Goal: Information Seeking & Learning: Learn about a topic

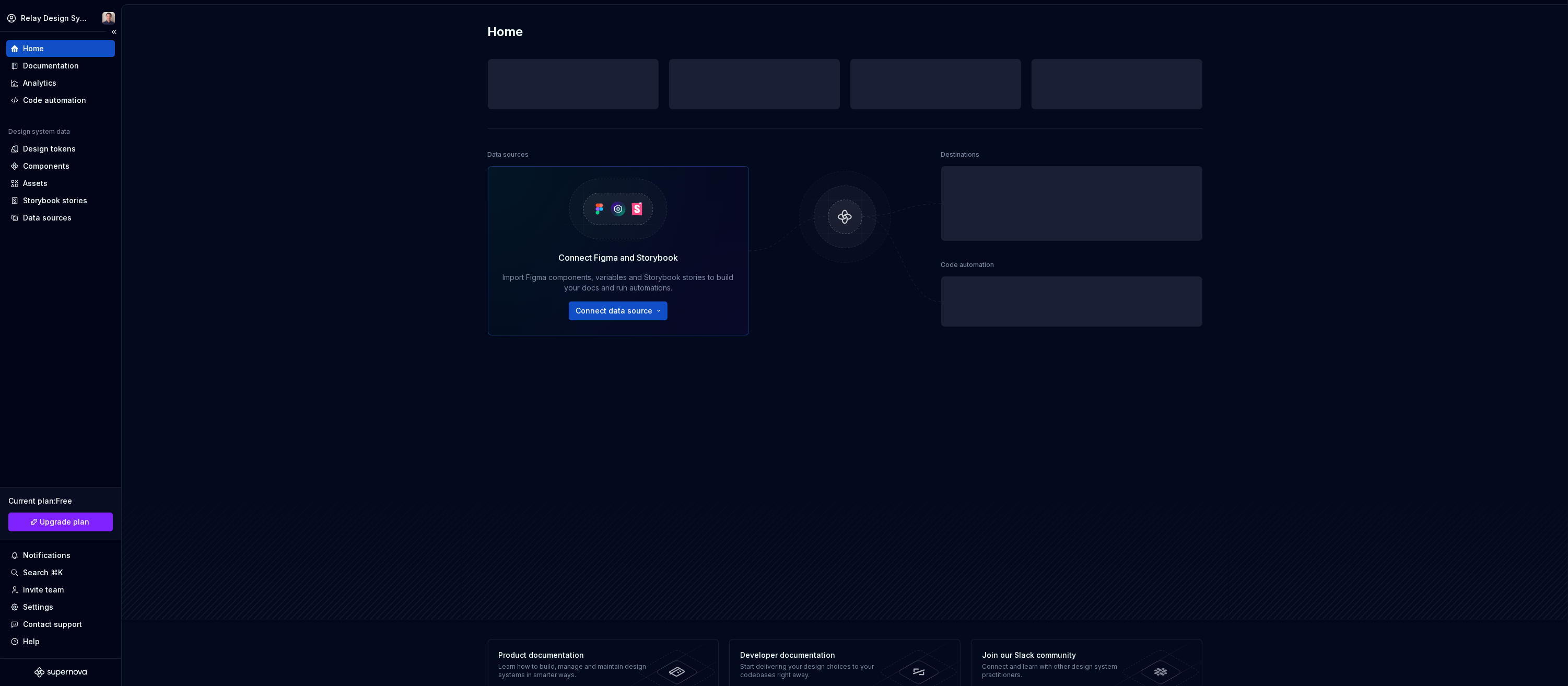
click at [36, 48] on div "Home" at bounding box center [33, 48] width 21 height 11
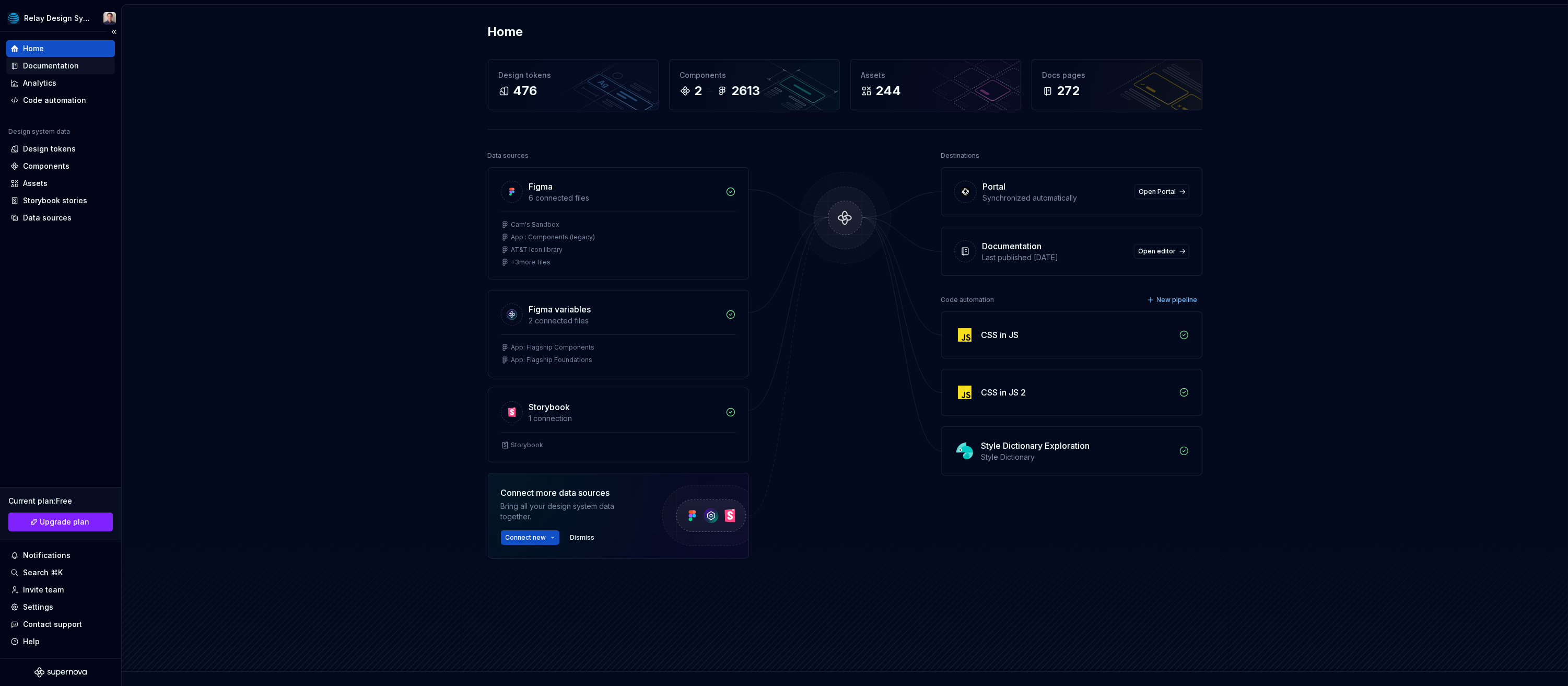
click at [64, 61] on div "Documentation" at bounding box center [51, 66] width 56 height 11
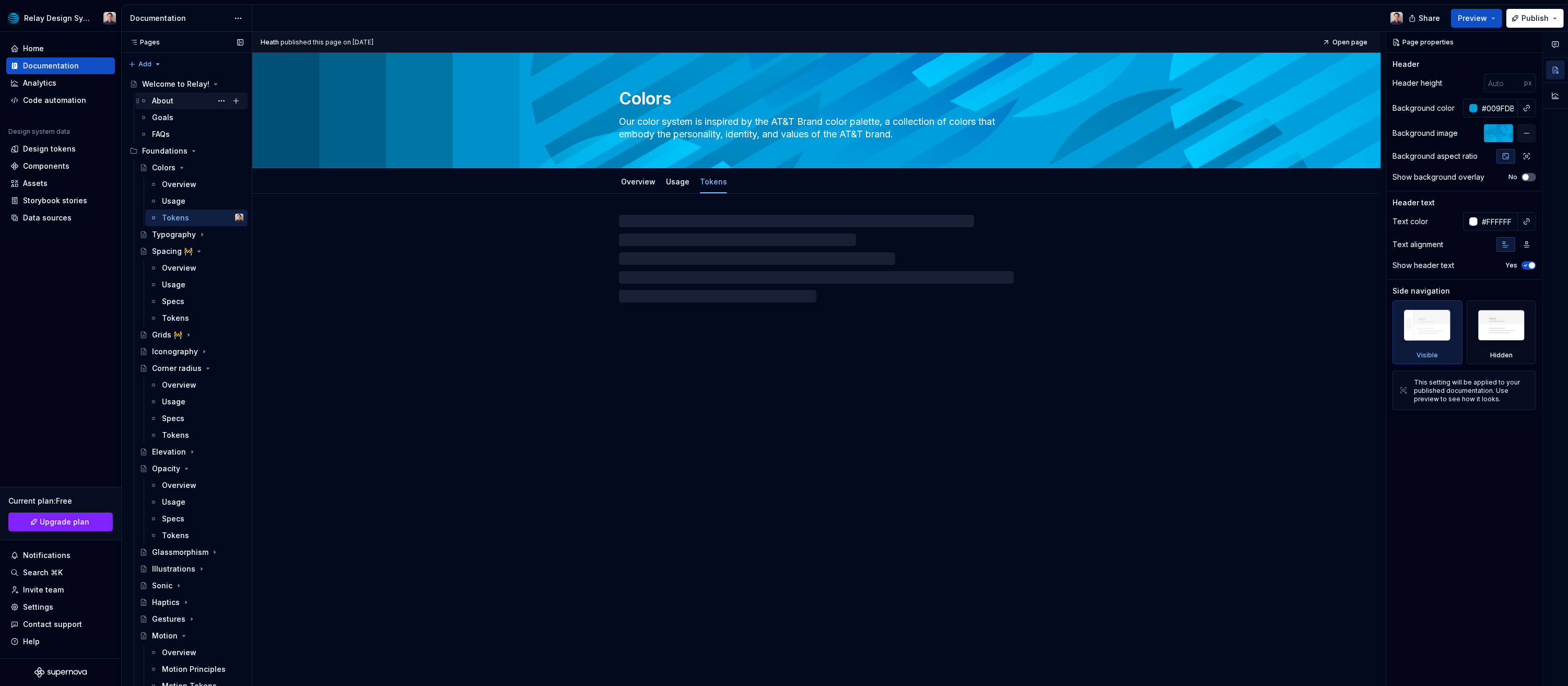
click at [159, 98] on div "About" at bounding box center [163, 101] width 21 height 11
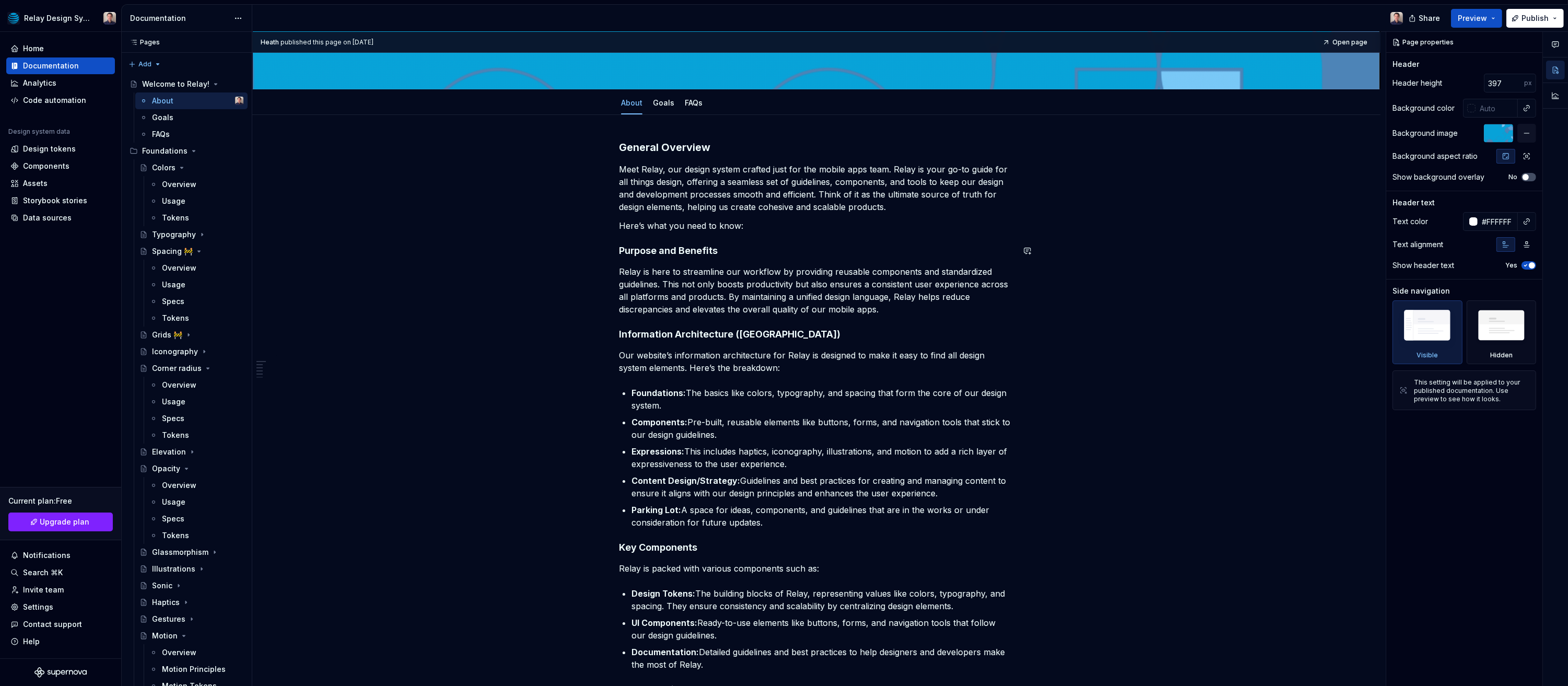
scroll to position [176, 0]
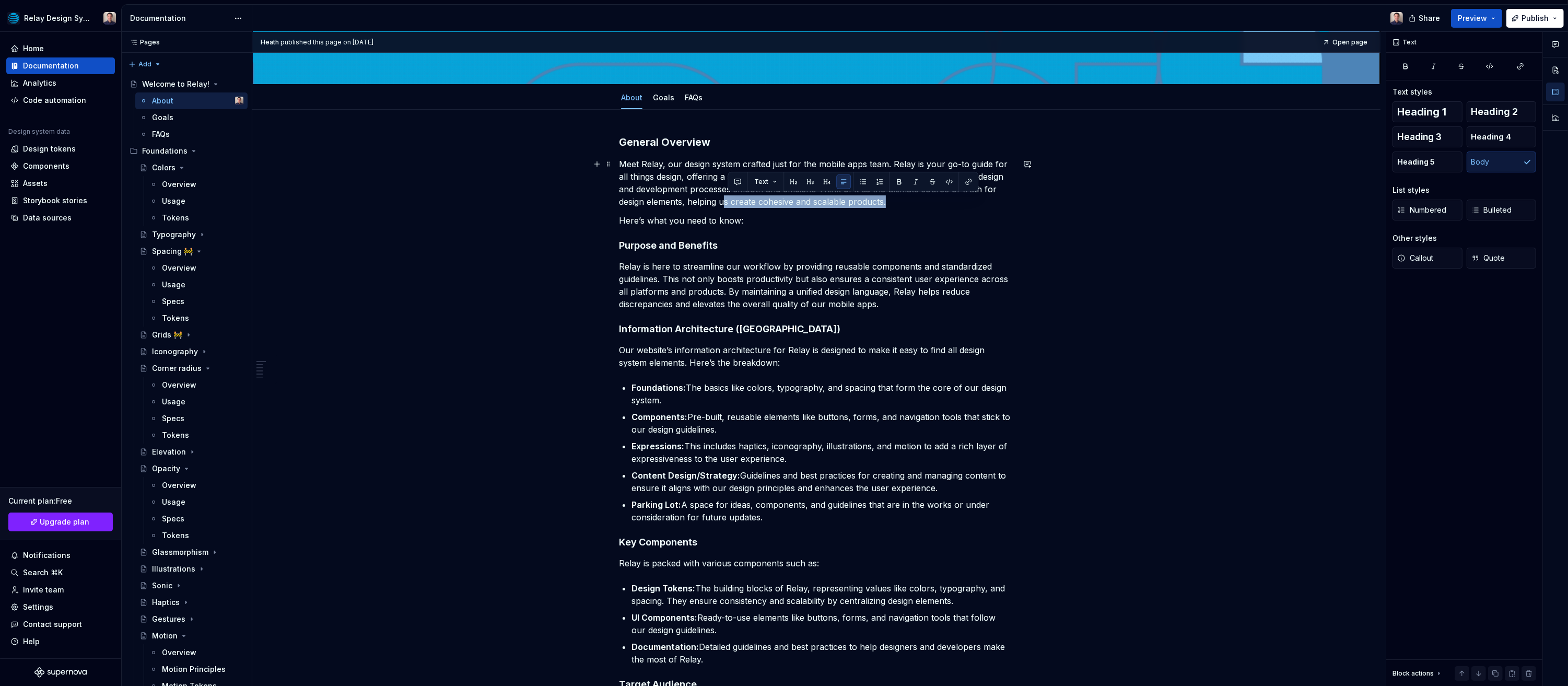
drag, startPoint x: 899, startPoint y: 202, endPoint x: 726, endPoint y: 200, distance: 173.0
click at [726, 200] on p "Meet Relay, our design system crafted just for the mobile apps team. Relay is y…" at bounding box center [817, 183] width 395 height 50
click at [691, 204] on p "Meet Relay, our design system crafted just for the mobile apps team. Relay is y…" at bounding box center [817, 183] width 395 height 50
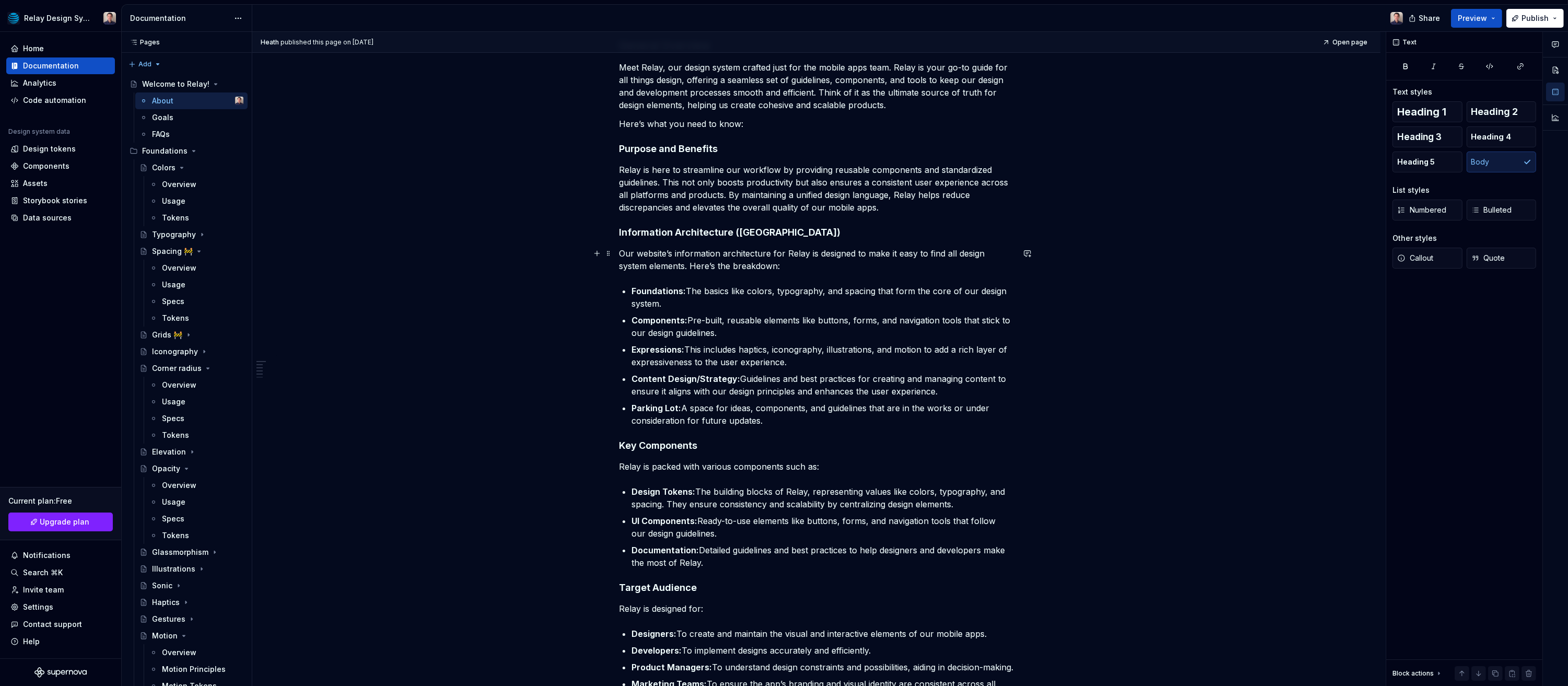
scroll to position [278, 0]
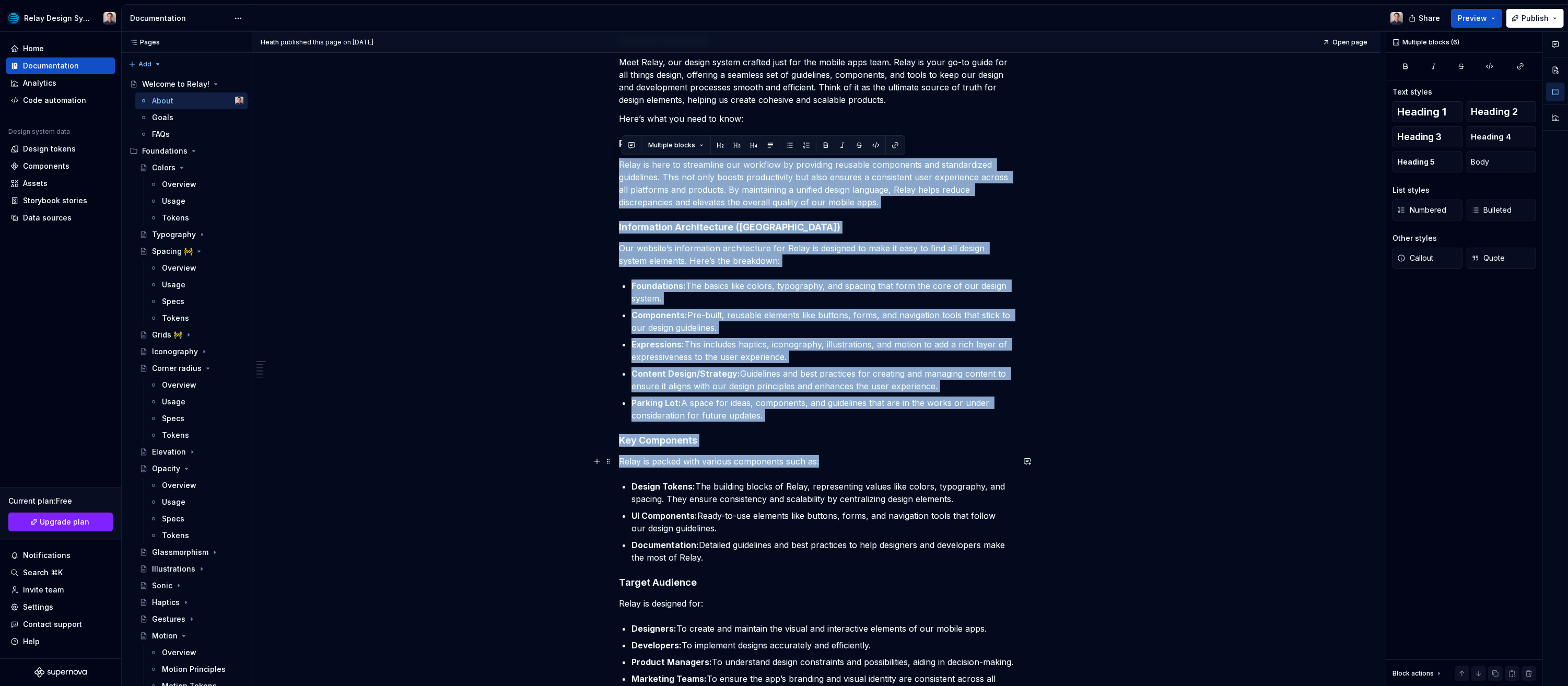
drag, startPoint x: 622, startPoint y: 165, endPoint x: 929, endPoint y: 461, distance: 426.5
click at [929, 461] on div "General Overview Meet Relay, our design system crafted just for the mobile apps…" at bounding box center [817, 439] width 395 height 811
click at [809, 242] on p "Our website’s information architecture for Relay is designed to make it easy to…" at bounding box center [817, 254] width 395 height 25
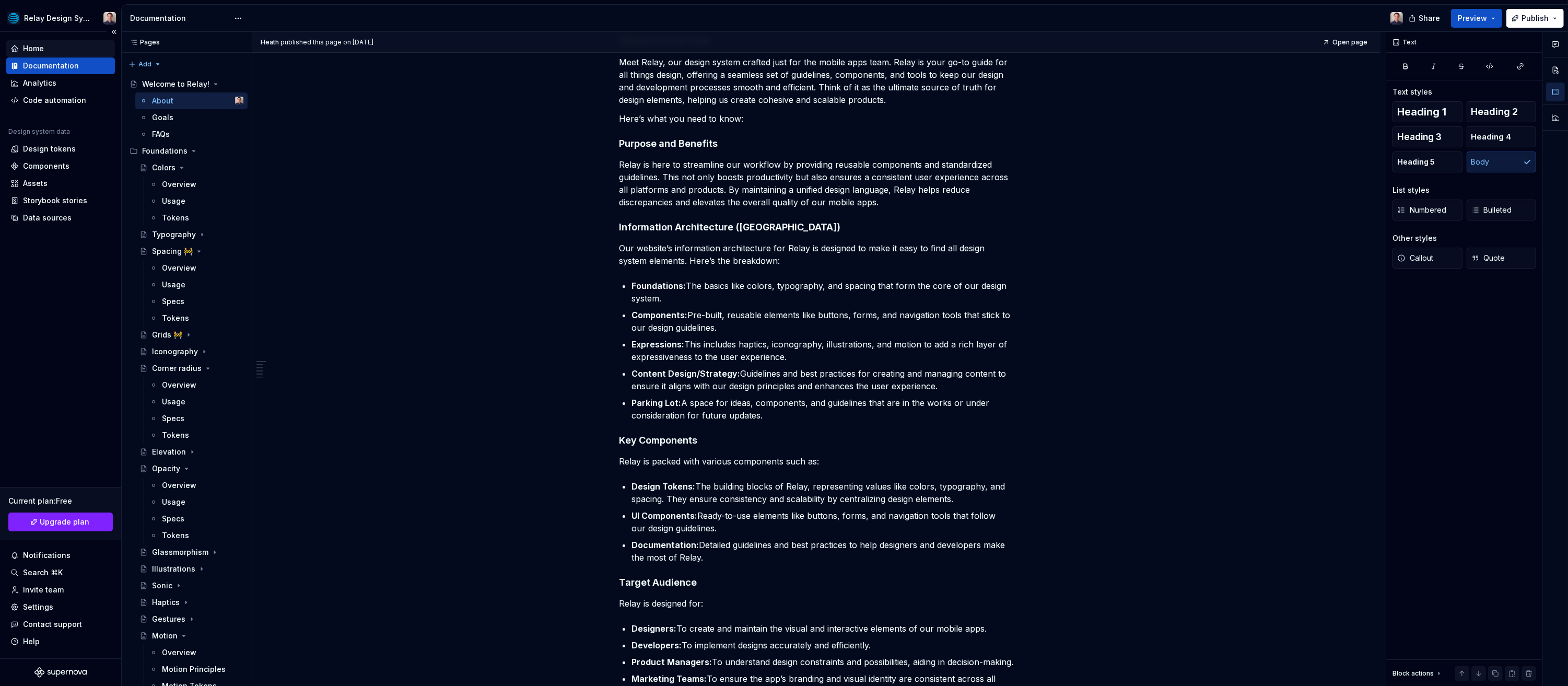
click at [37, 48] on div "Home" at bounding box center [33, 48] width 21 height 11
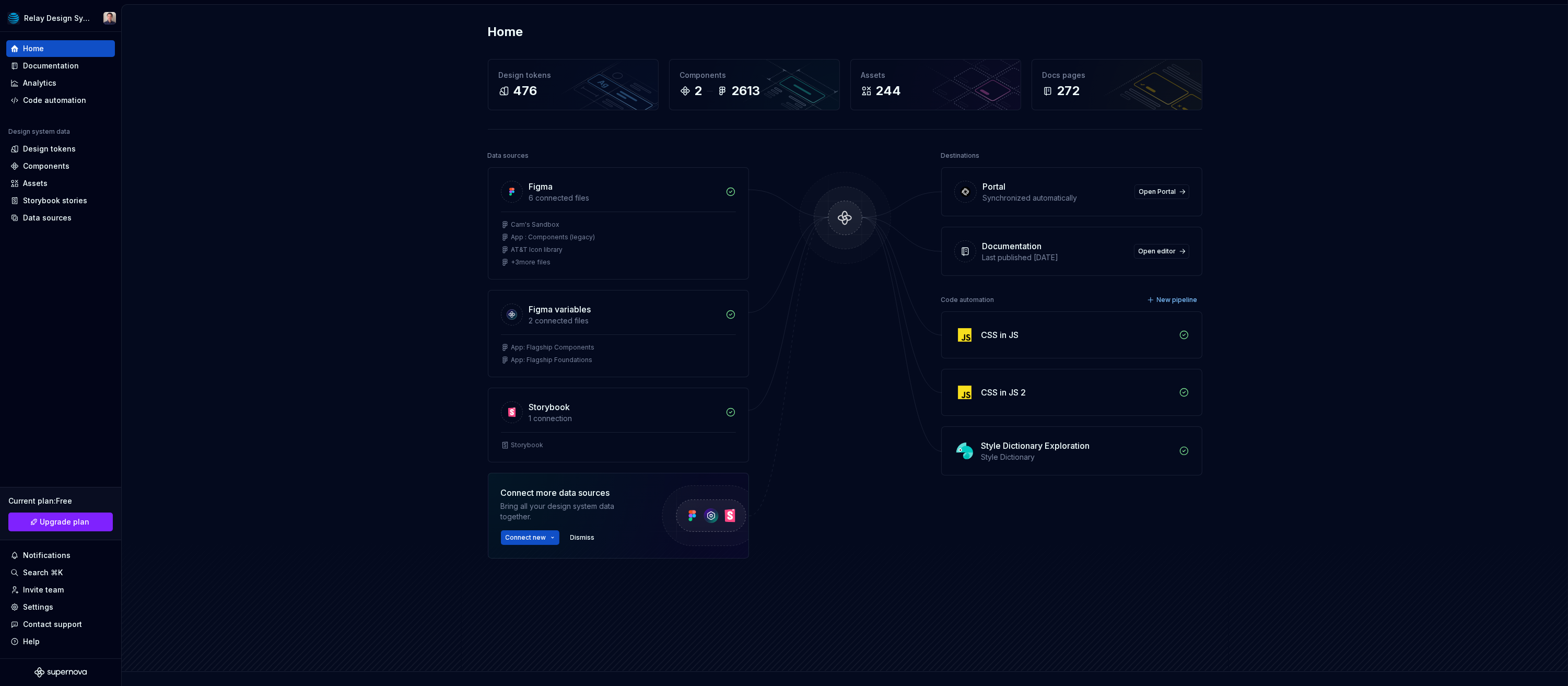
click at [369, 317] on div "Home Design tokens 476 Components 2 2613 Assets 244 Docs pages 272 Data sources…" at bounding box center [845, 338] width 1447 height 667
click at [52, 588] on div "Invite team" at bounding box center [43, 590] width 41 height 11
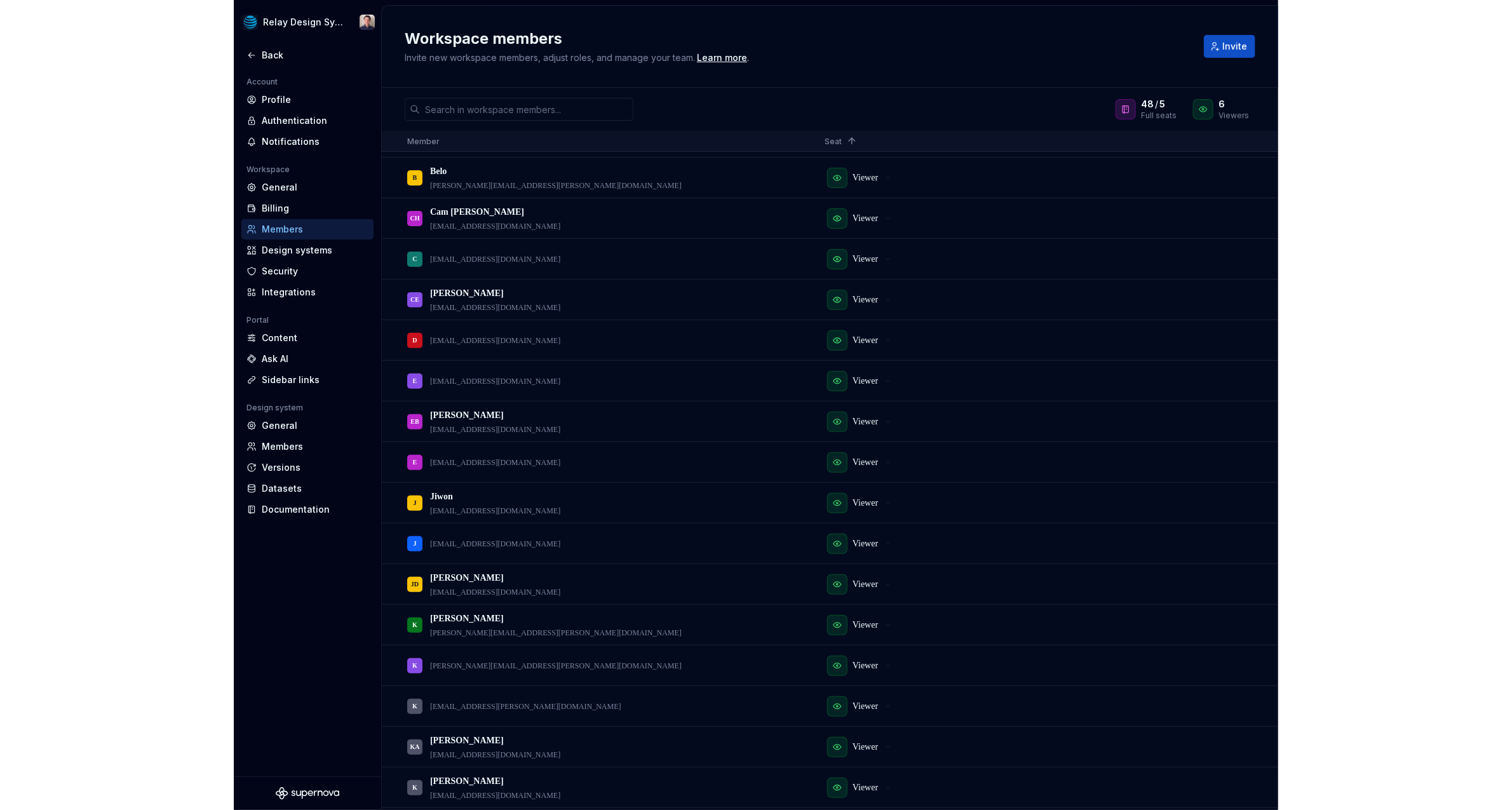
scroll to position [442, 0]
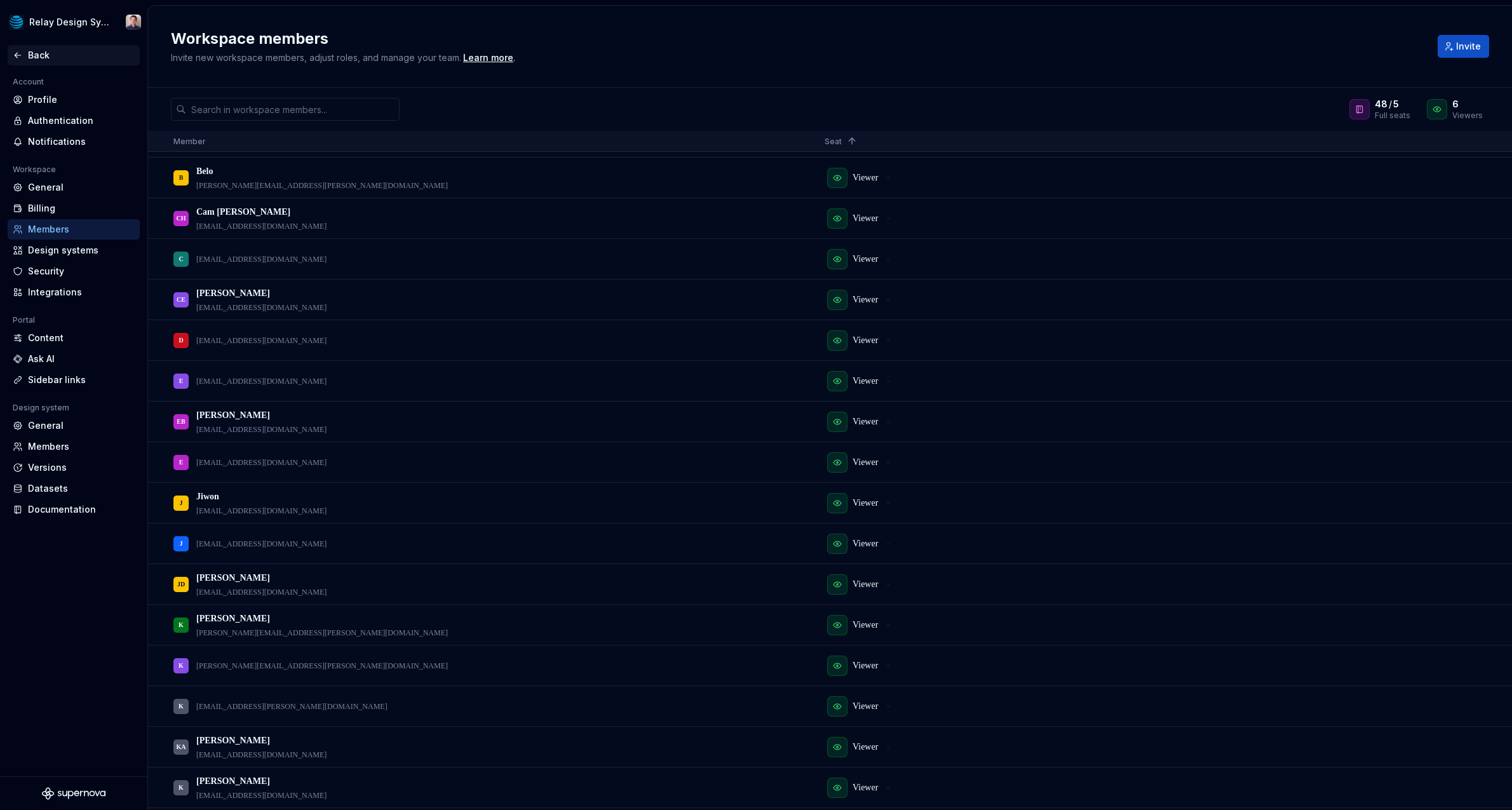
click at [28, 52] on div "Back" at bounding box center [82, 55] width 107 height 13
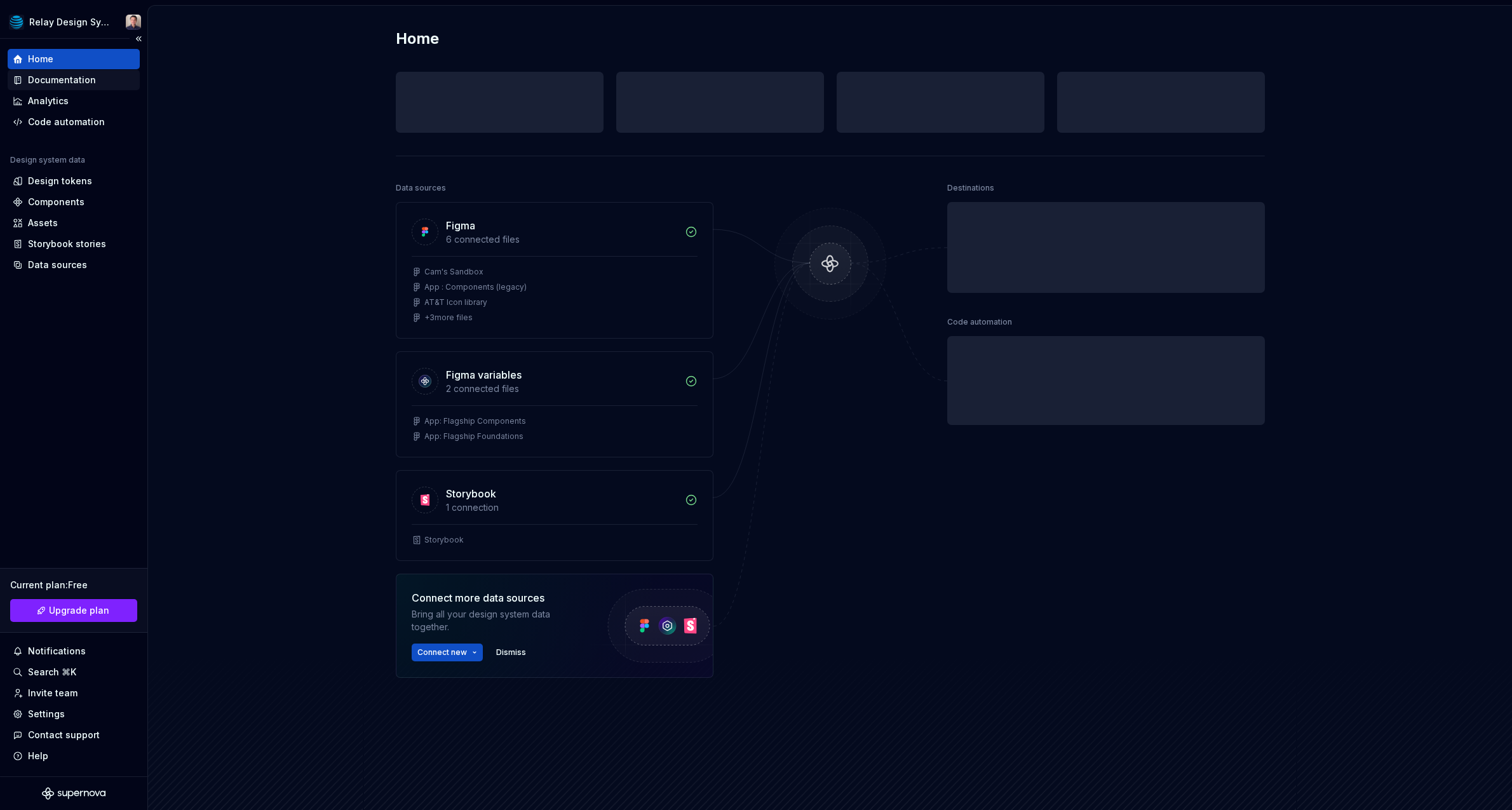
click at [90, 78] on div "Documentation" at bounding box center [62, 80] width 68 height 13
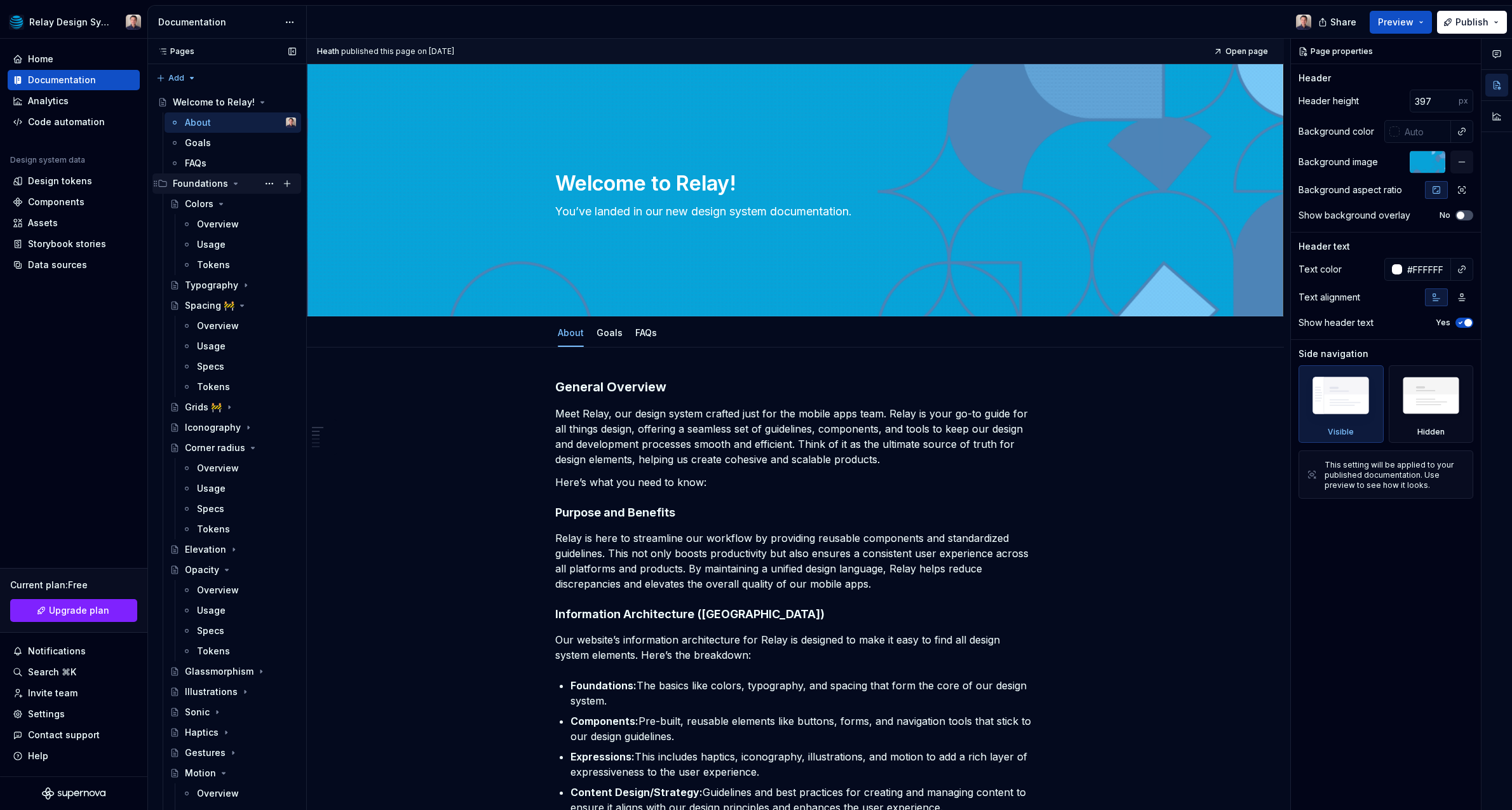
click at [235, 181] on icon "Page tree" at bounding box center [235, 183] width 10 height 10
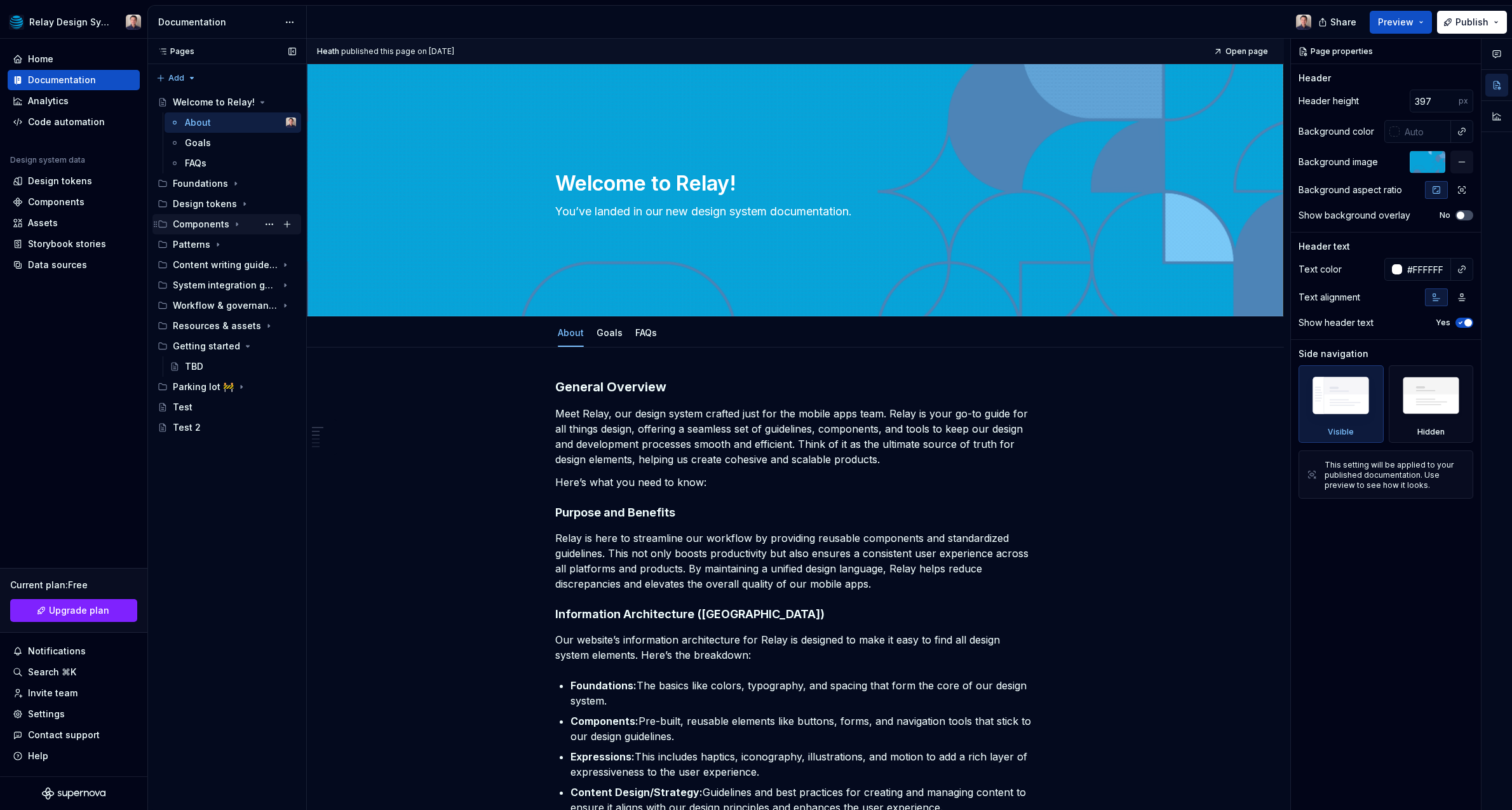
click at [227, 219] on div "Components" at bounding box center [235, 224] width 123 height 18
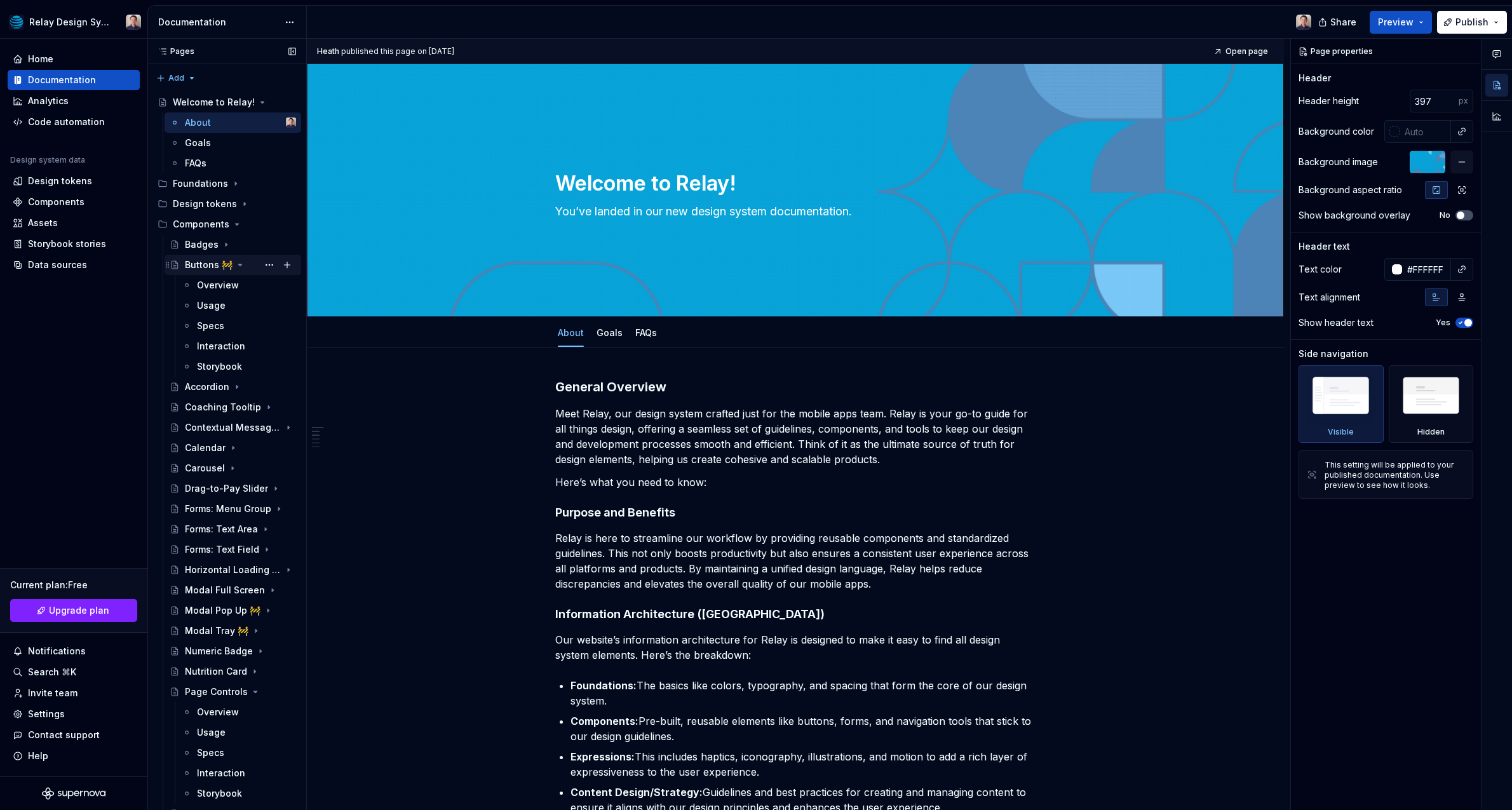
click at [203, 266] on div "Buttons 🚧" at bounding box center [209, 265] width 48 height 13
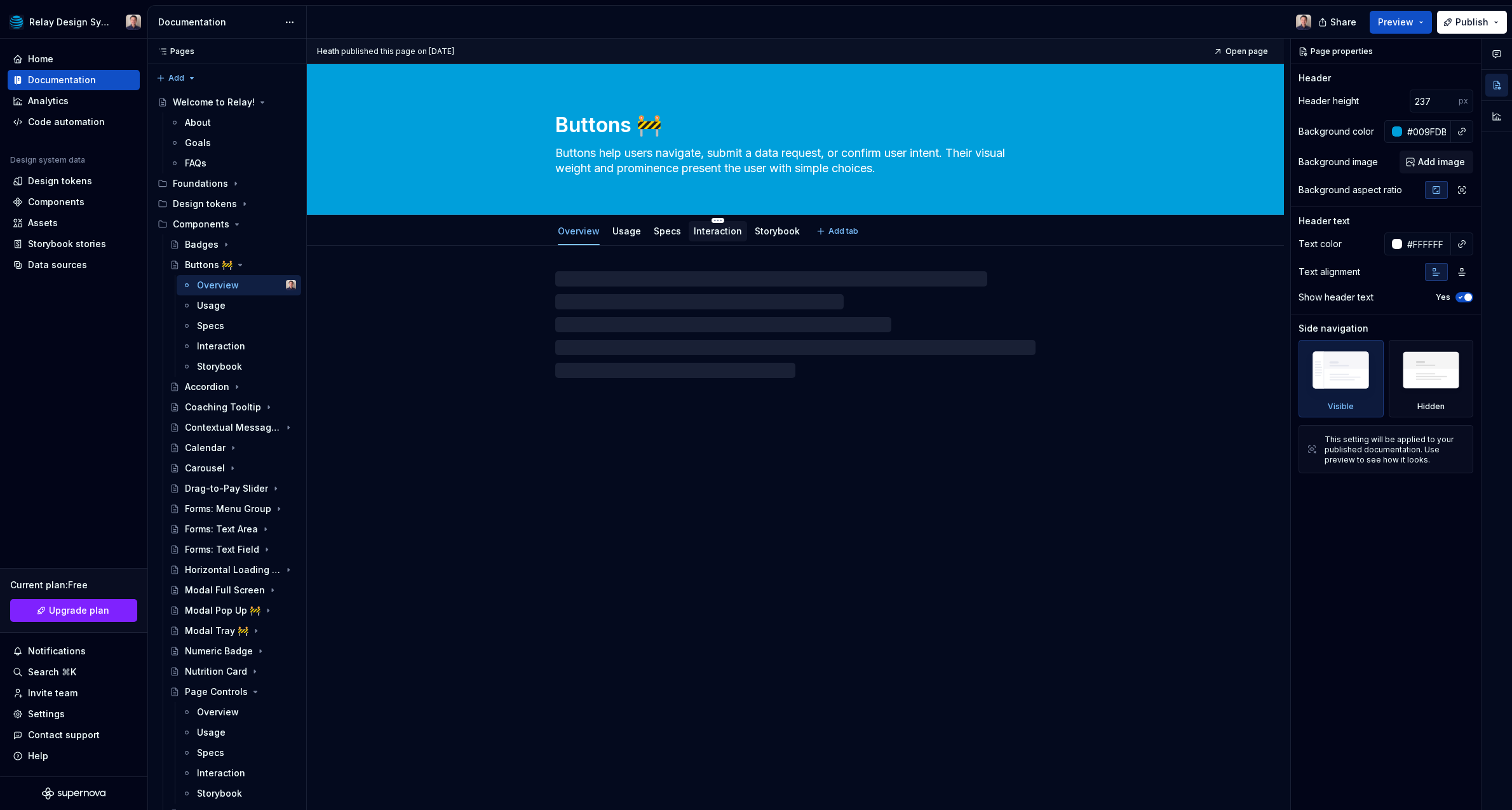
click at [711, 234] on link "Interaction" at bounding box center [718, 231] width 48 height 11
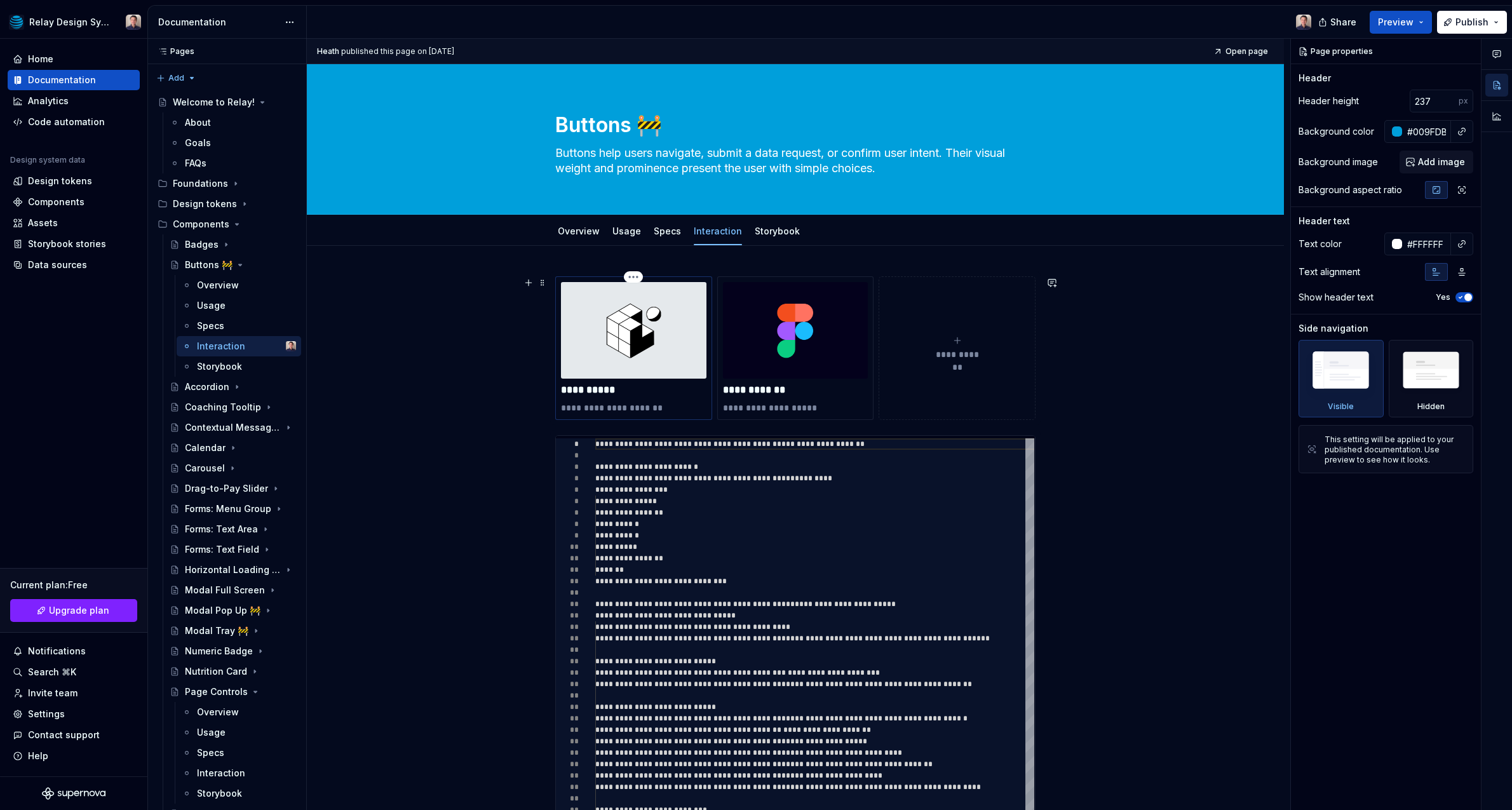
click at [629, 338] on img at bounding box center [634, 330] width 145 height 97
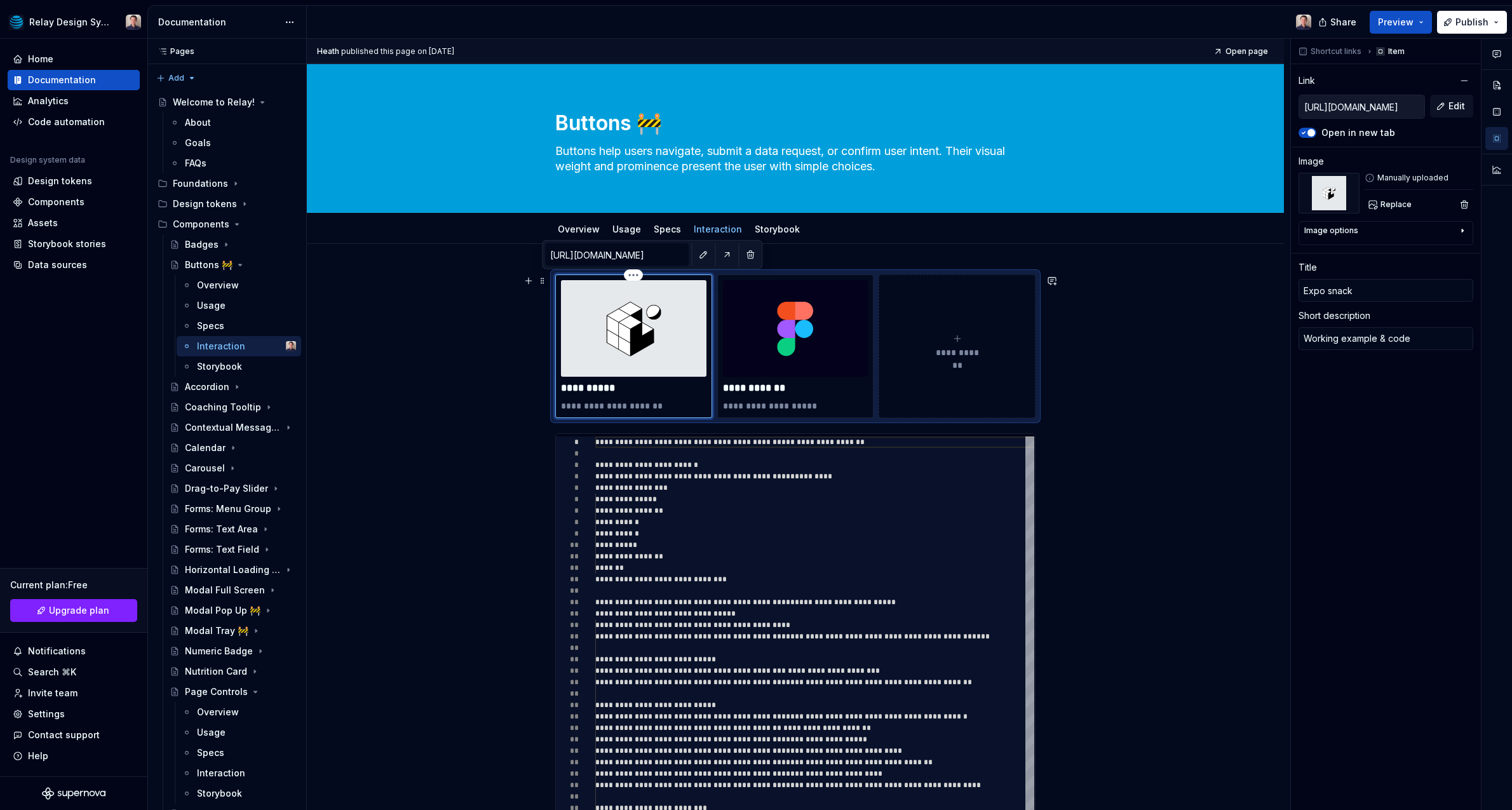
click at [670, 343] on img at bounding box center [634, 328] width 145 height 97
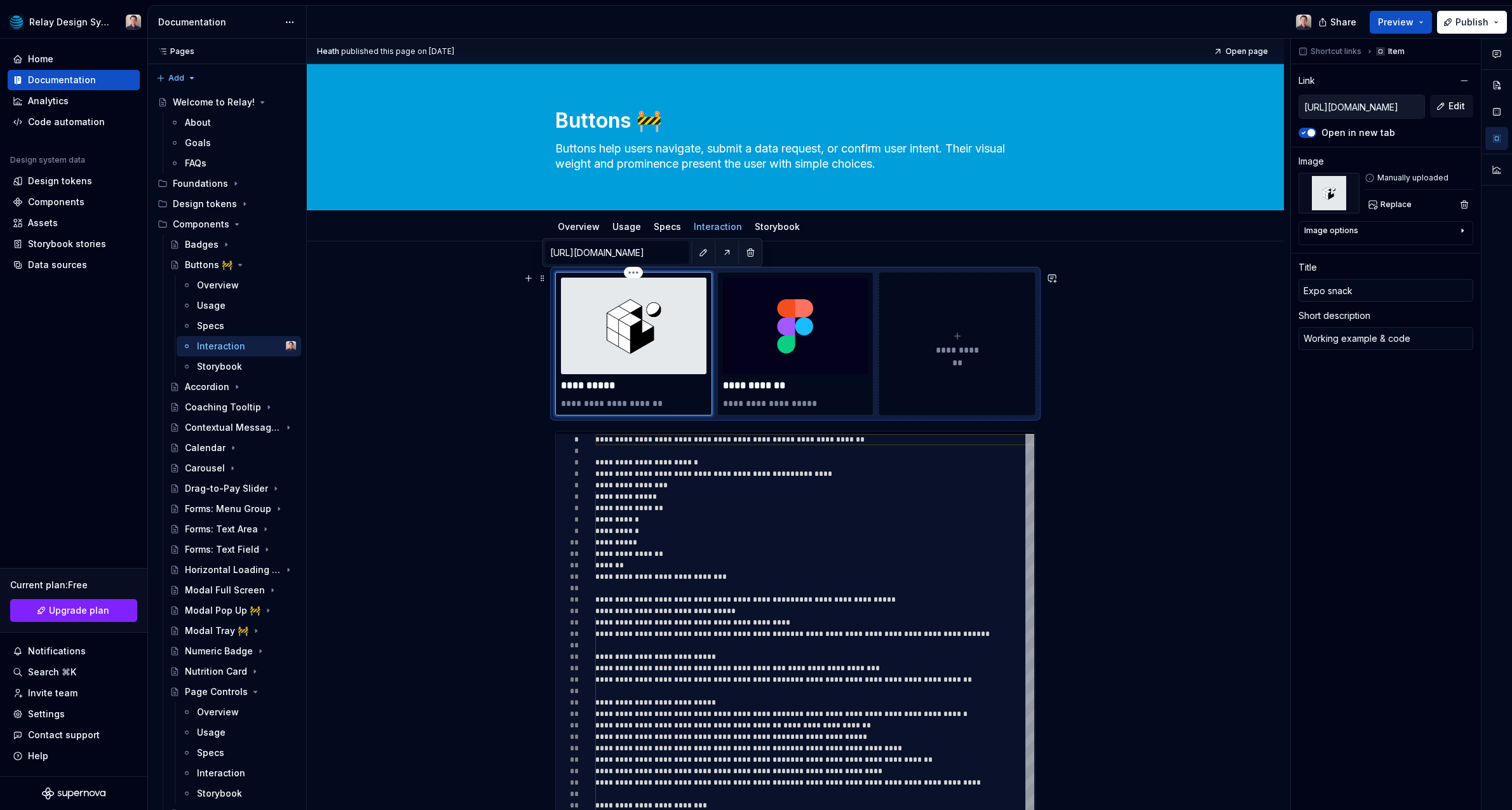
scroll to position [9, 0]
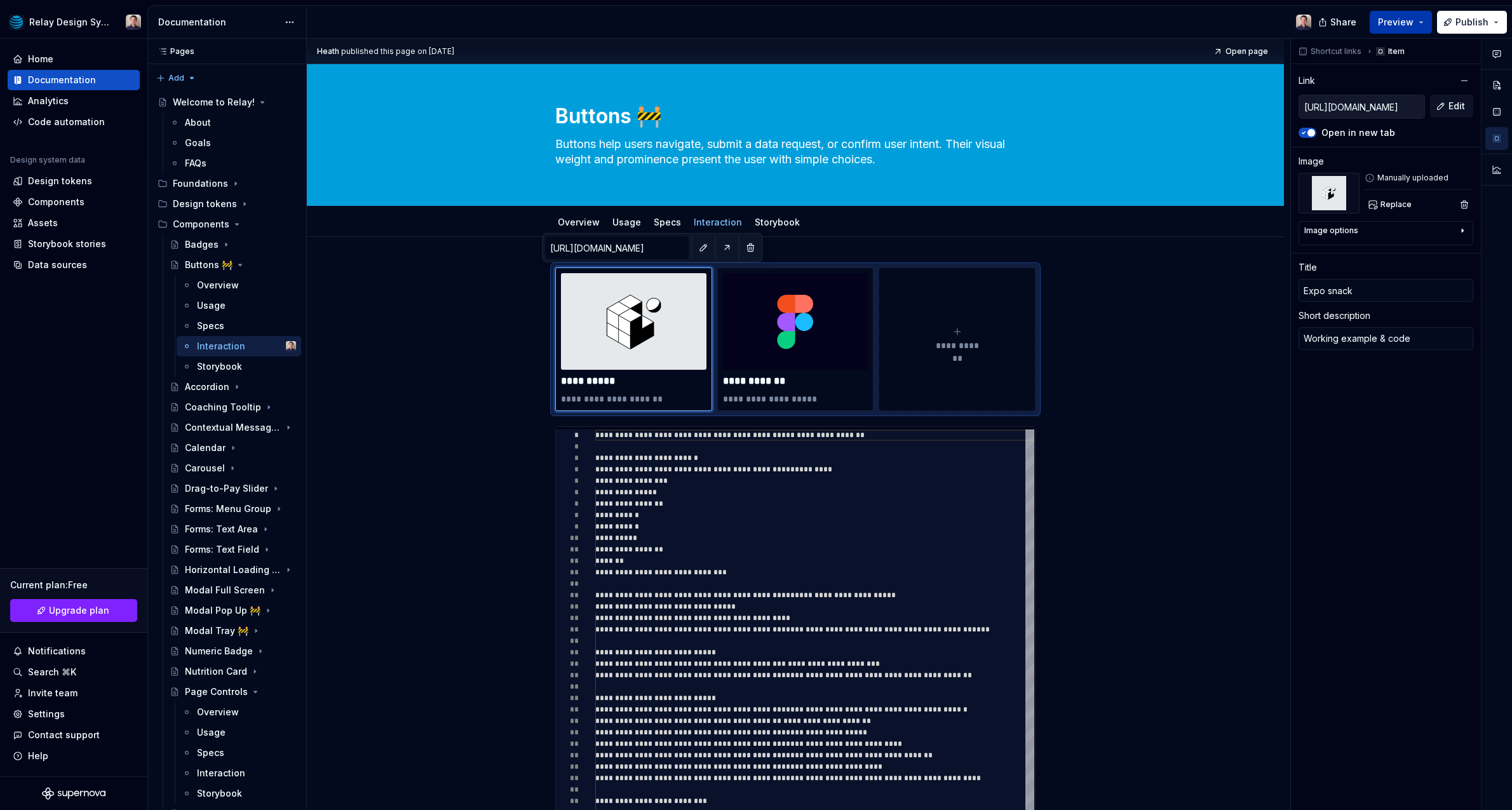
click at [1405, 23] on span "Preview" at bounding box center [1395, 22] width 36 height 13
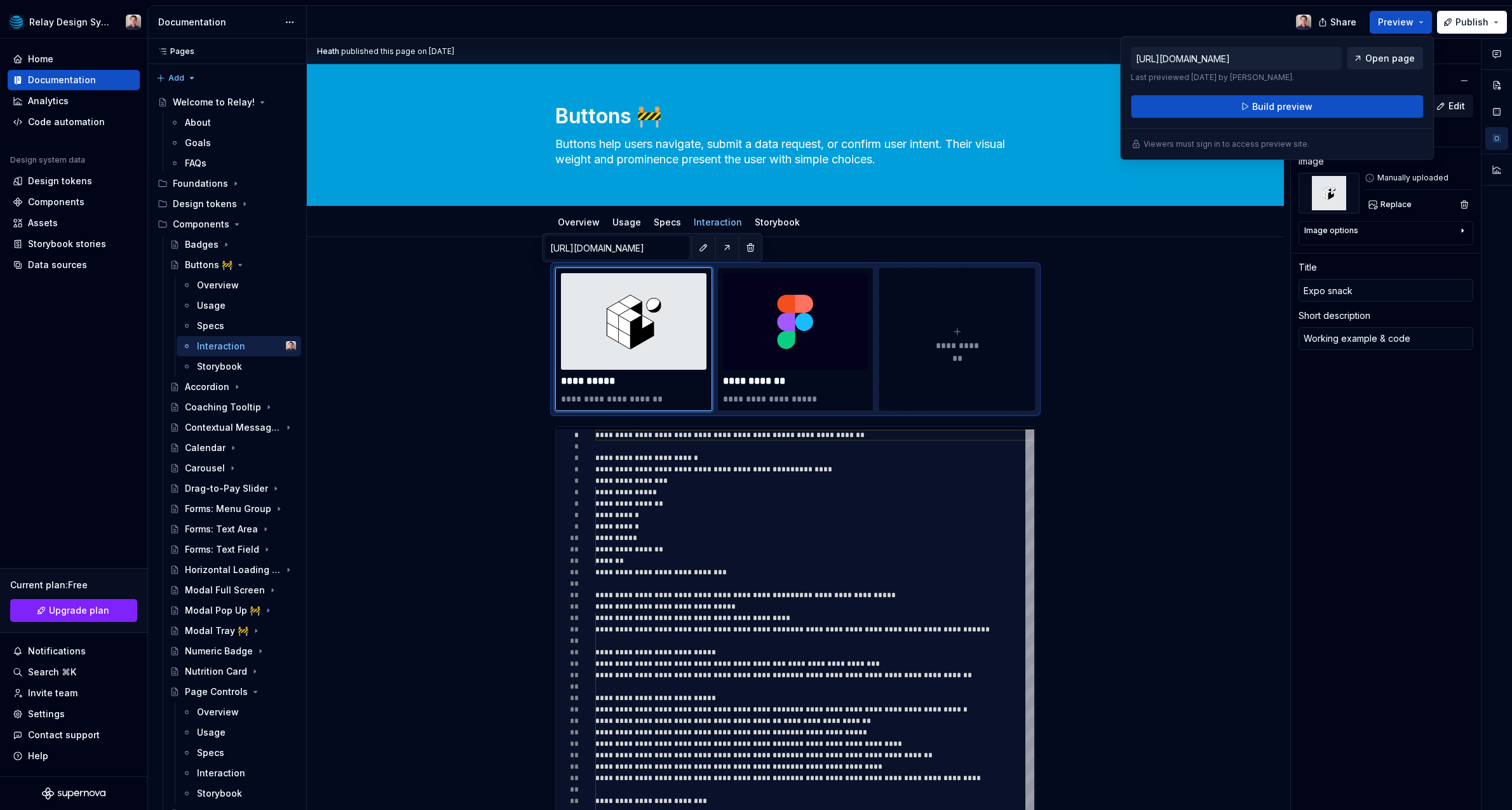
click at [1386, 58] on span "Open page" at bounding box center [1390, 58] width 50 height 13
click at [224, 260] on div "Buttons 🚧" at bounding box center [209, 265] width 48 height 13
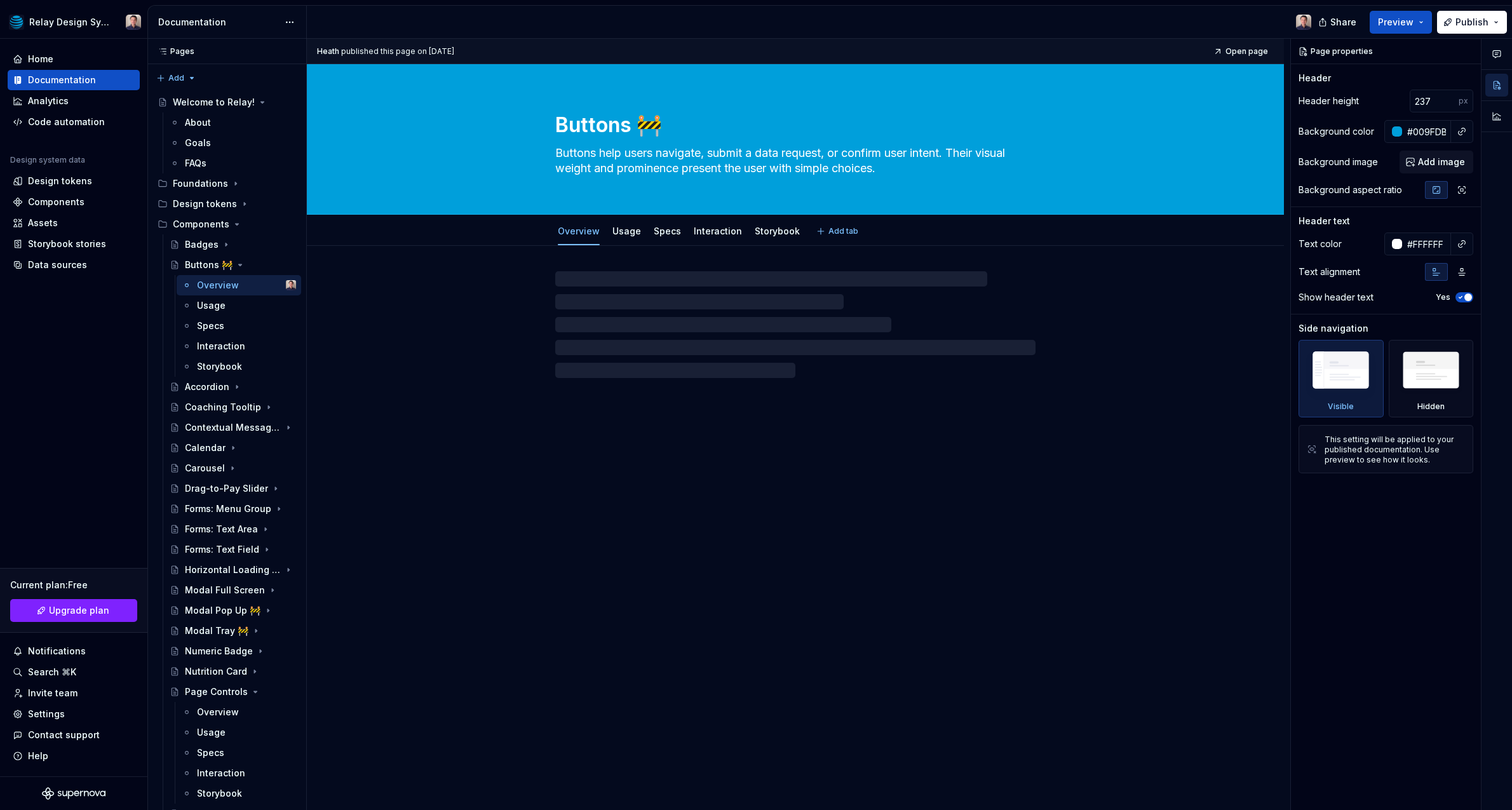
click at [695, 120] on textarea "Buttons 🚧" at bounding box center [793, 125] width 481 height 30
click at [657, 125] on textarea "Buttons 🚧" at bounding box center [793, 125] width 481 height 30
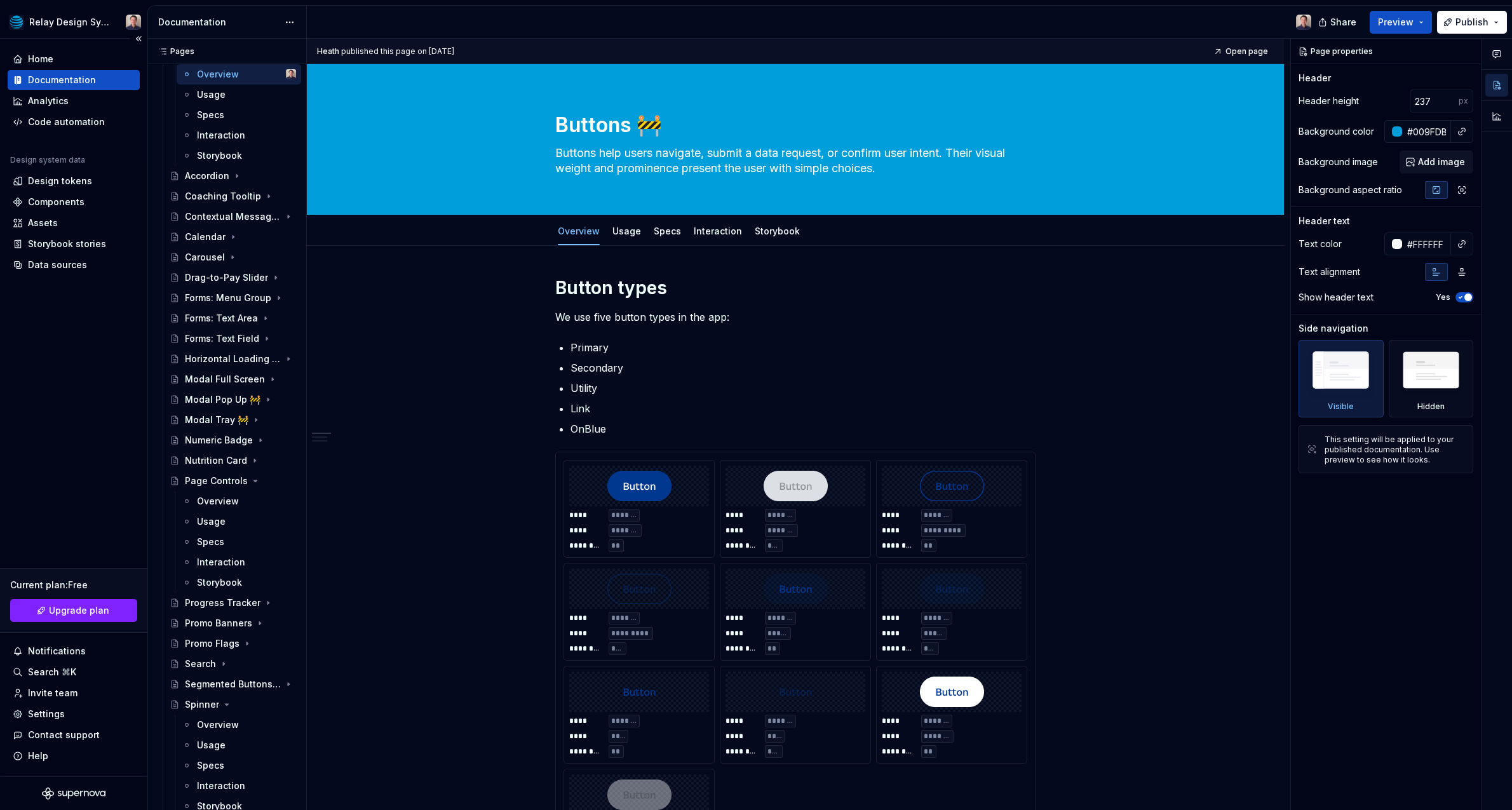
scroll to position [212, 0]
click at [63, 691] on div "Invite team" at bounding box center [53, 693] width 50 height 13
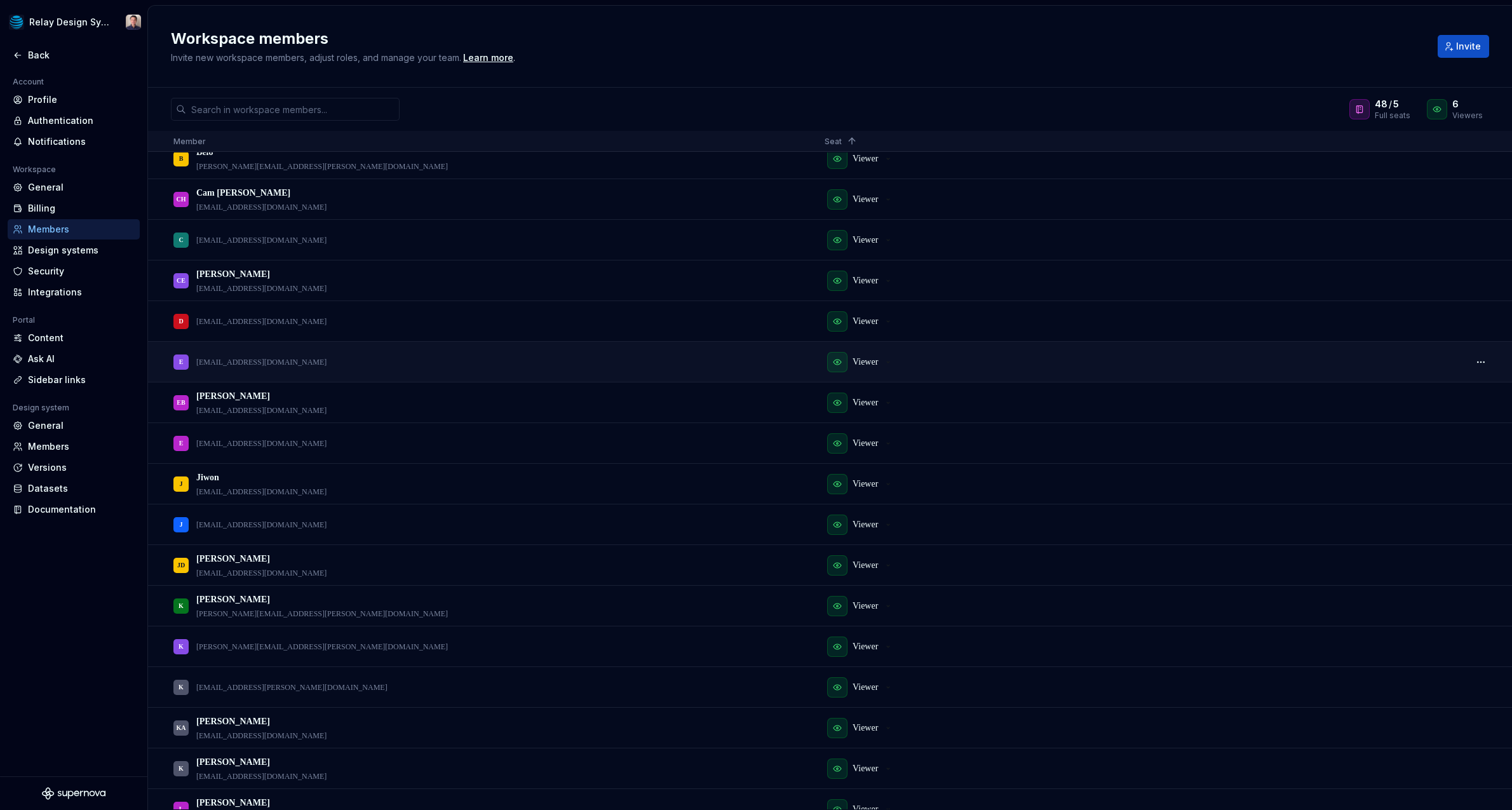
scroll to position [673, 0]
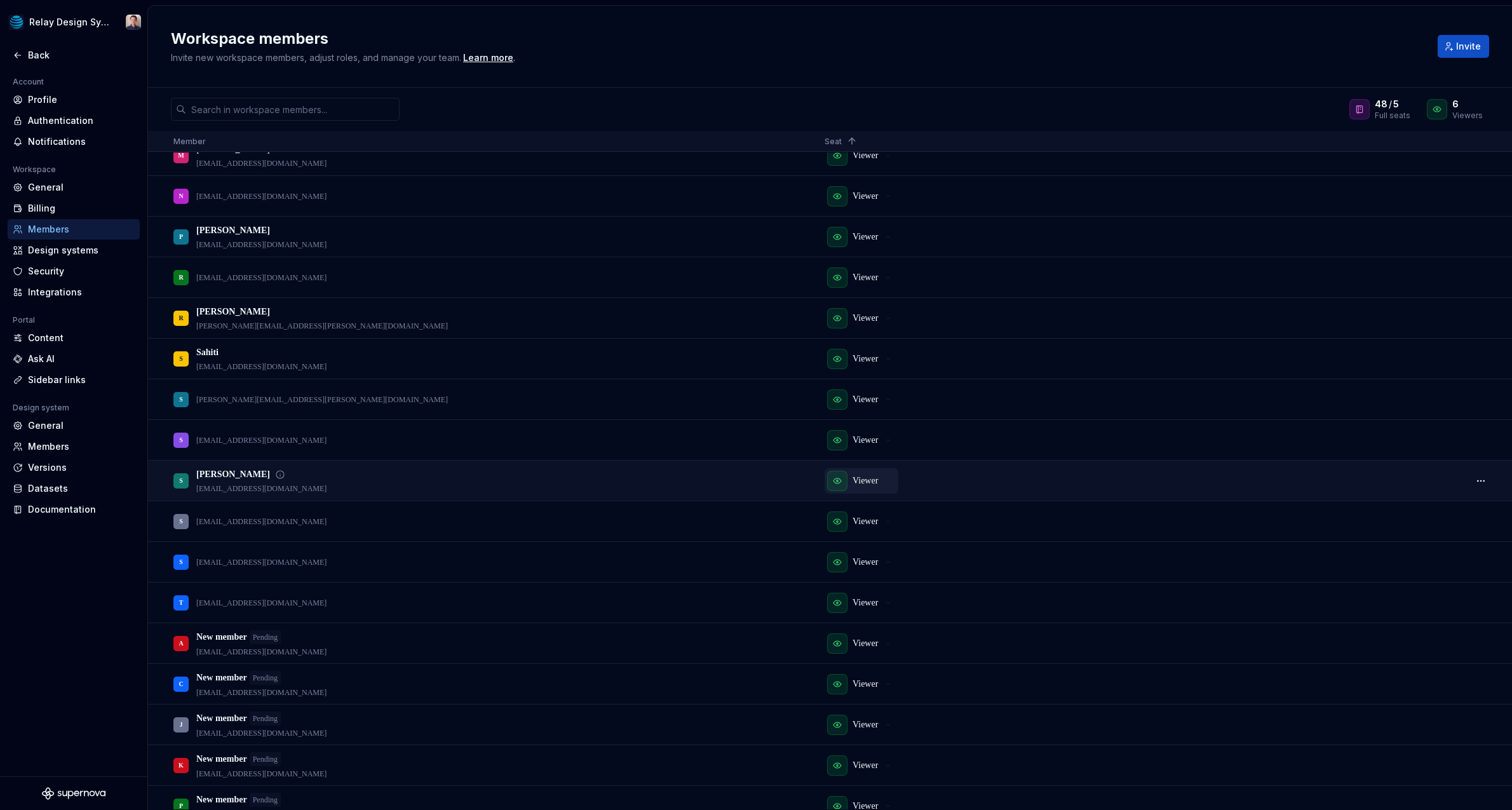
click at [883, 480] on div "Viewer" at bounding box center [860, 480] width 66 height 21
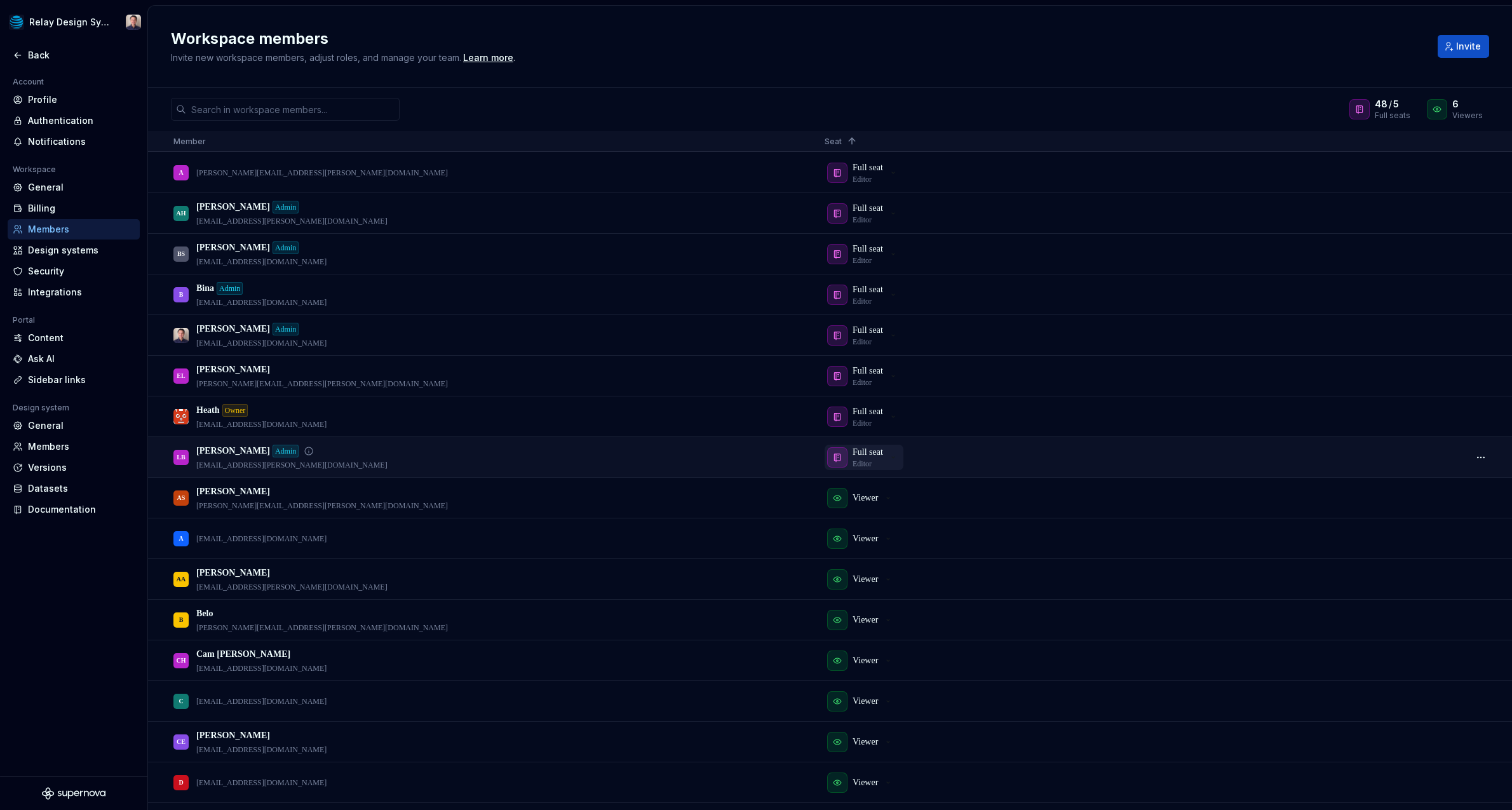
click at [839, 458] on icon "button" at bounding box center [837, 457] width 10 height 10
click at [746, 453] on div "LB [PERSON_NAME] Admin [EMAIL_ADDRESS][PERSON_NAME][DOMAIN_NAME]" at bounding box center [489, 457] width 631 height 39
click at [839, 215] on icon "button" at bounding box center [837, 213] width 10 height 10
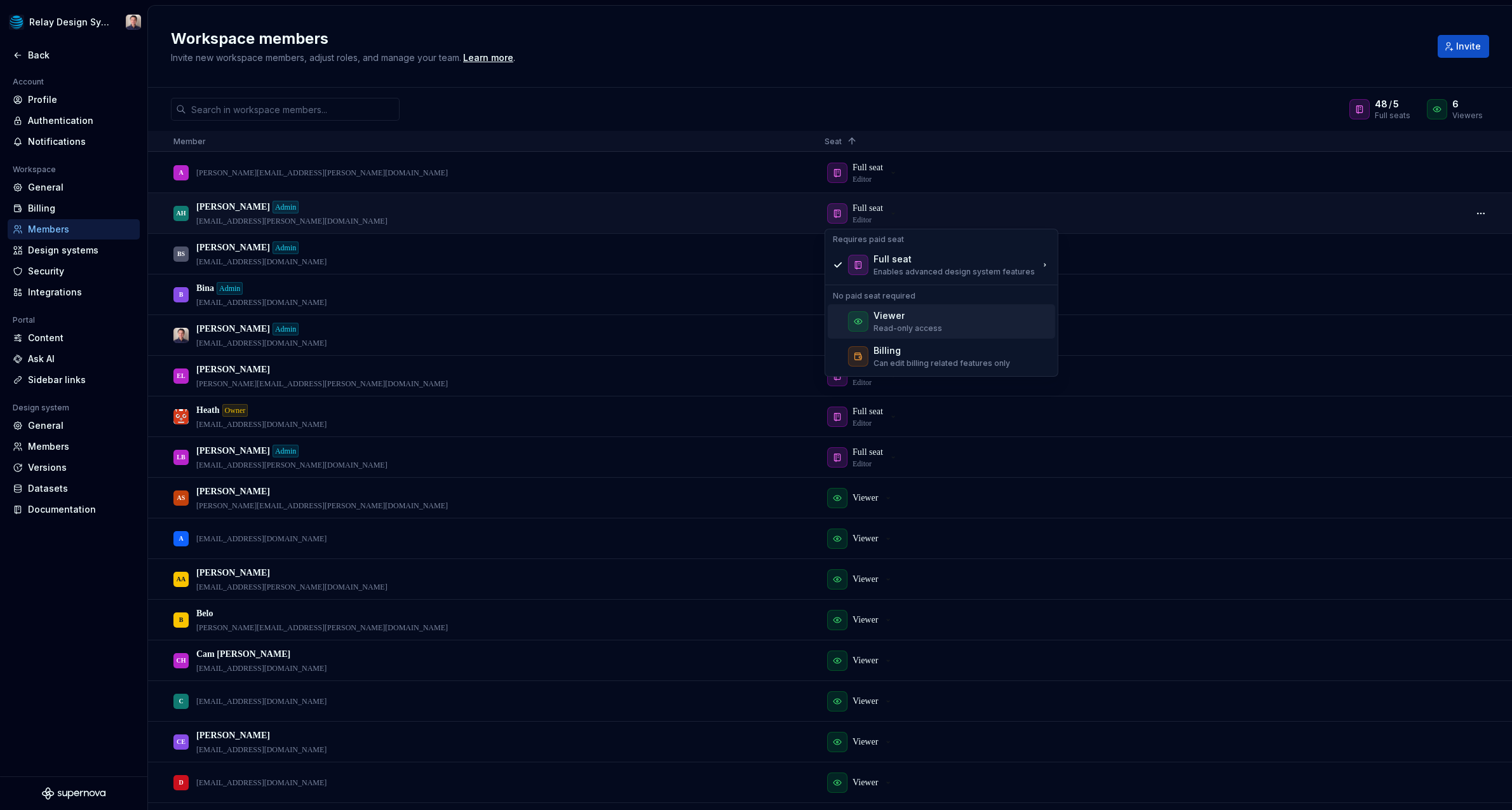
click at [855, 315] on div at bounding box center [858, 321] width 21 height 21
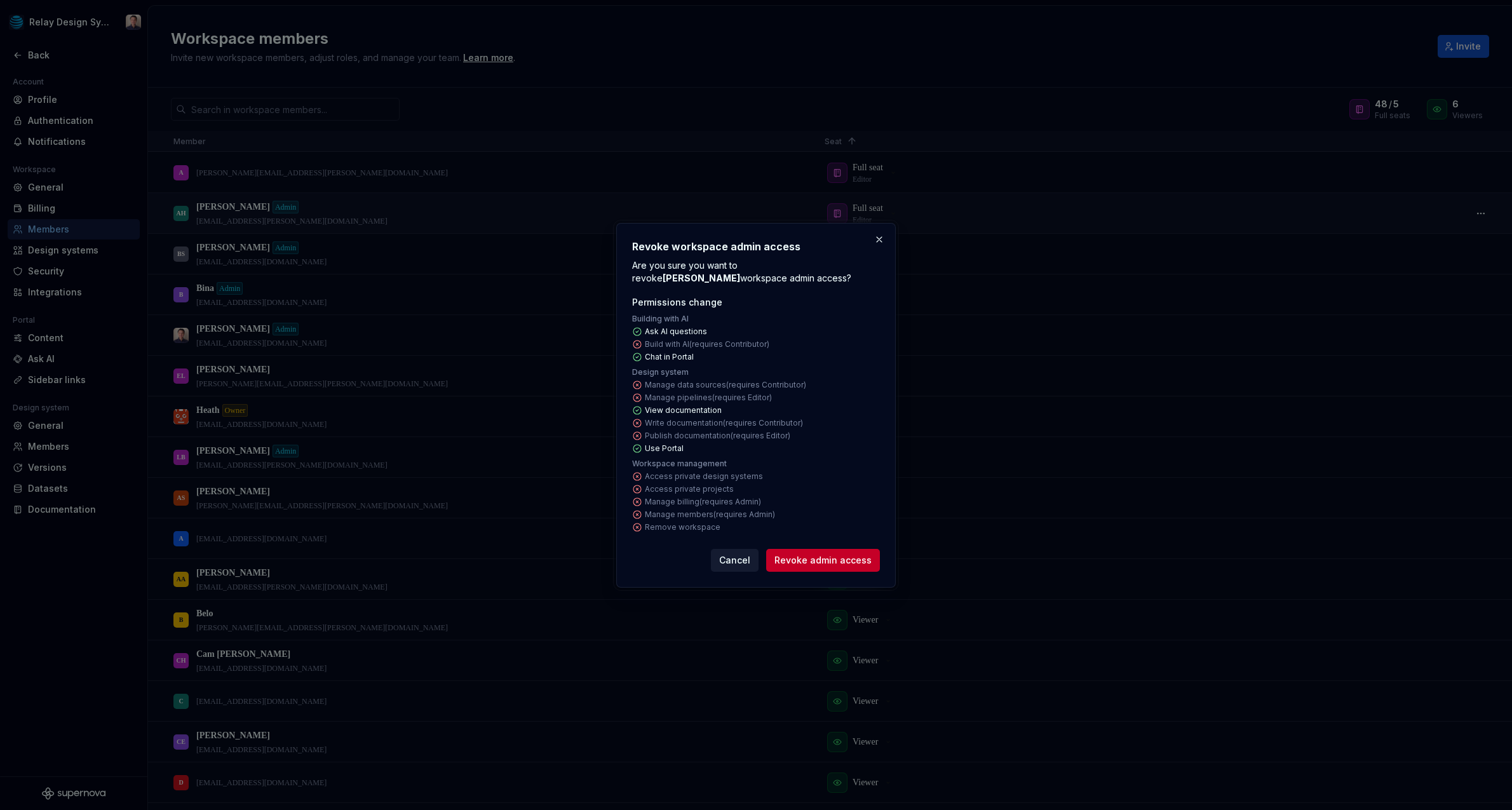
click at [735, 557] on span "Cancel" at bounding box center [734, 560] width 31 height 13
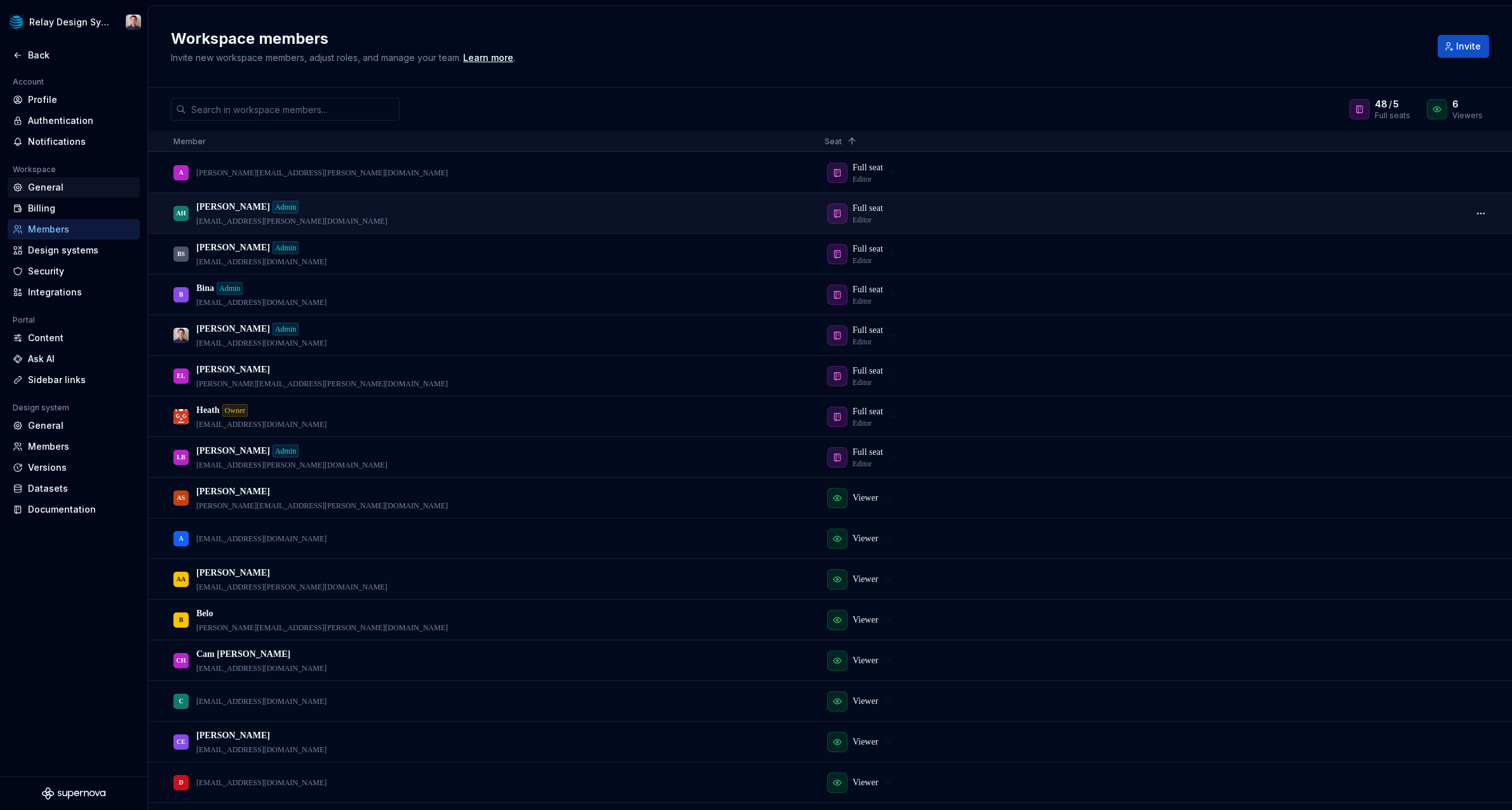
click at [59, 189] on div "General" at bounding box center [82, 187] width 107 height 13
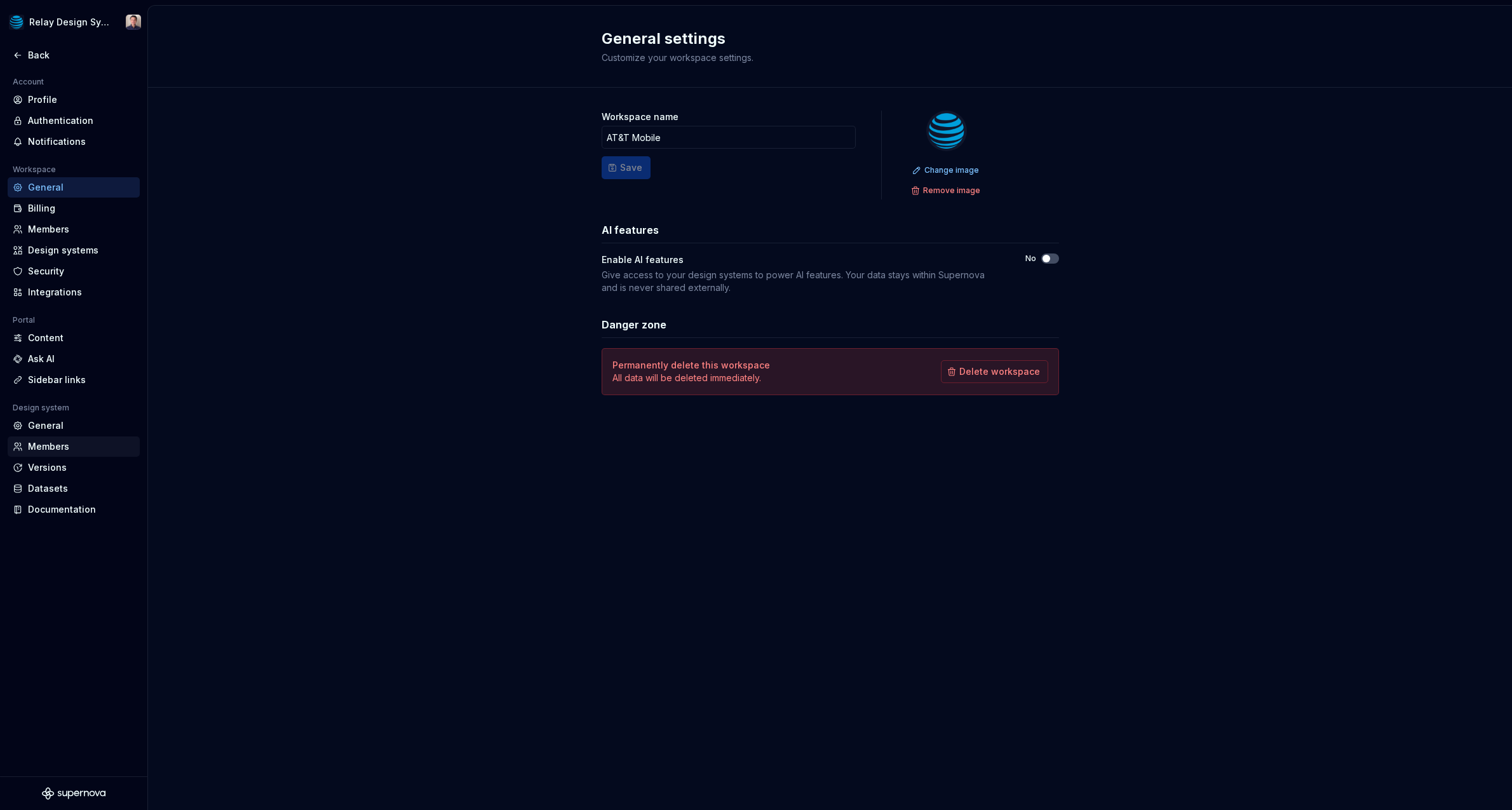
click at [58, 447] on div "Members" at bounding box center [82, 446] width 107 height 13
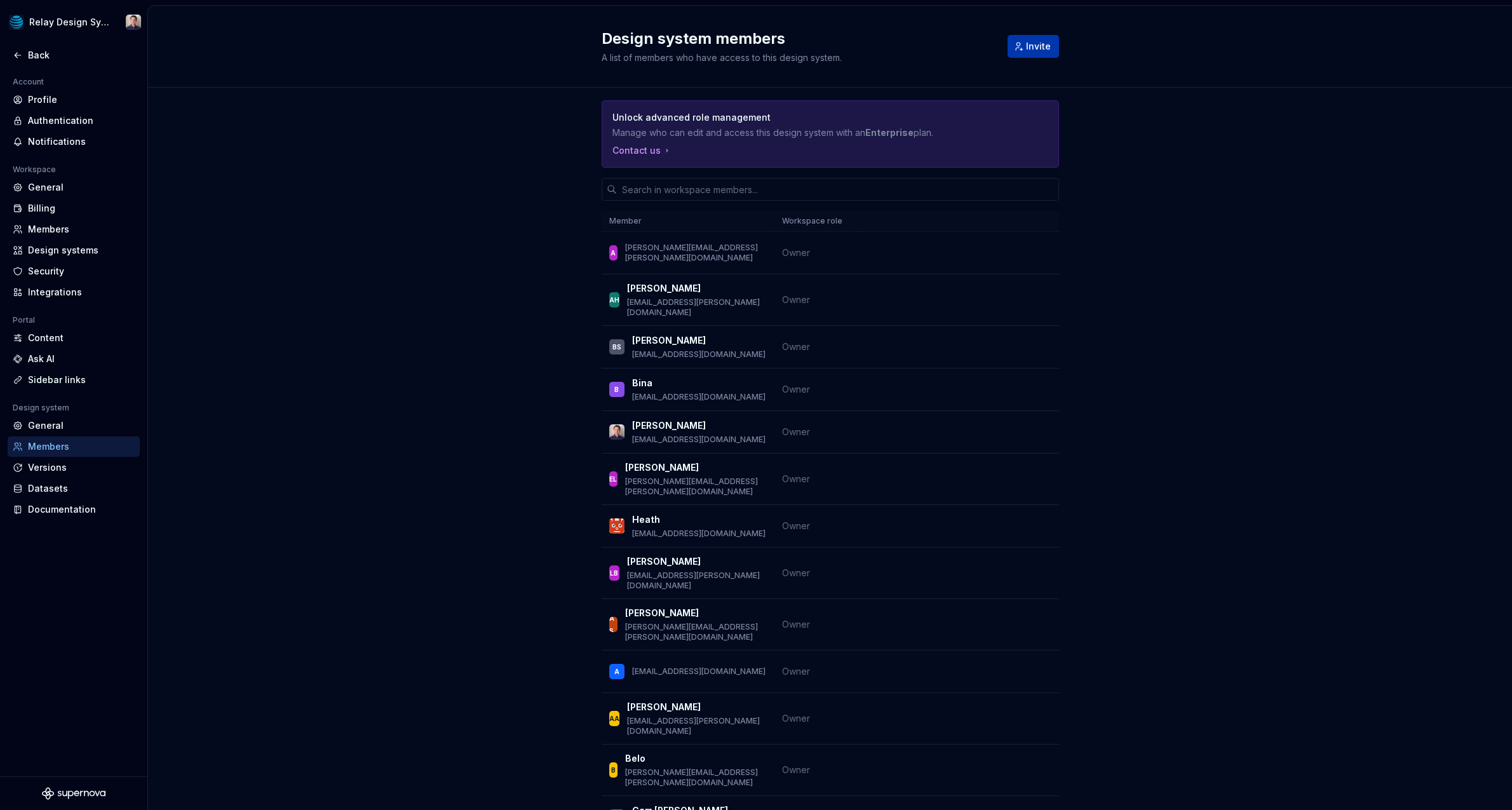
click at [1039, 48] on span "Invite" at bounding box center [1038, 46] width 25 height 13
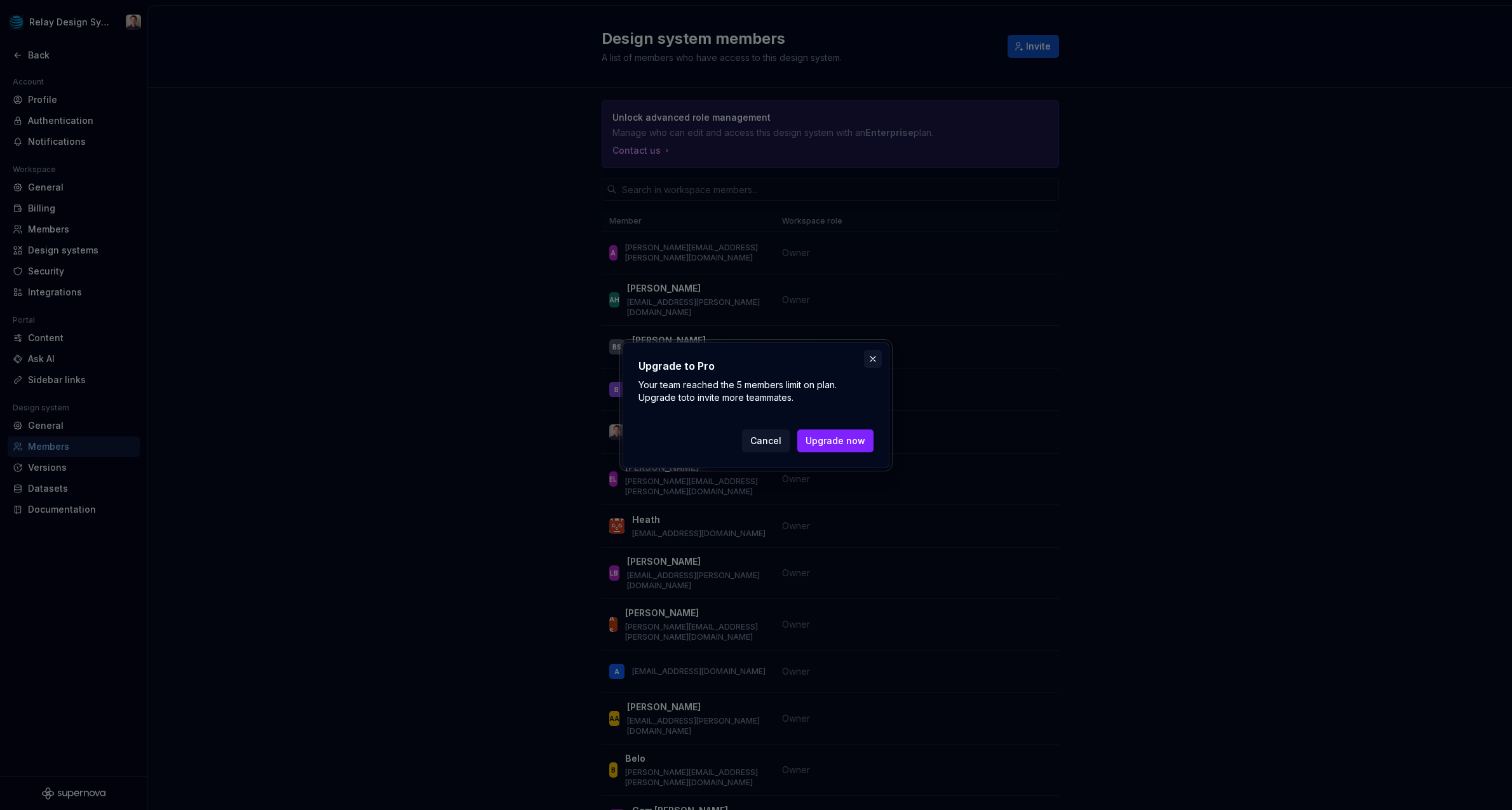
click at [871, 356] on button "button" at bounding box center [873, 359] width 18 height 18
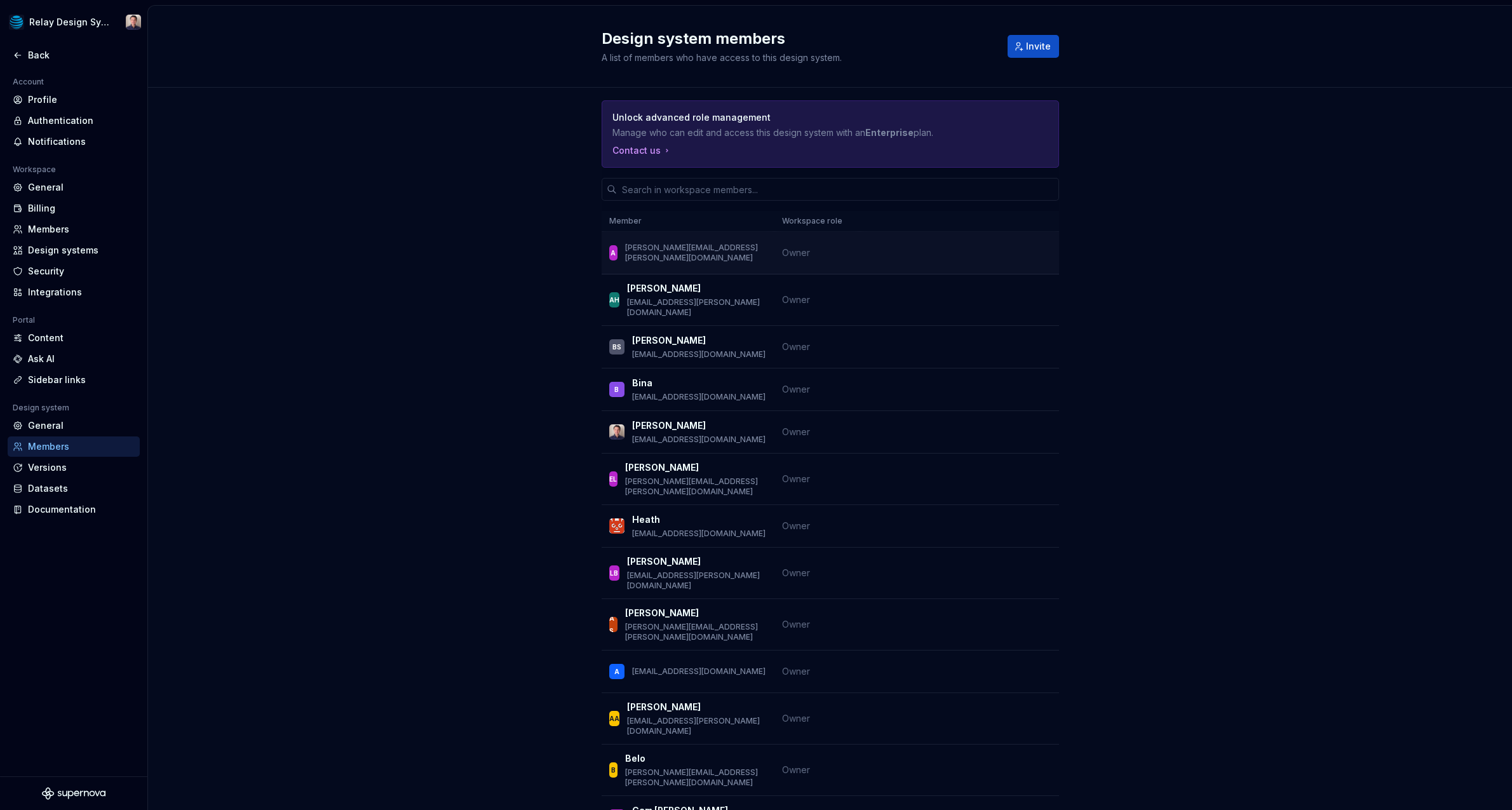
click at [907, 270] on td at bounding box center [960, 253] width 200 height 43
click at [66, 444] on div "Members" at bounding box center [82, 446] width 107 height 13
click at [698, 382] on div "B Bina [EMAIL_ADDRESS][DOMAIN_NAME]" at bounding box center [688, 389] width 158 height 27
click at [663, 392] on p "[EMAIL_ADDRESS][DOMAIN_NAME]" at bounding box center [698, 397] width 133 height 10
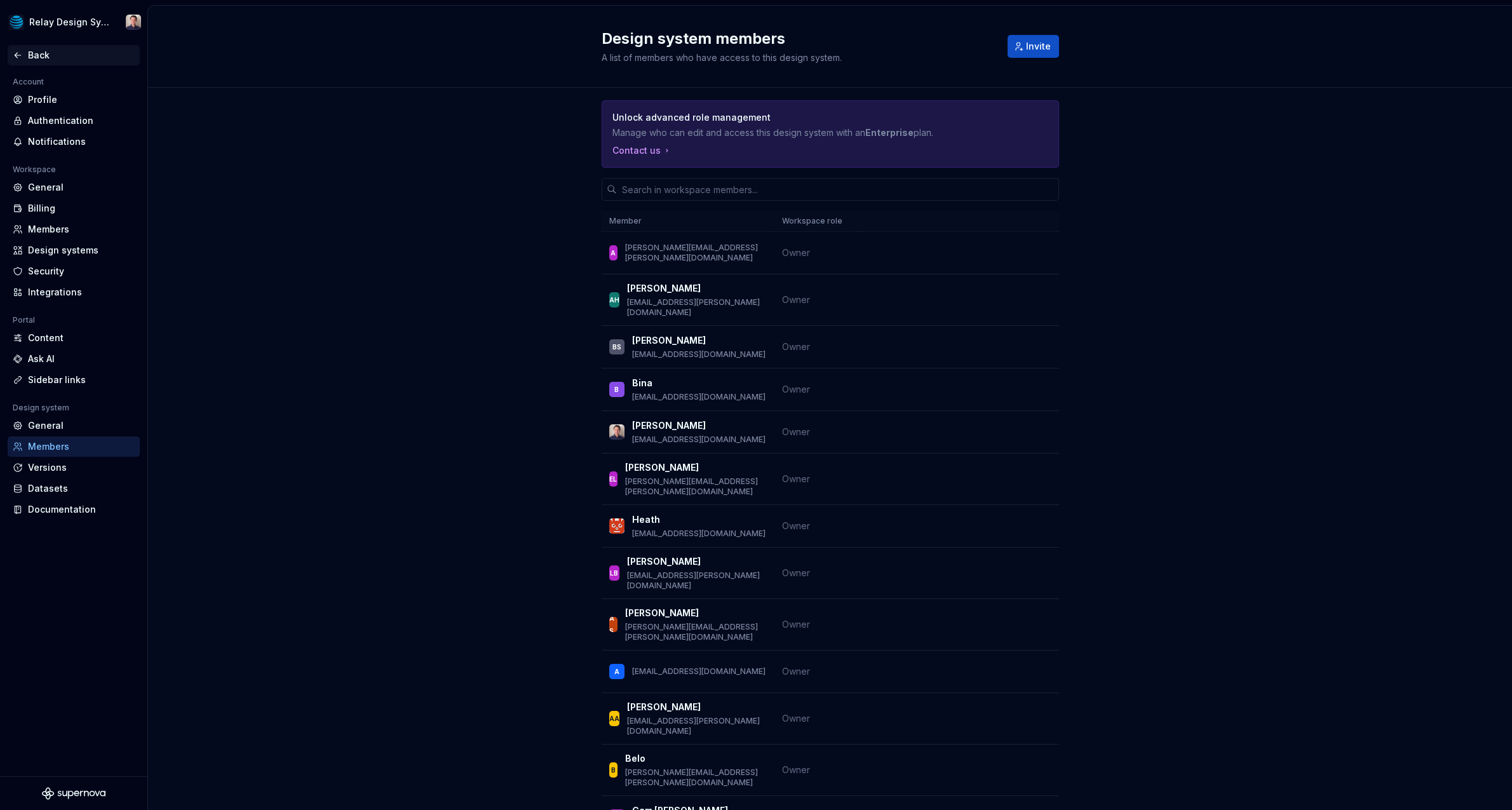
click at [37, 64] on div "Back" at bounding box center [74, 55] width 133 height 21
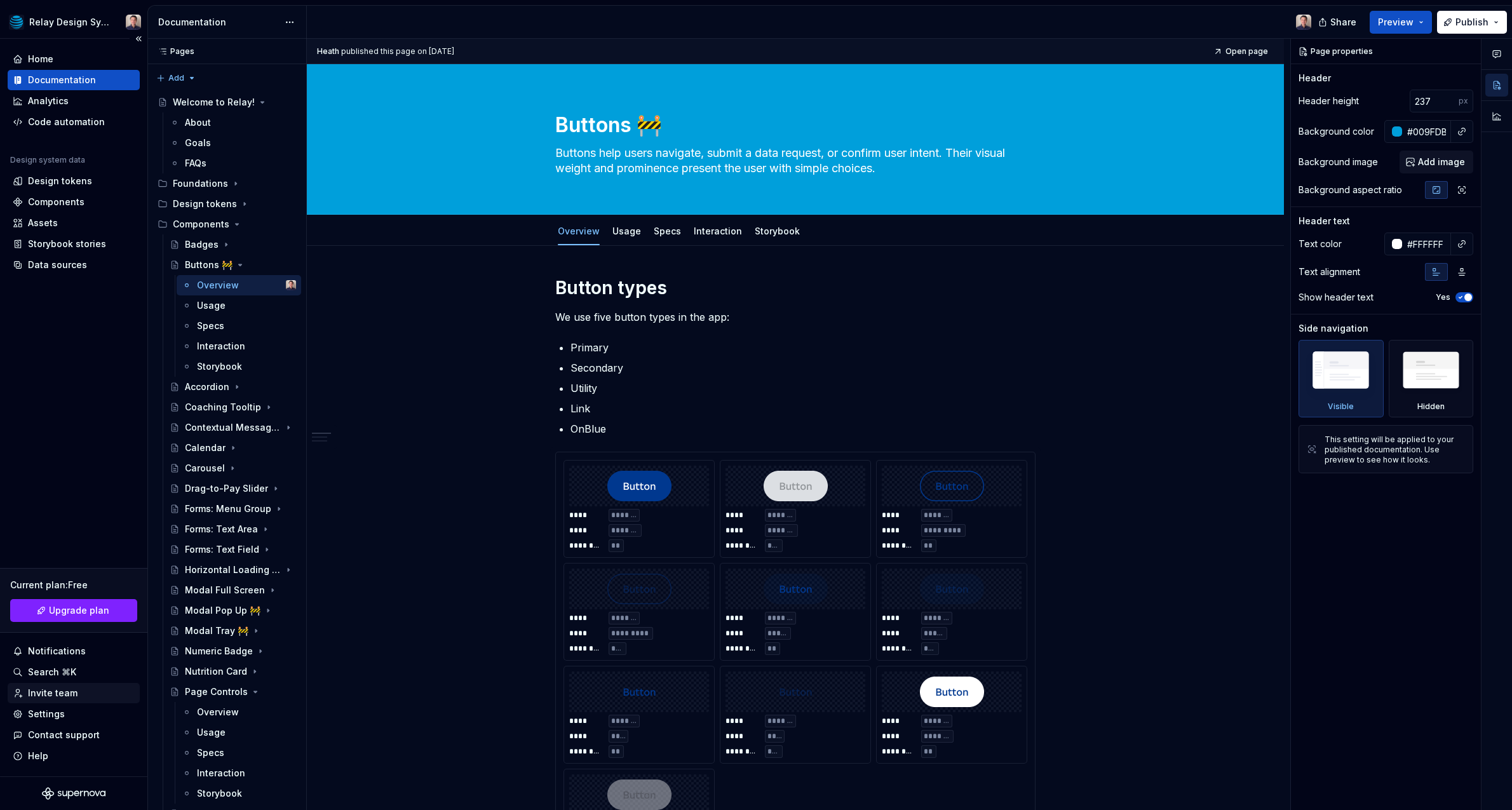
click at [50, 692] on div "Invite team" at bounding box center [53, 693] width 50 height 13
type textarea "*"
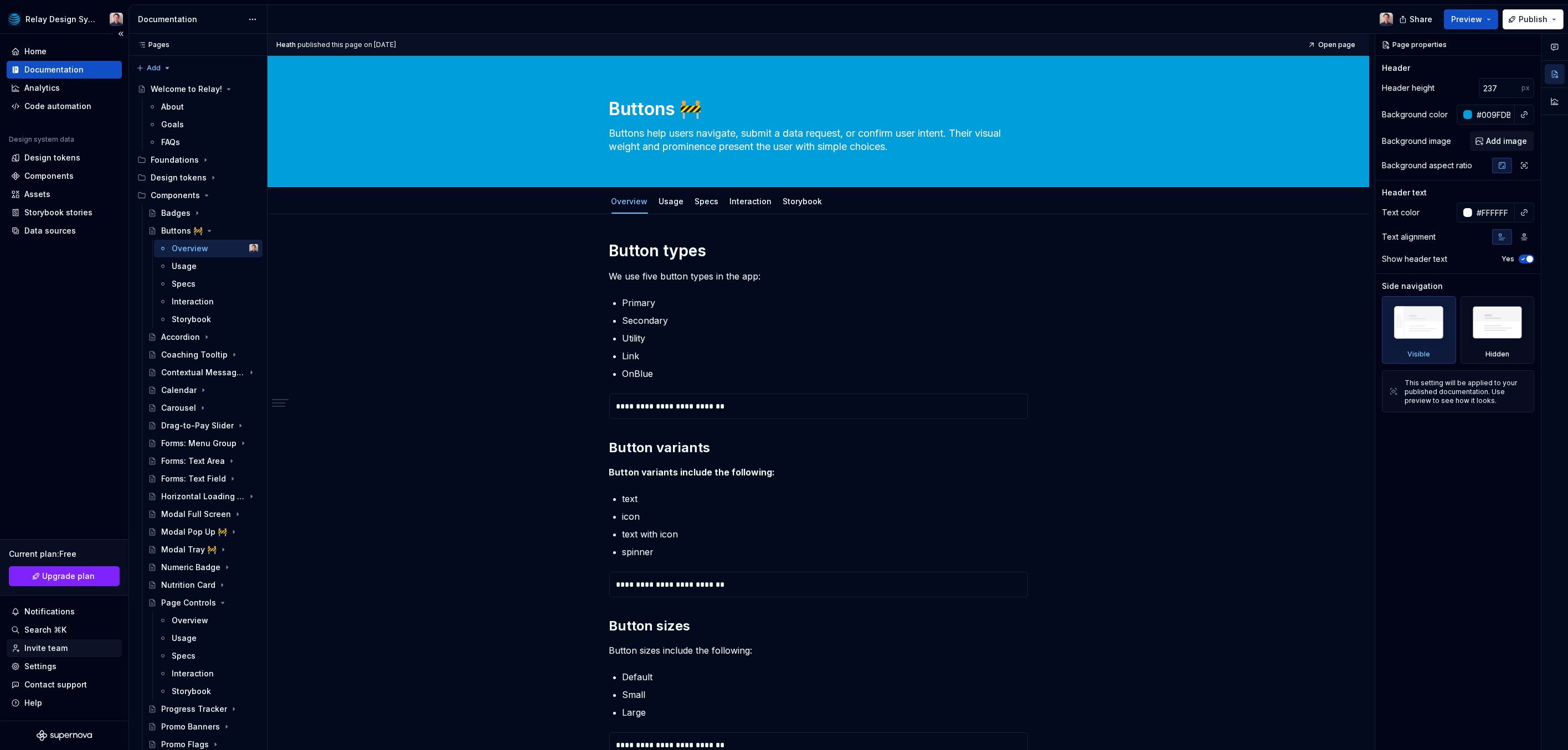
click at [56, 646] on div "Invite team" at bounding box center [46, 648] width 43 height 11
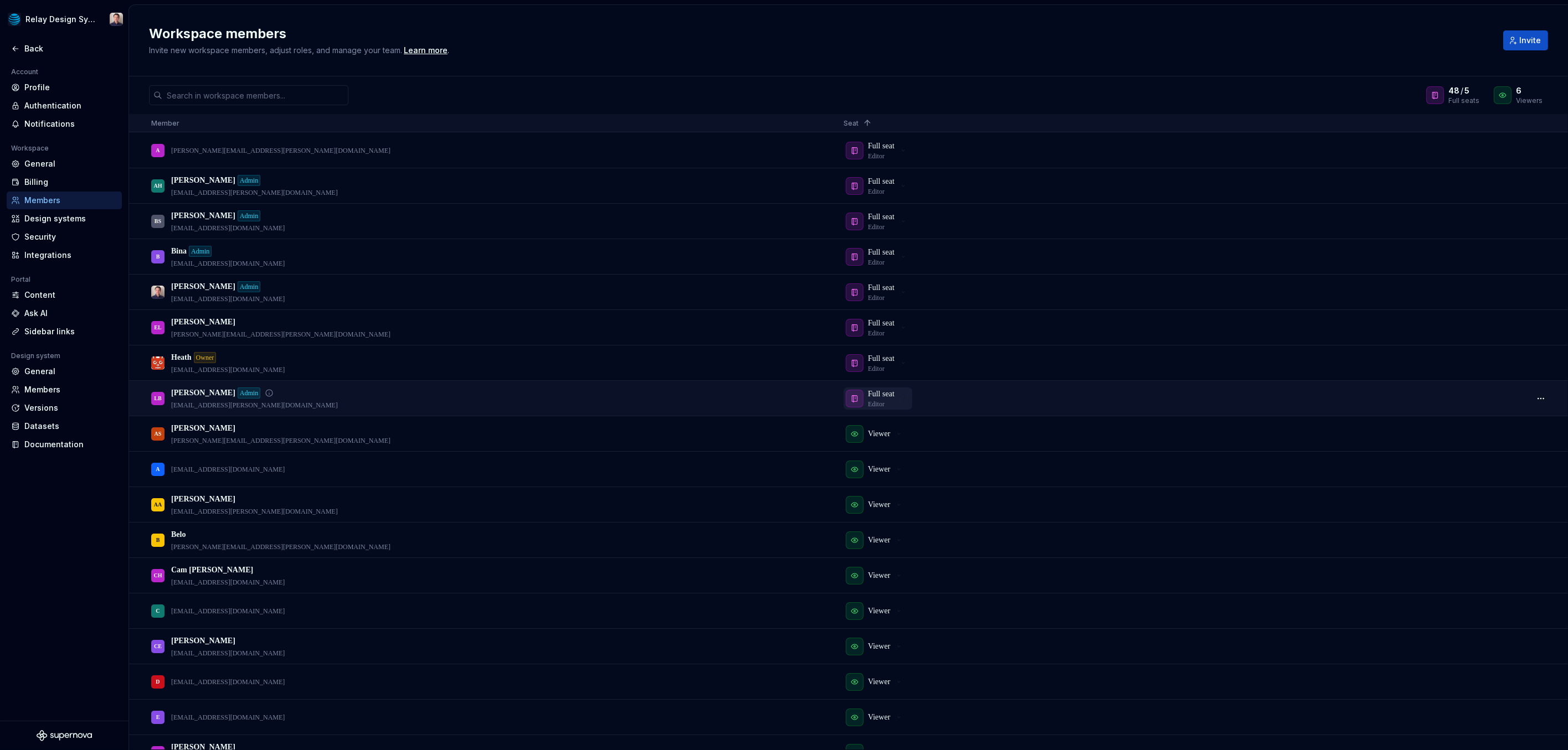
click at [858, 395] on icon "button" at bounding box center [854, 398] width 9 height 9
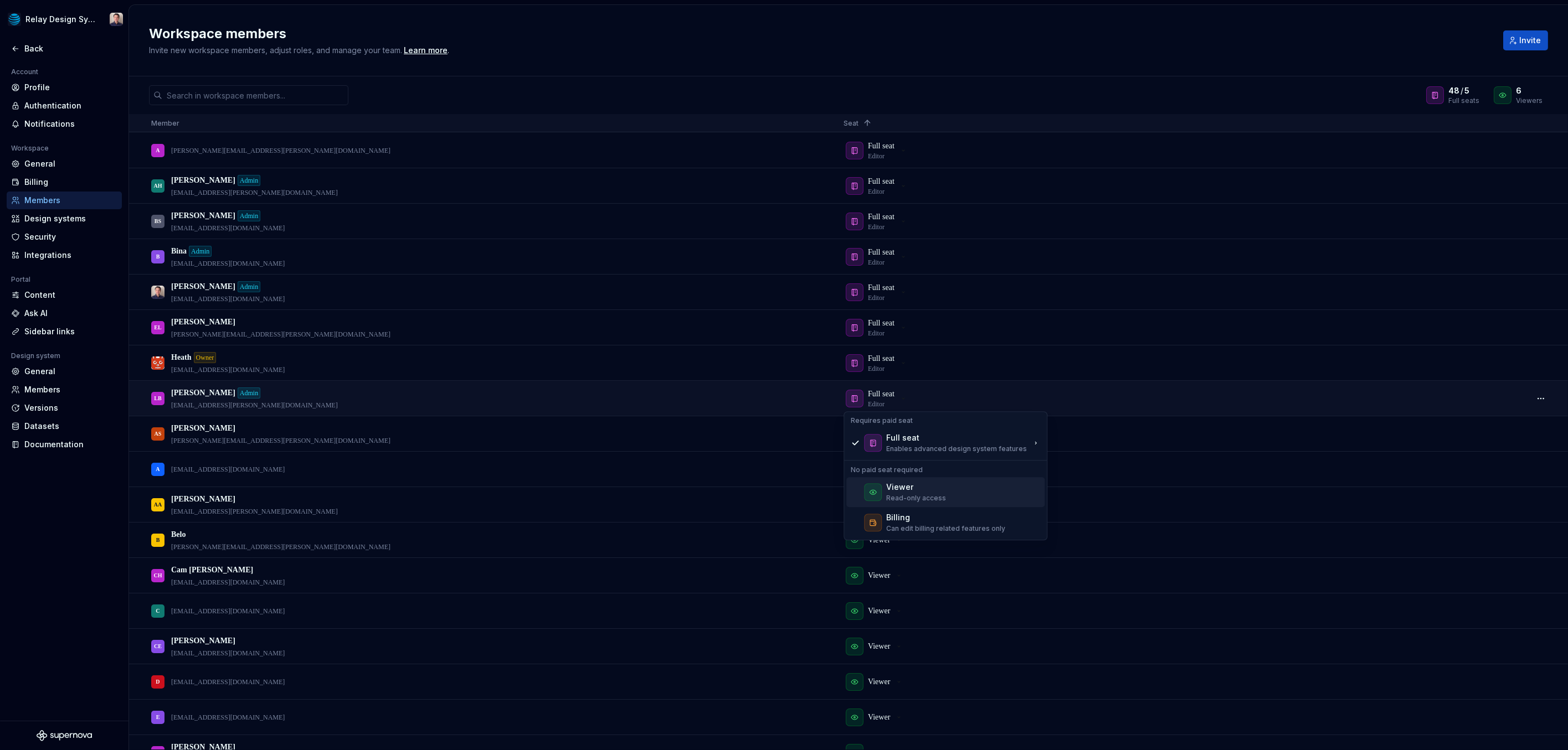
click at [880, 492] on div at bounding box center [872, 492] width 18 height 18
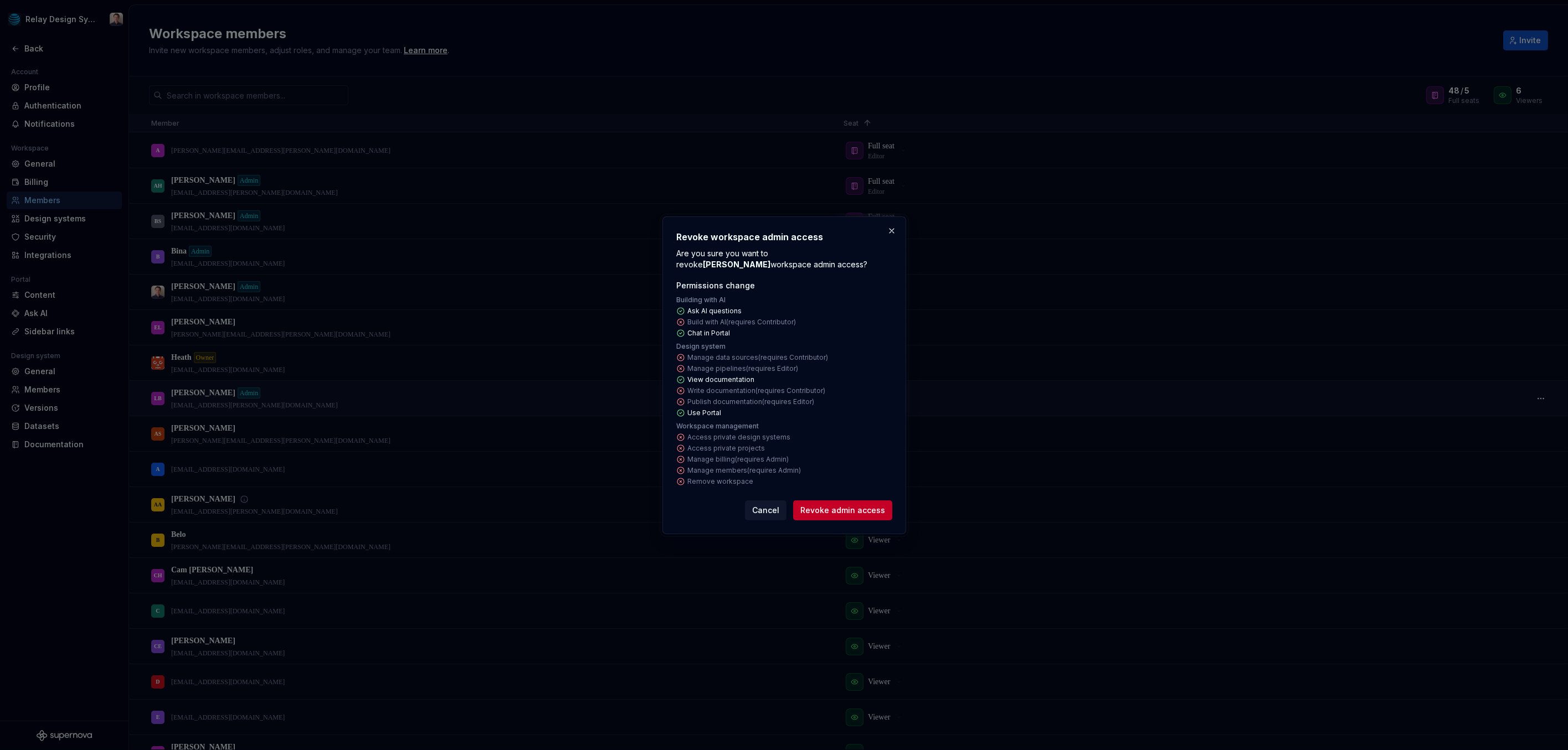
click at [840, 509] on span "Revoke admin access" at bounding box center [842, 510] width 85 height 11
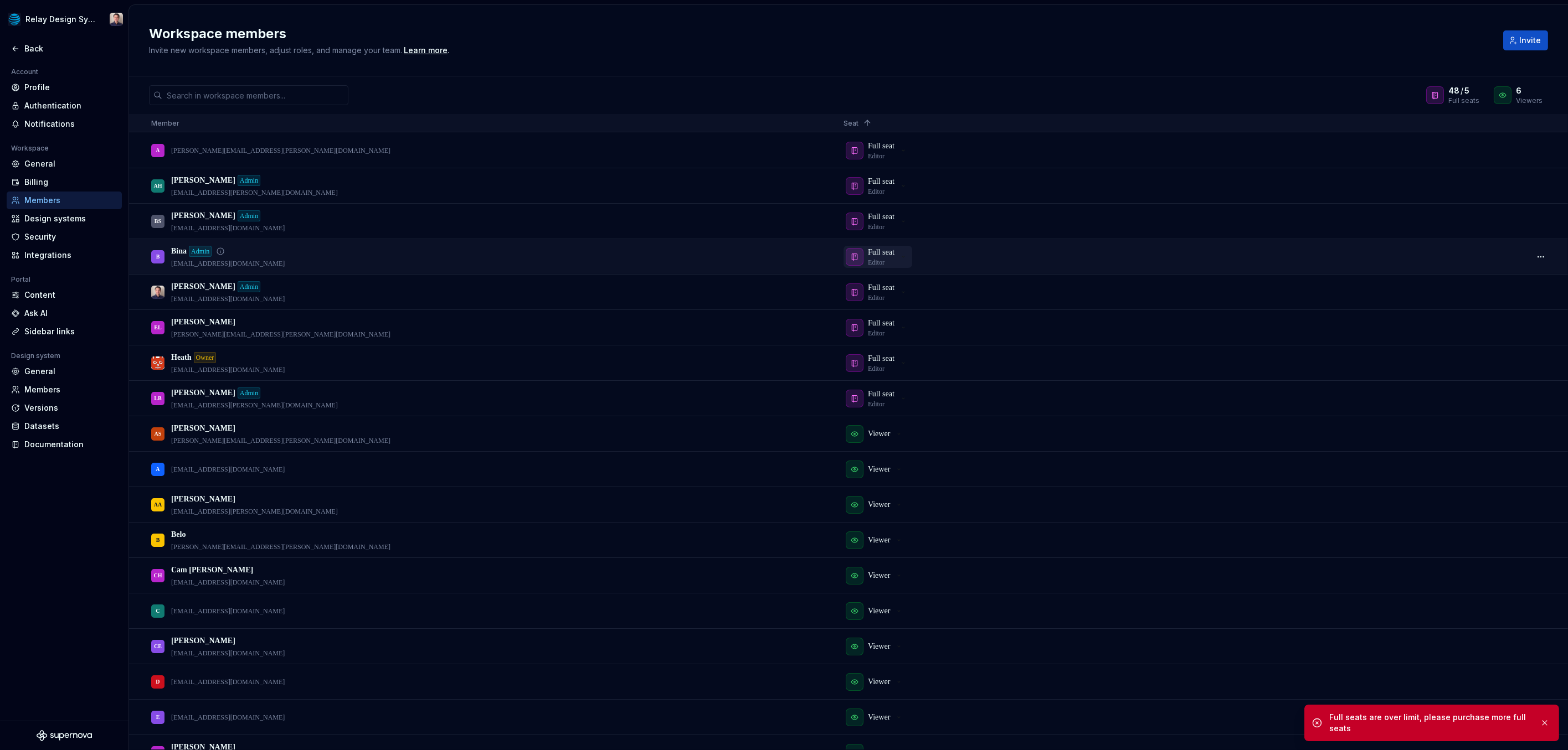
click at [858, 254] on icon "button" at bounding box center [854, 256] width 9 height 9
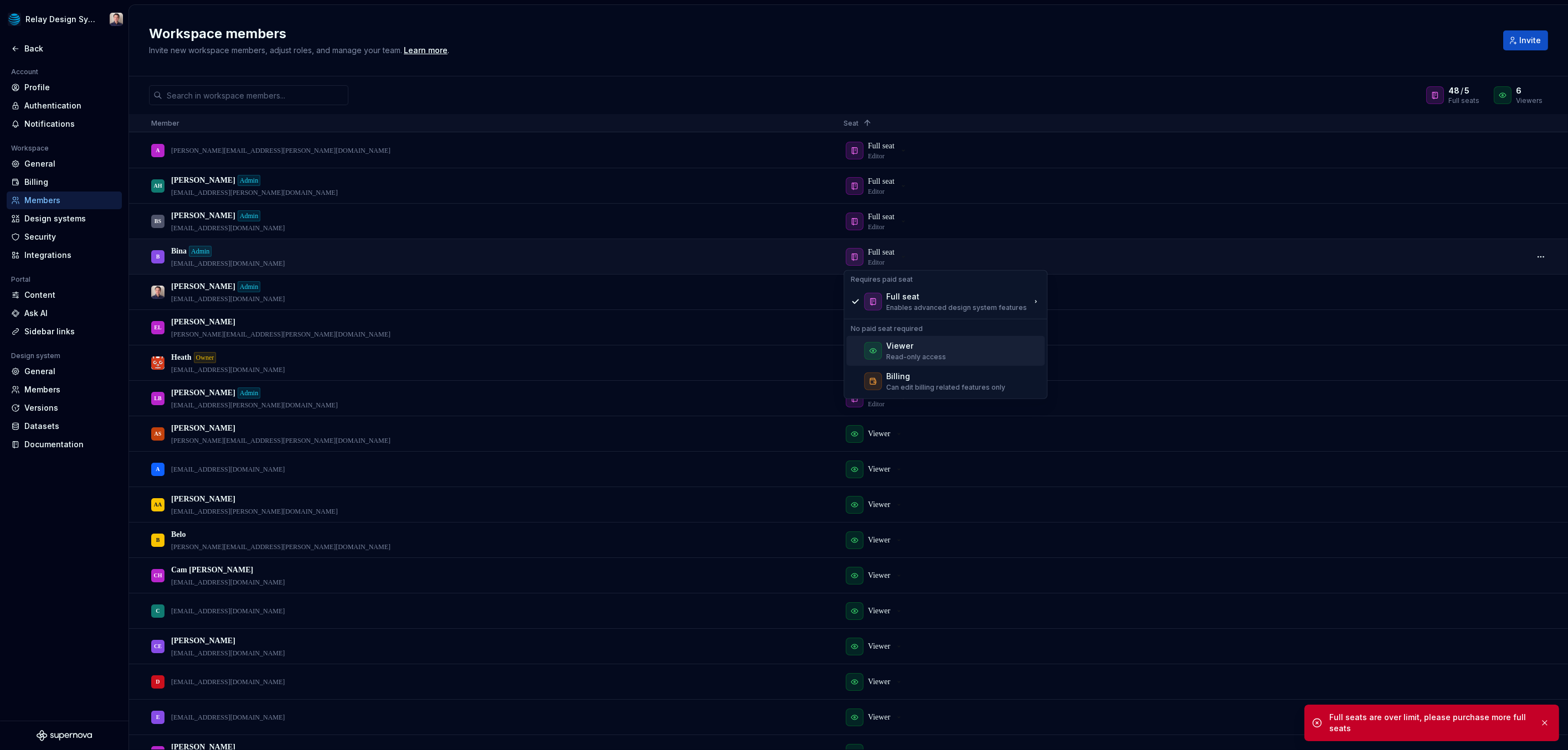
click at [886, 345] on div "Viewer" at bounding box center [900, 346] width 27 height 11
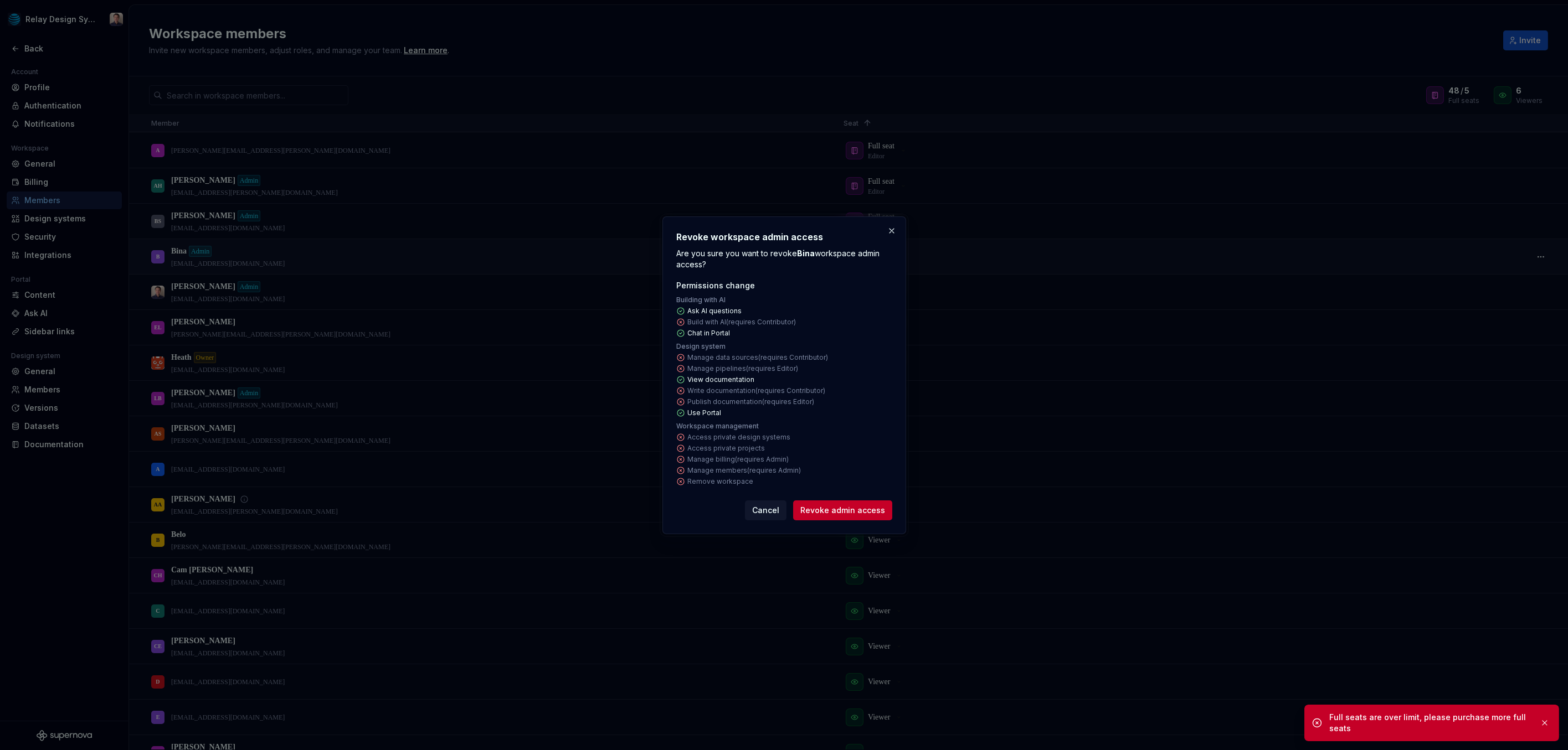
drag, startPoint x: 837, startPoint y: 508, endPoint x: 825, endPoint y: 493, distance: 19.2
click at [837, 508] on span "Revoke admin access" at bounding box center [842, 510] width 85 height 11
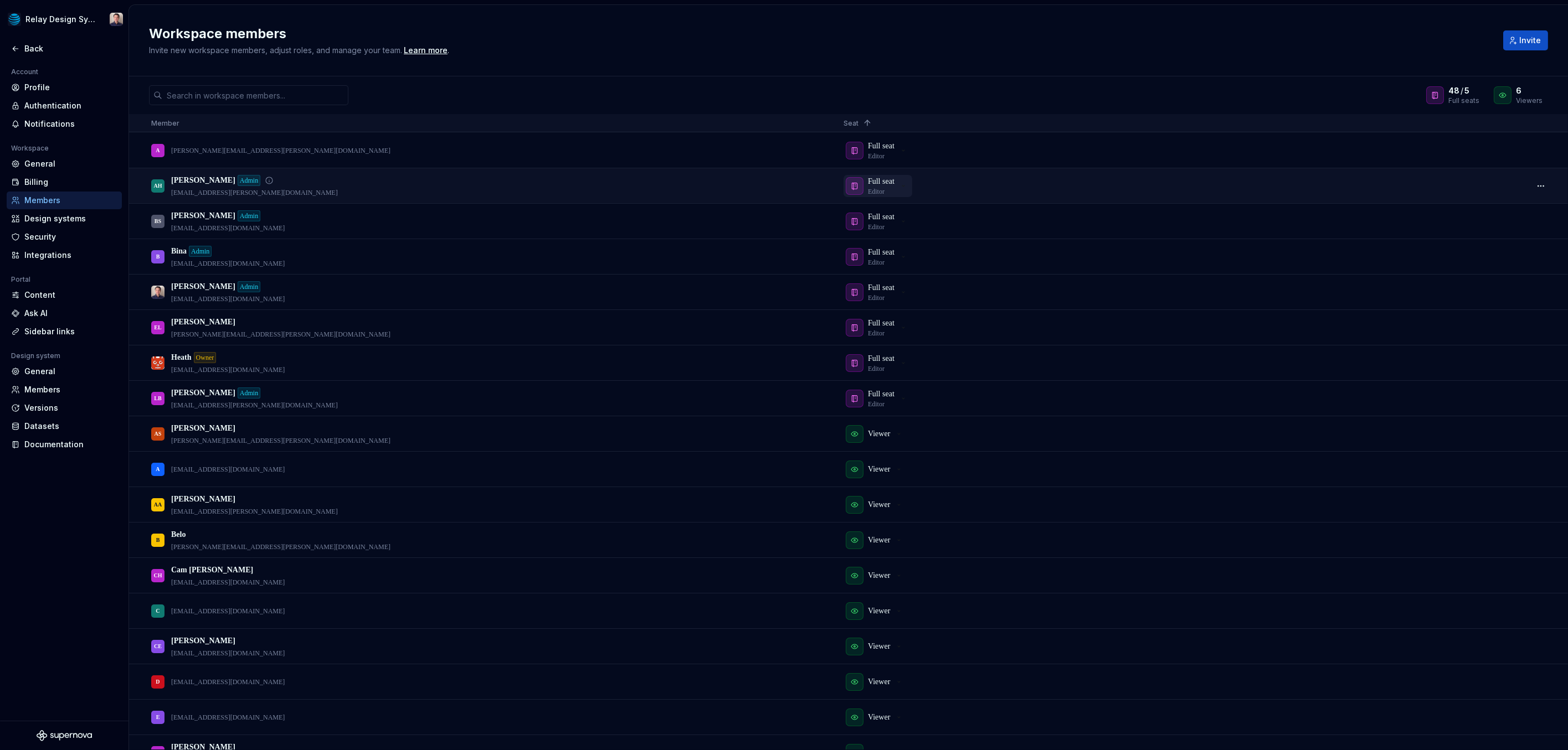
click at [859, 188] on div "button" at bounding box center [854, 186] width 18 height 18
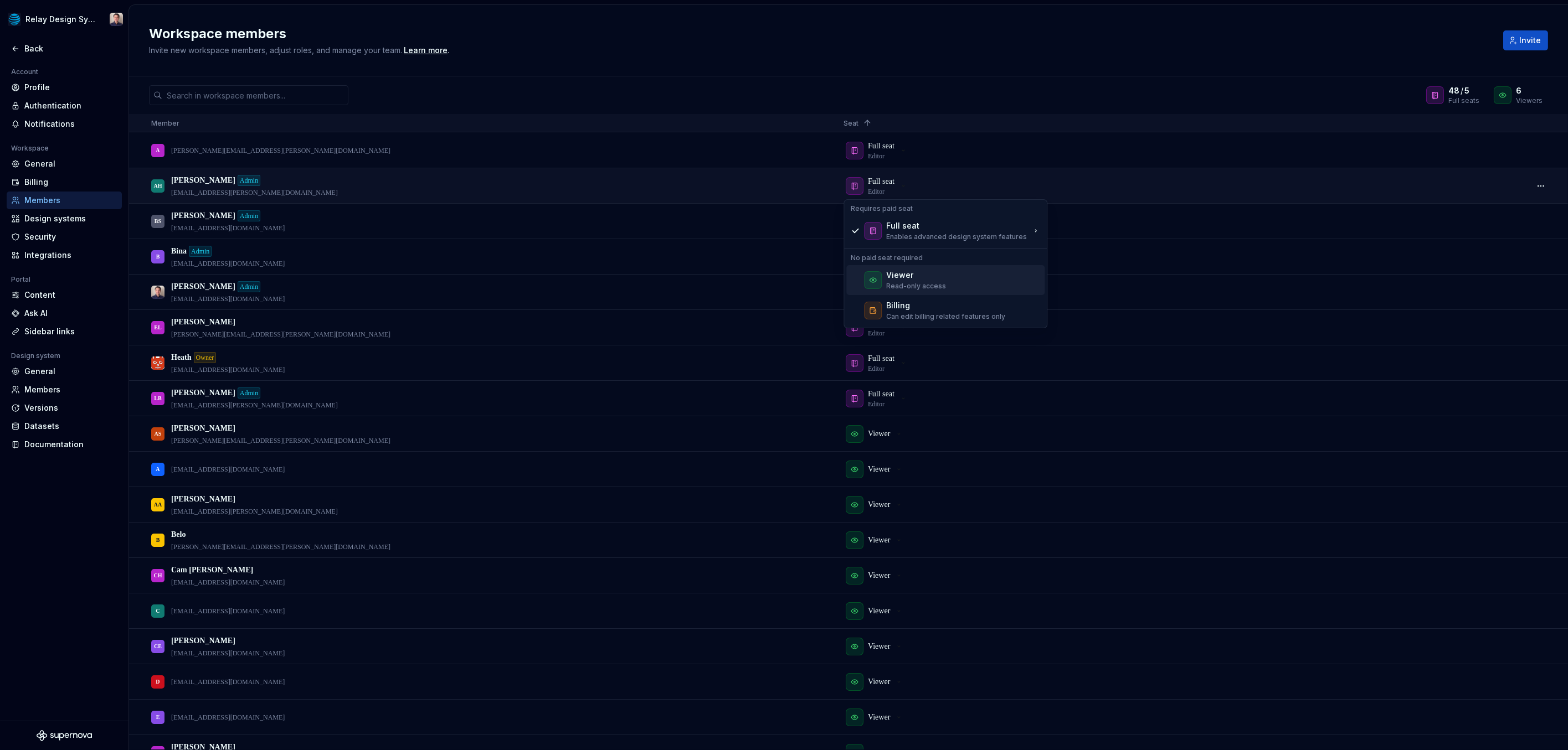
click at [881, 277] on div at bounding box center [872, 280] width 18 height 18
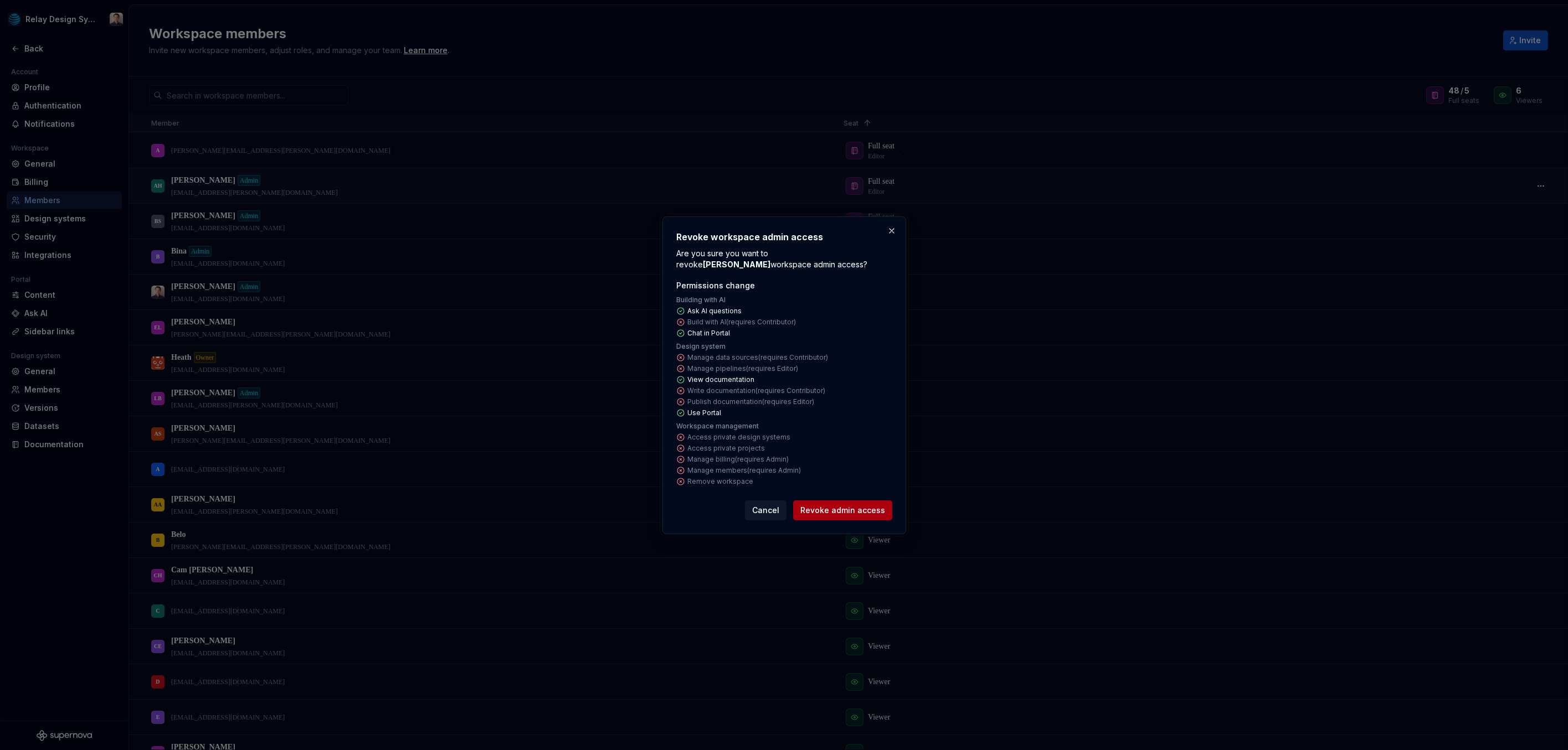
click at [843, 508] on span "Revoke admin access" at bounding box center [842, 510] width 85 height 11
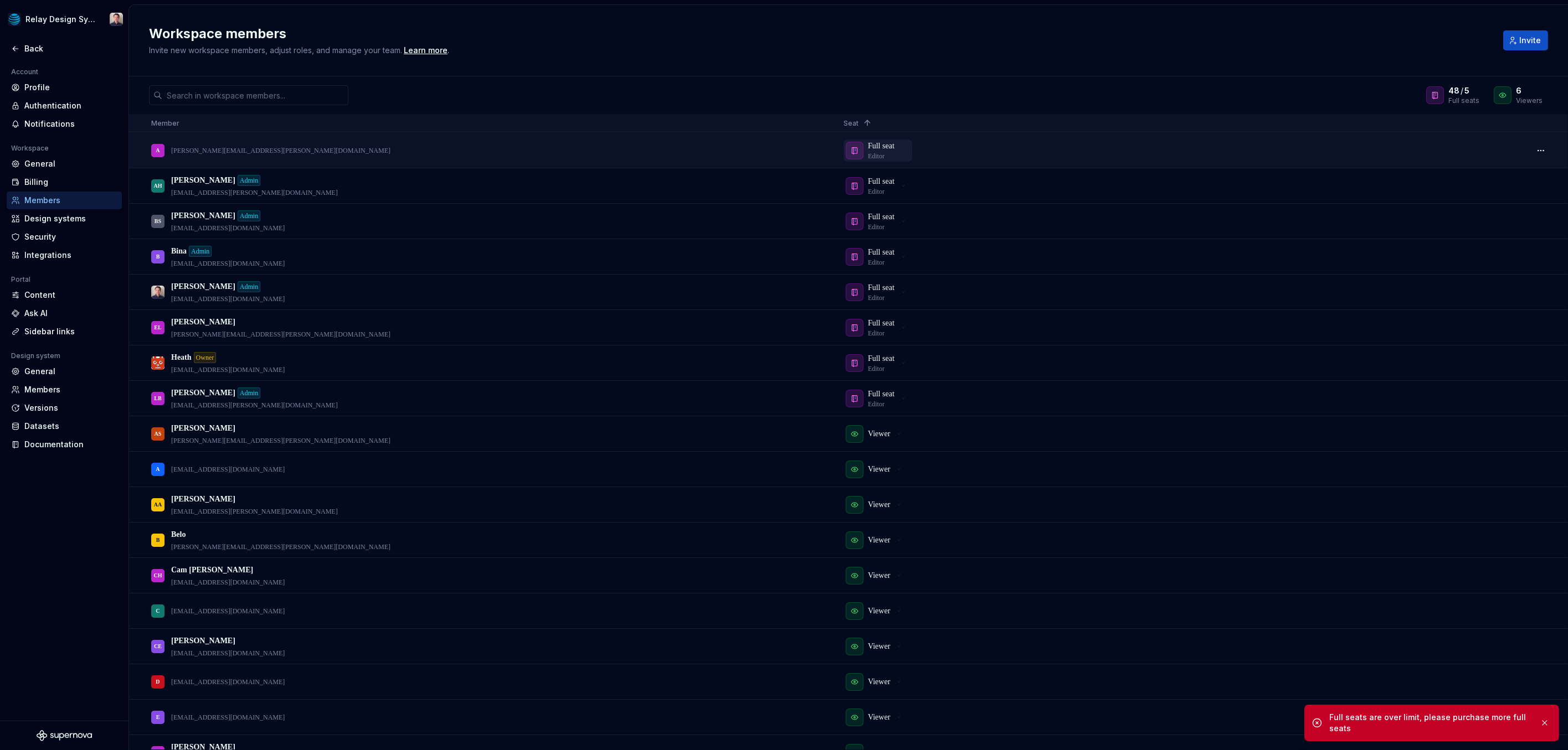
click at [853, 152] on icon "button" at bounding box center [854, 150] width 9 height 9
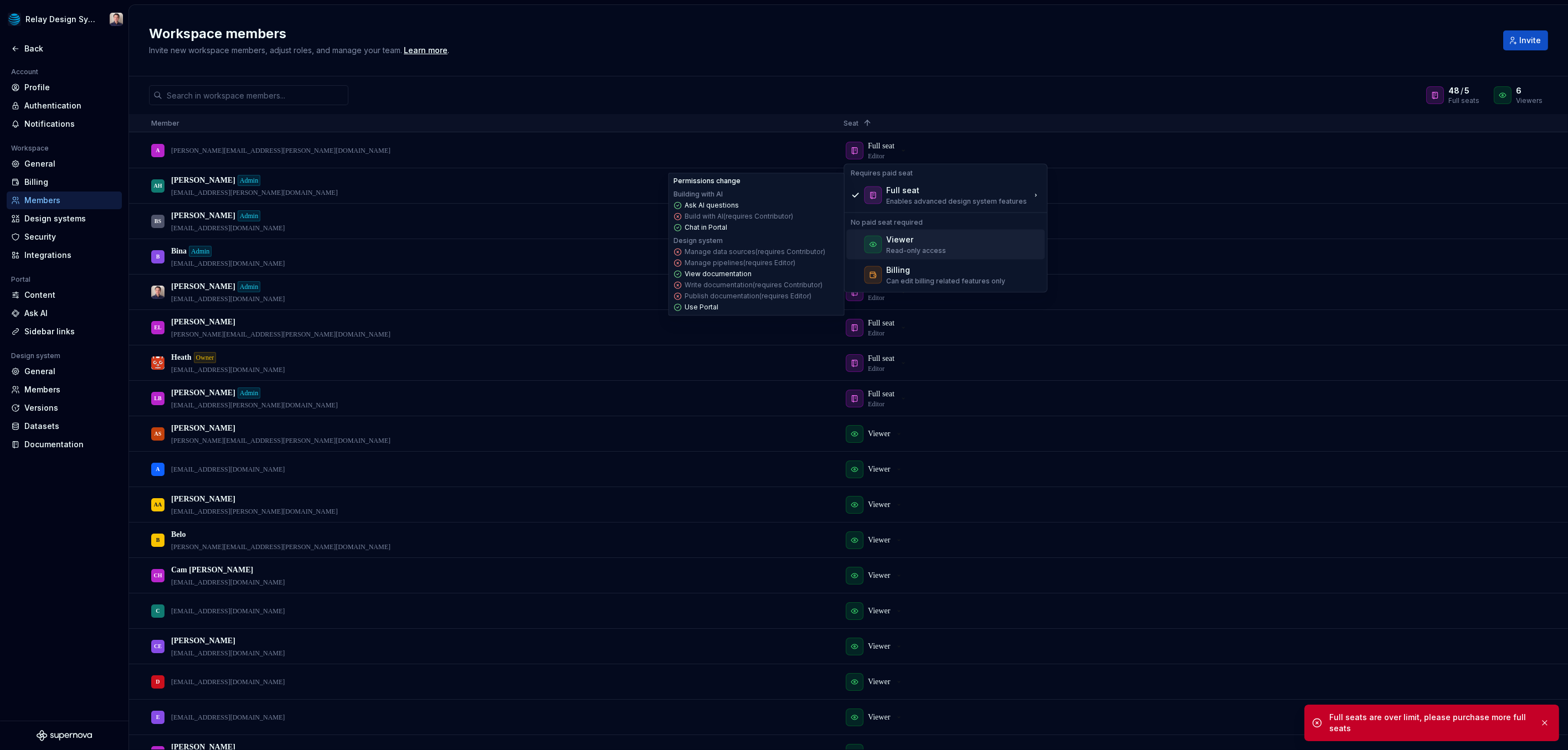
click at [896, 236] on div "Viewer" at bounding box center [900, 240] width 27 height 11
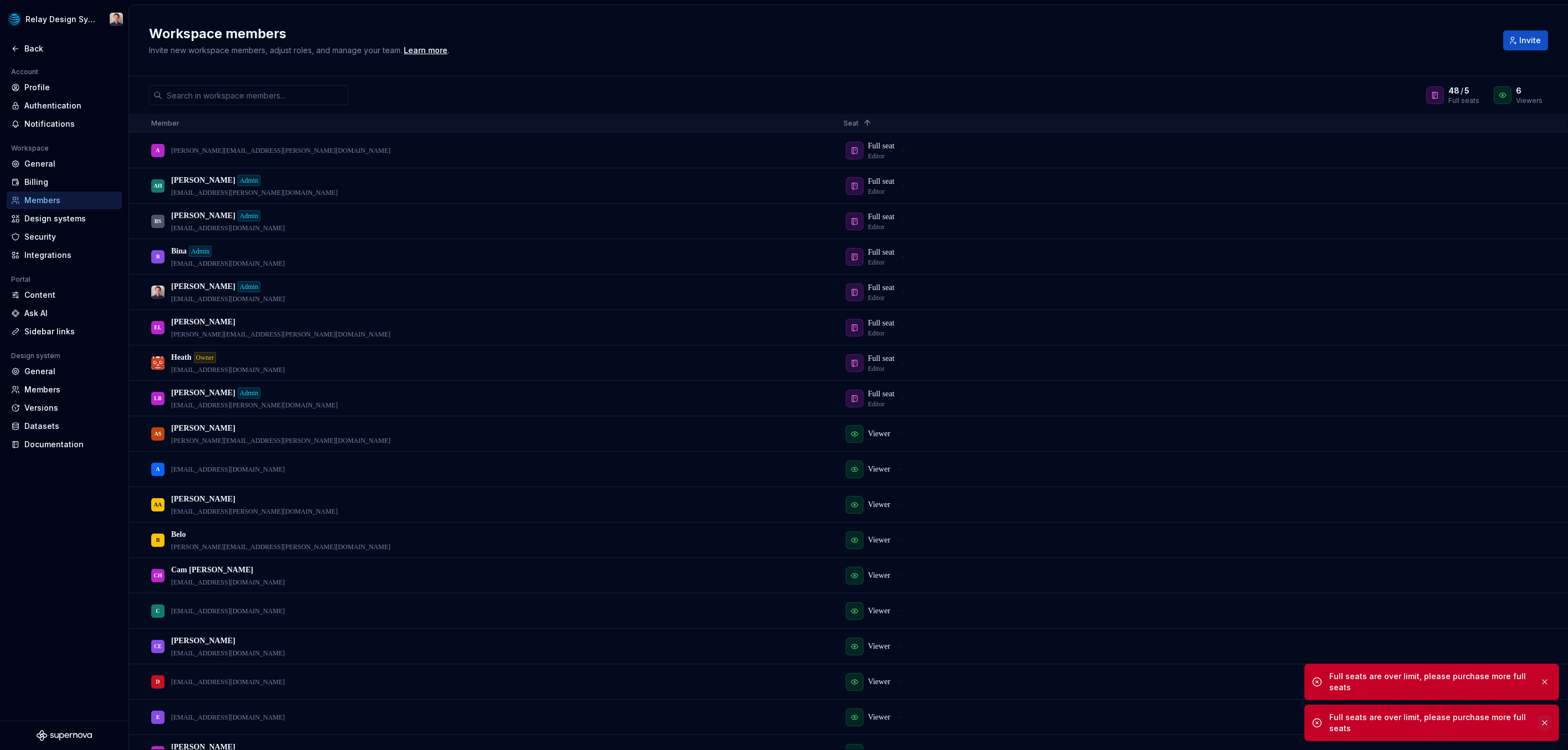
click at [1318, 706] on button "button" at bounding box center [1545, 723] width 15 height 15
drag, startPoint x: 1545, startPoint y: 719, endPoint x: 1511, endPoint y: 675, distance: 55.6
click at [1318, 706] on button "button" at bounding box center [1545, 723] width 15 height 15
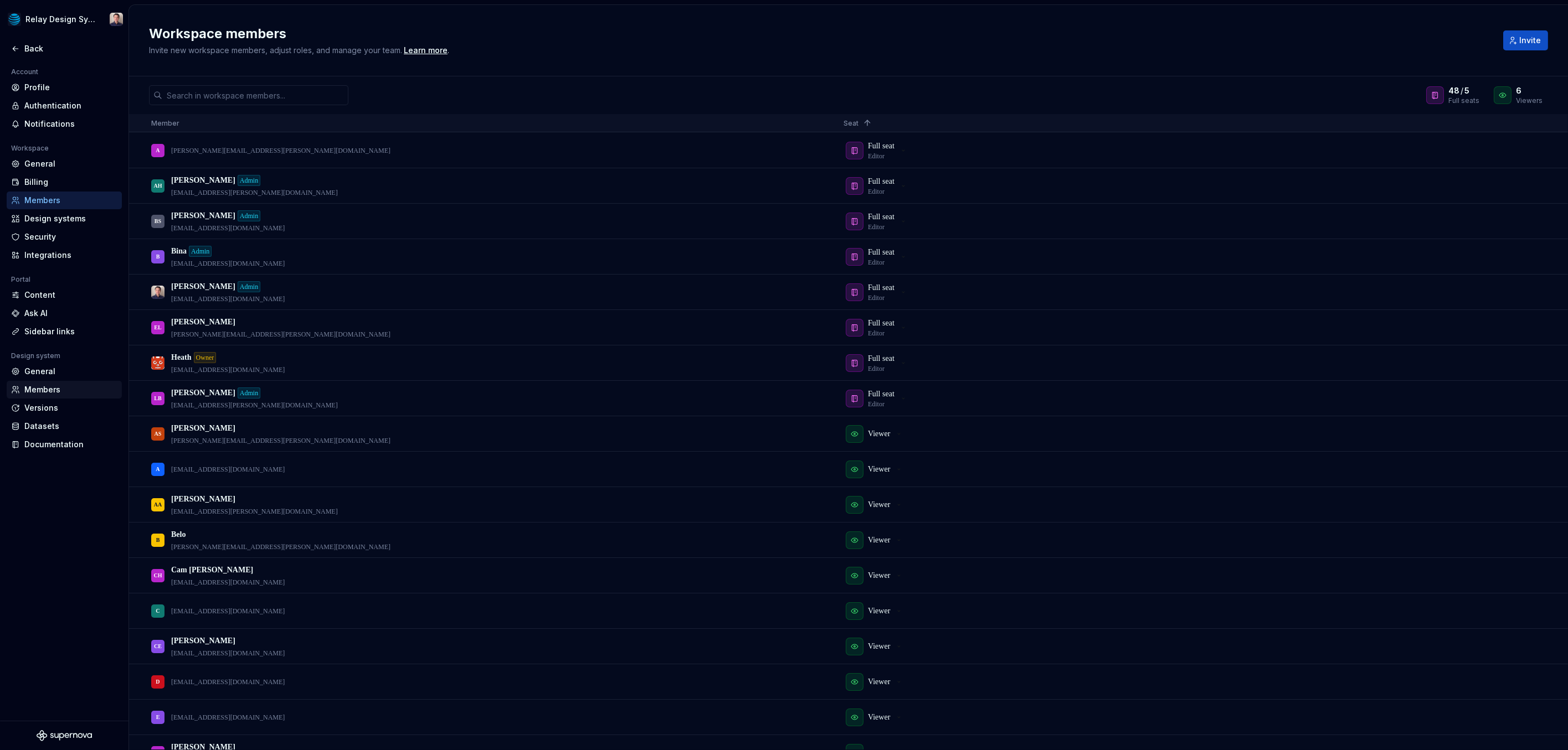
click at [47, 386] on div "Members" at bounding box center [71, 390] width 93 height 11
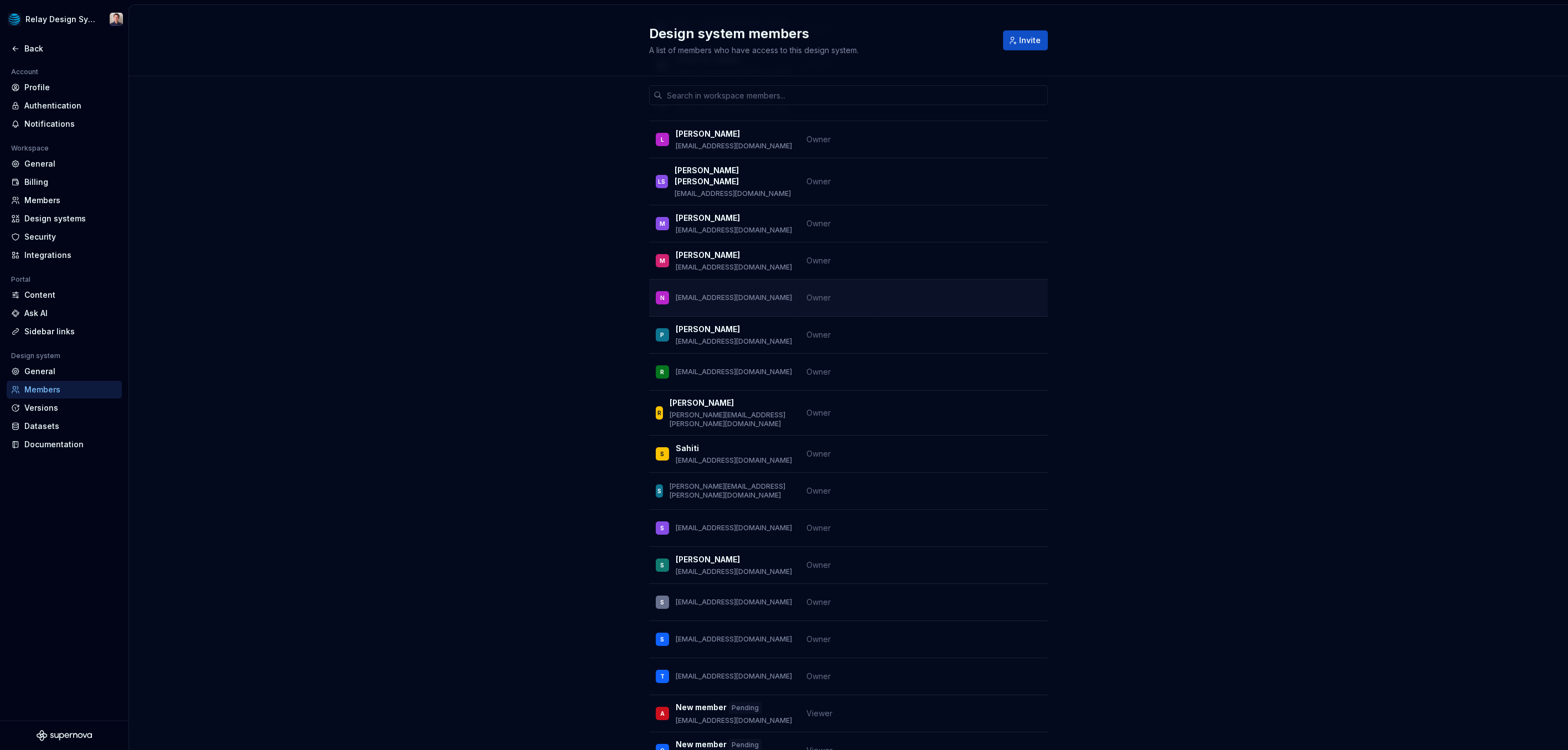
scroll to position [1271, 0]
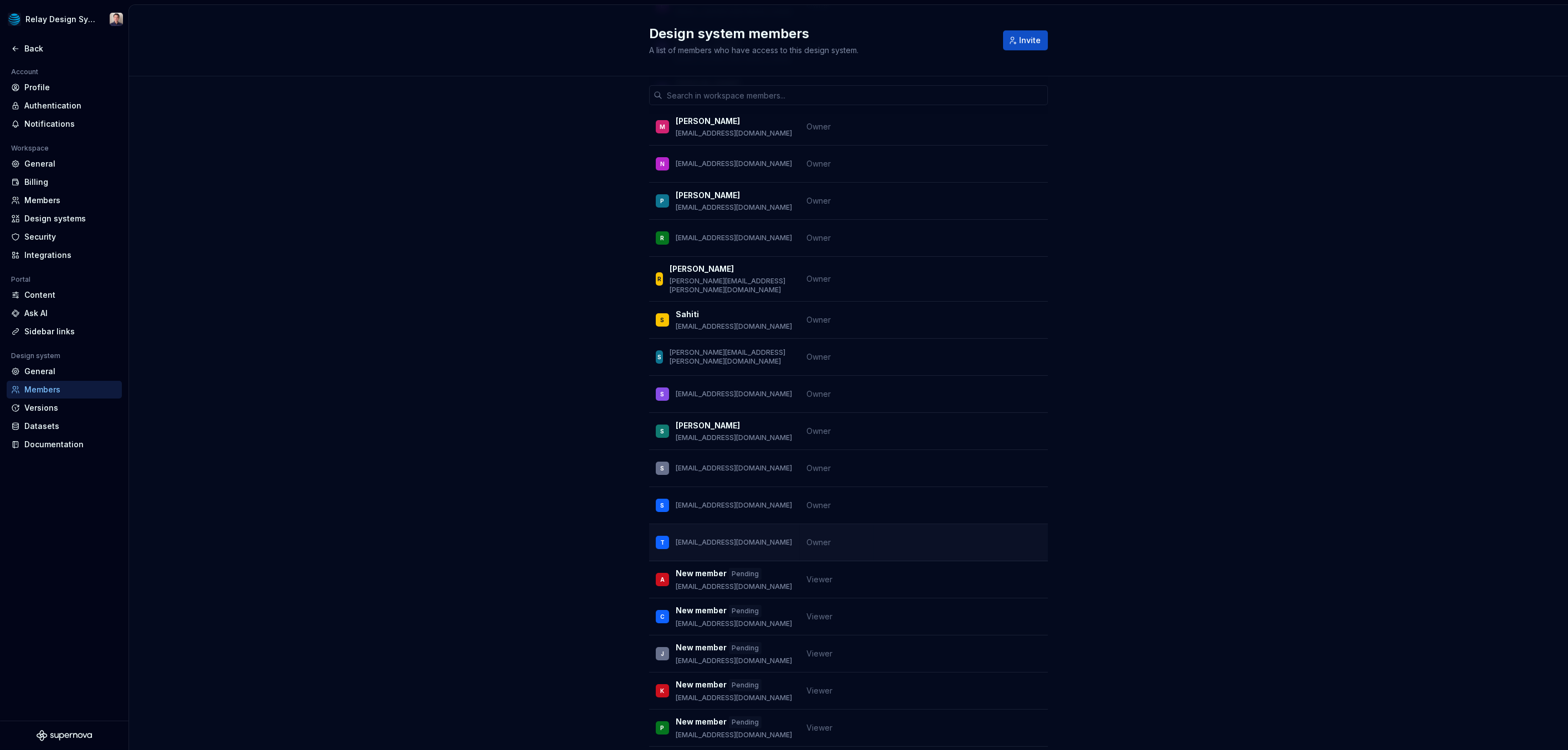
click at [826, 524] on td "Owner" at bounding box center [837, 543] width 74 height 37
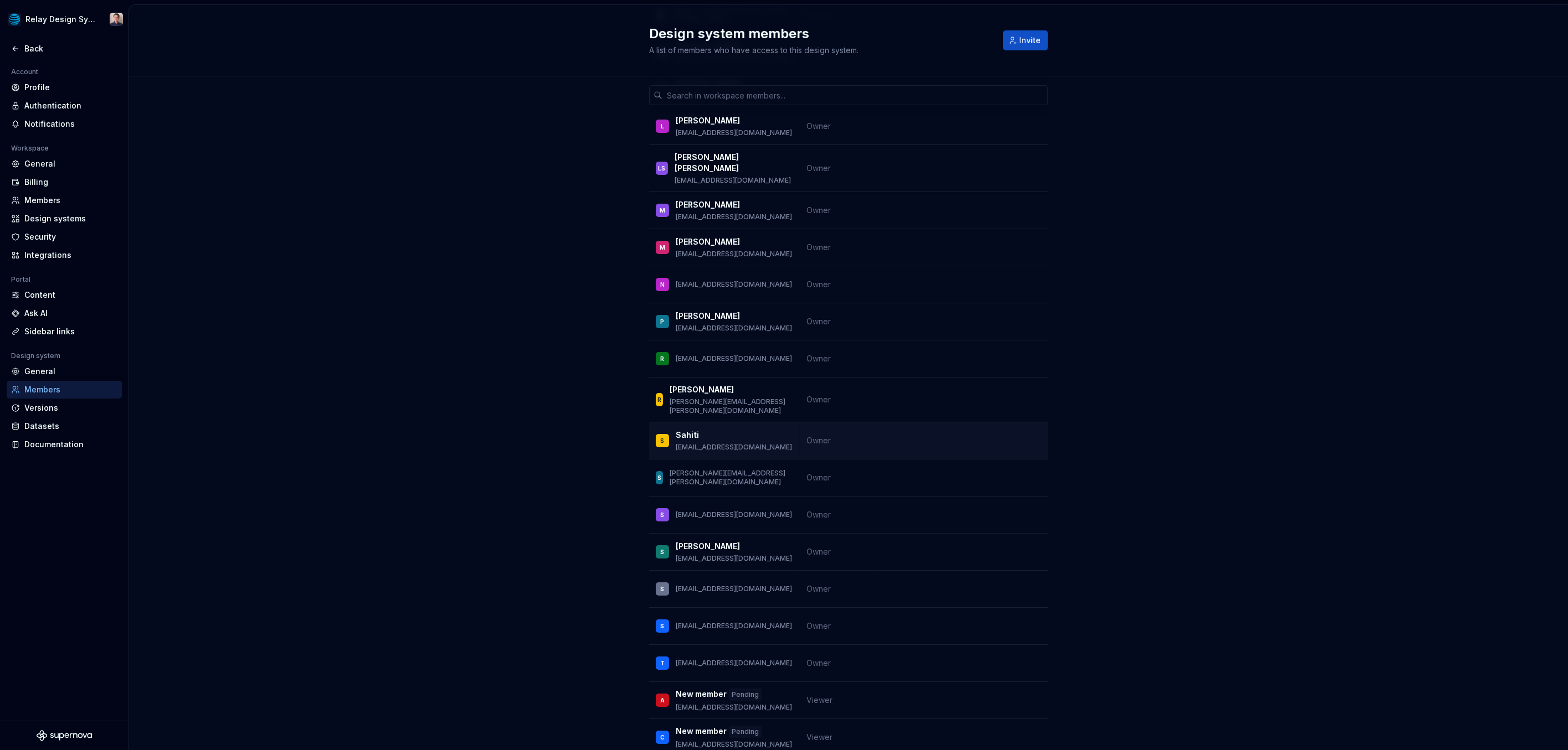
scroll to position [1148, 0]
click at [823, 438] on span "Owner" at bounding box center [819, 443] width 25 height 9
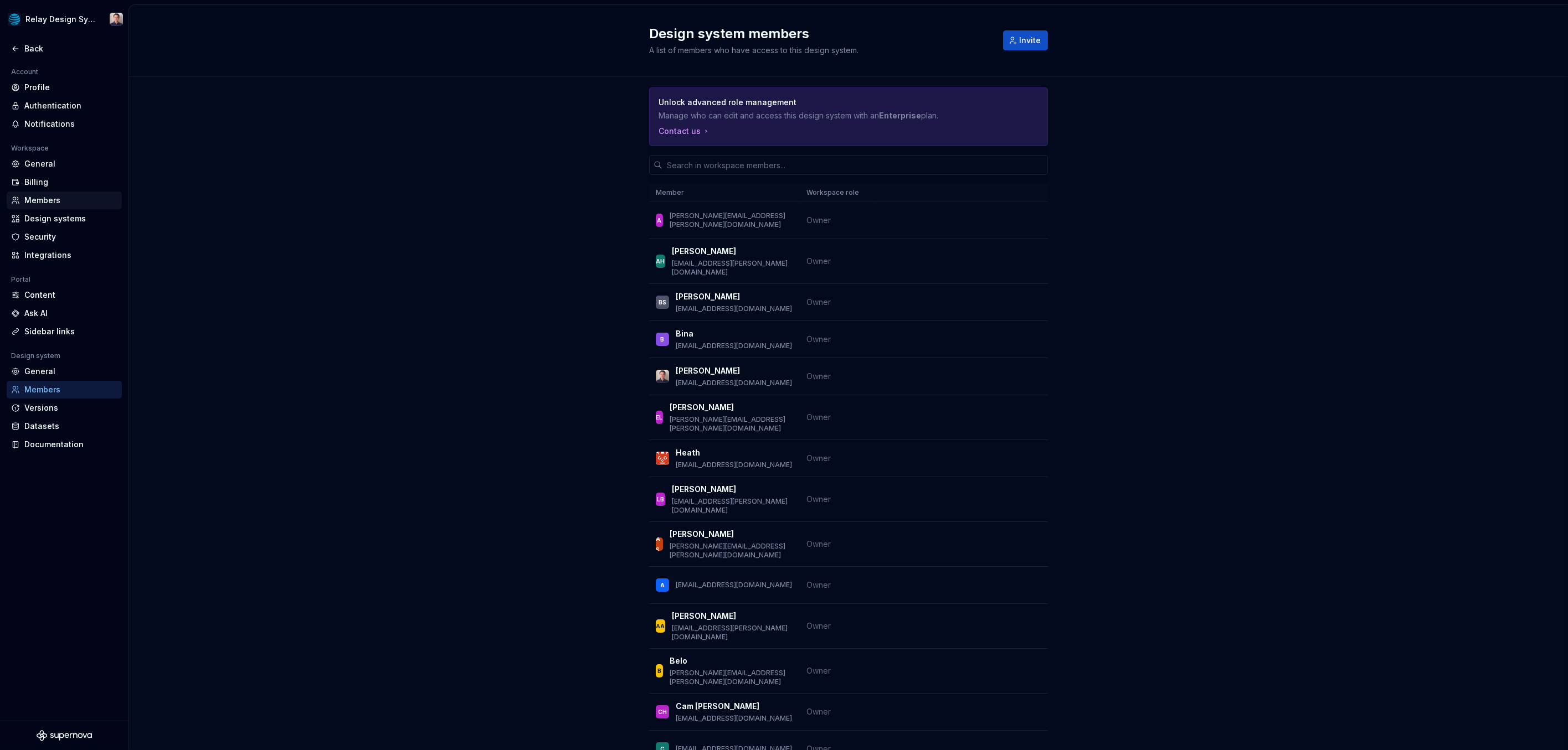
click at [42, 199] on div "Members" at bounding box center [71, 200] width 93 height 11
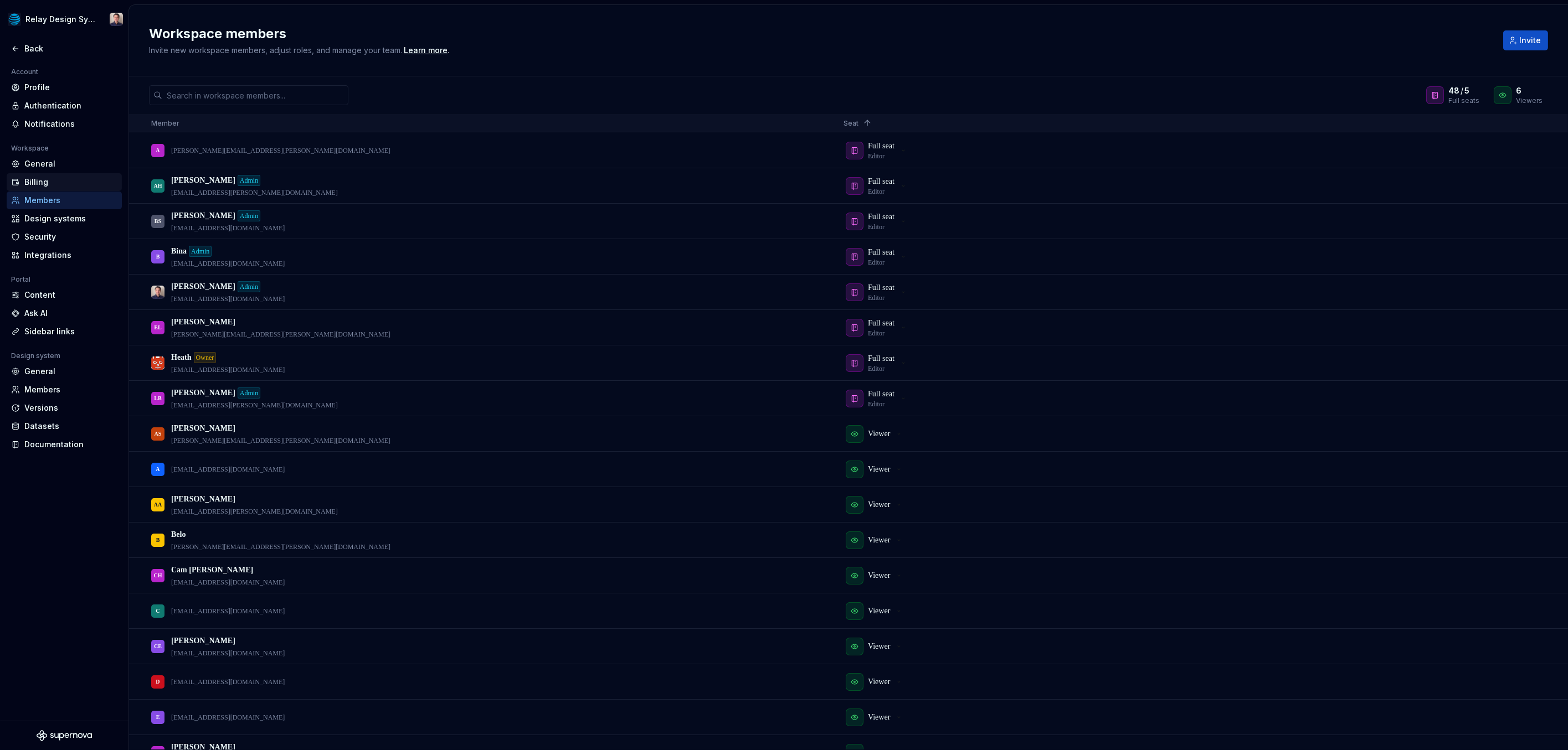
click at [52, 180] on div "Billing" at bounding box center [71, 182] width 93 height 11
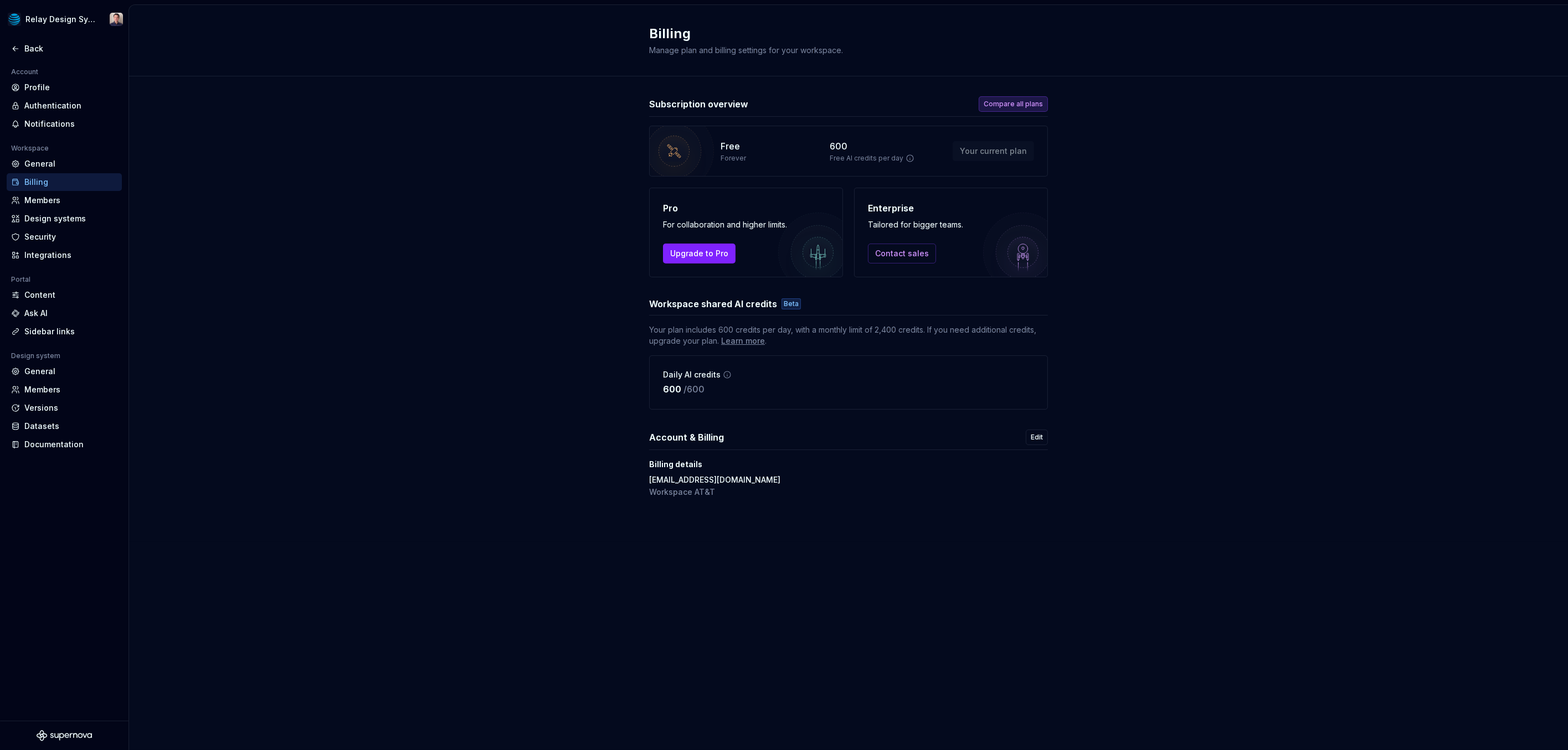
click at [1024, 105] on span "Compare all plans" at bounding box center [1013, 104] width 59 height 9
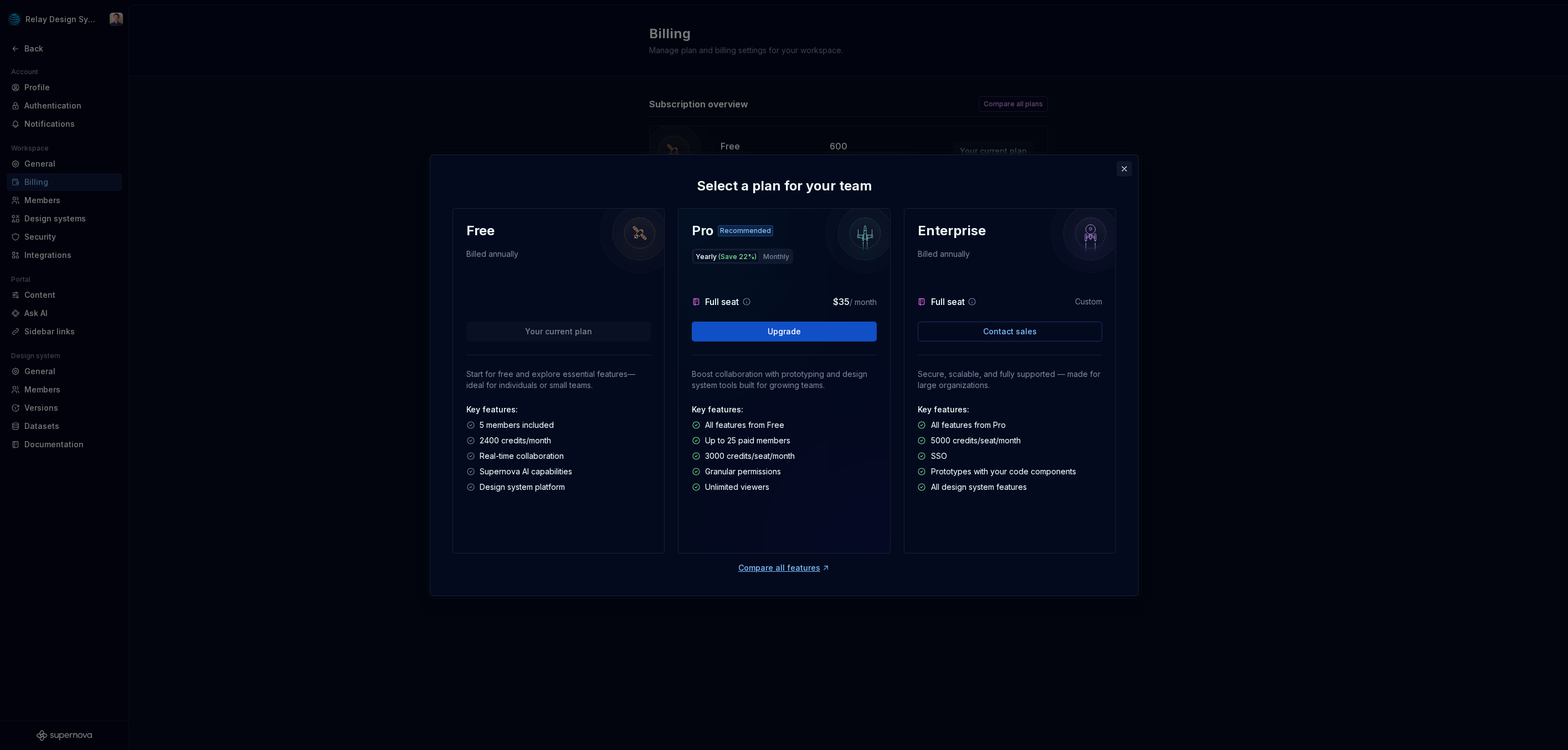
click at [1125, 168] on button "button" at bounding box center [1124, 169] width 15 height 15
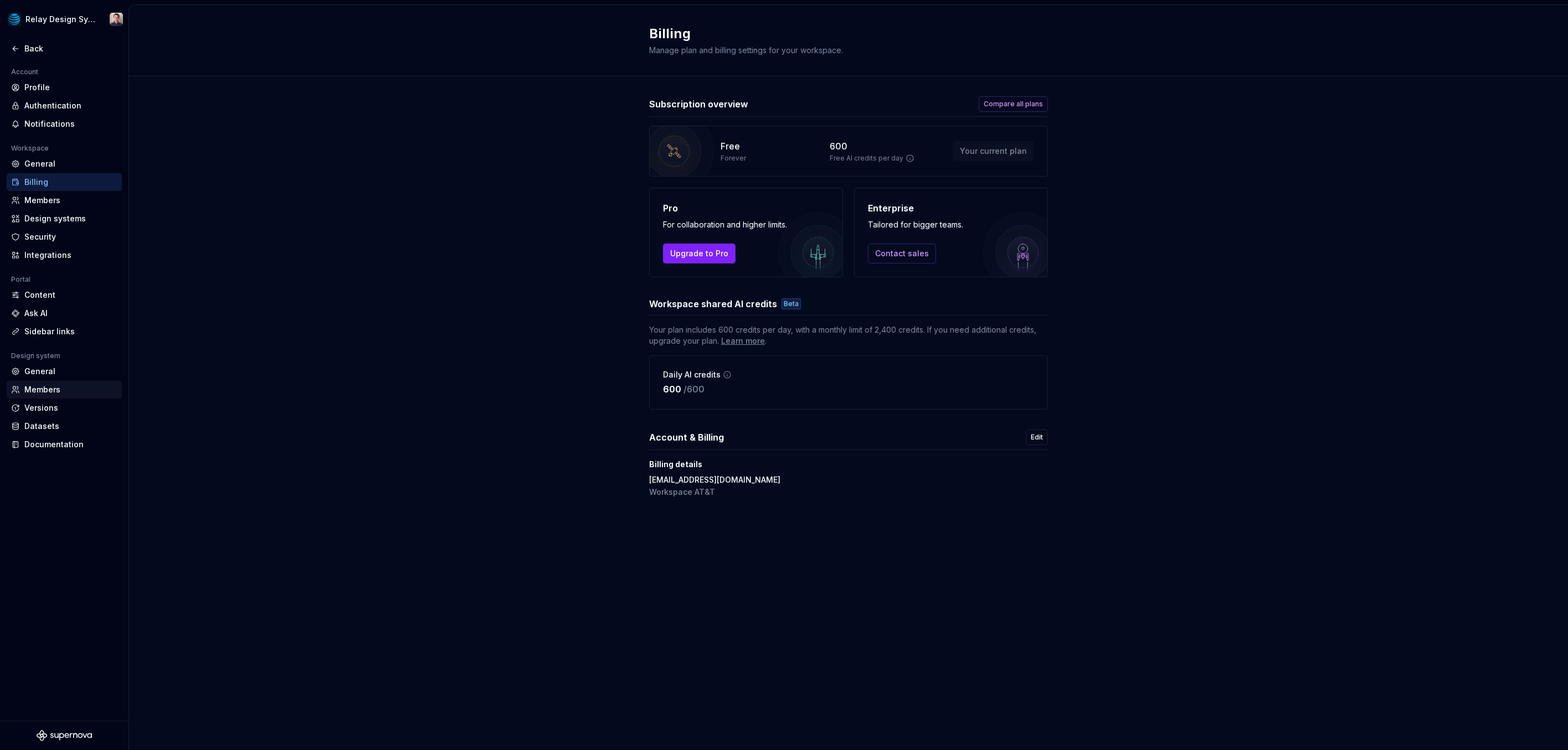
click at [35, 386] on div "Members" at bounding box center [71, 390] width 93 height 11
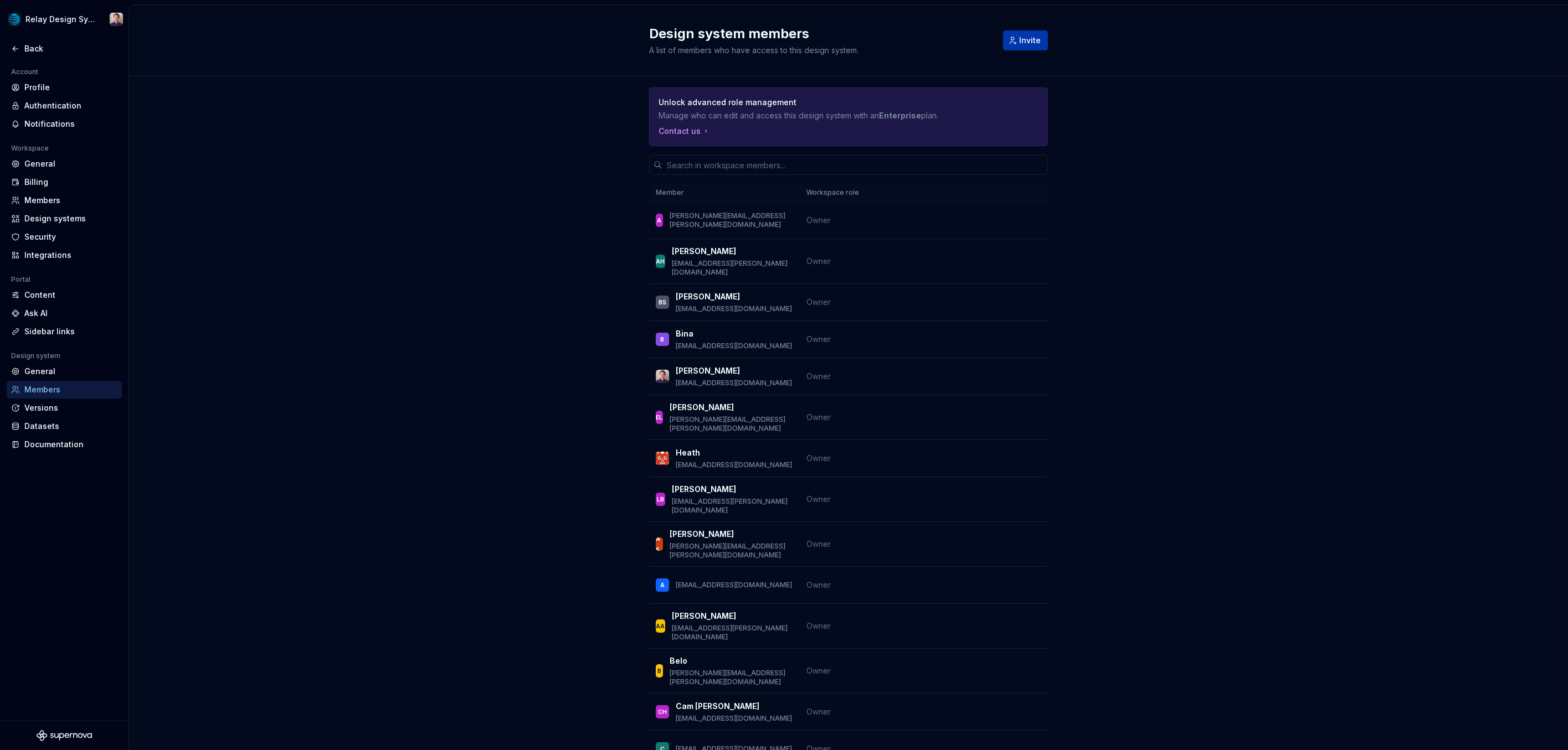
click at [1032, 41] on span "Invite" at bounding box center [1030, 40] width 22 height 11
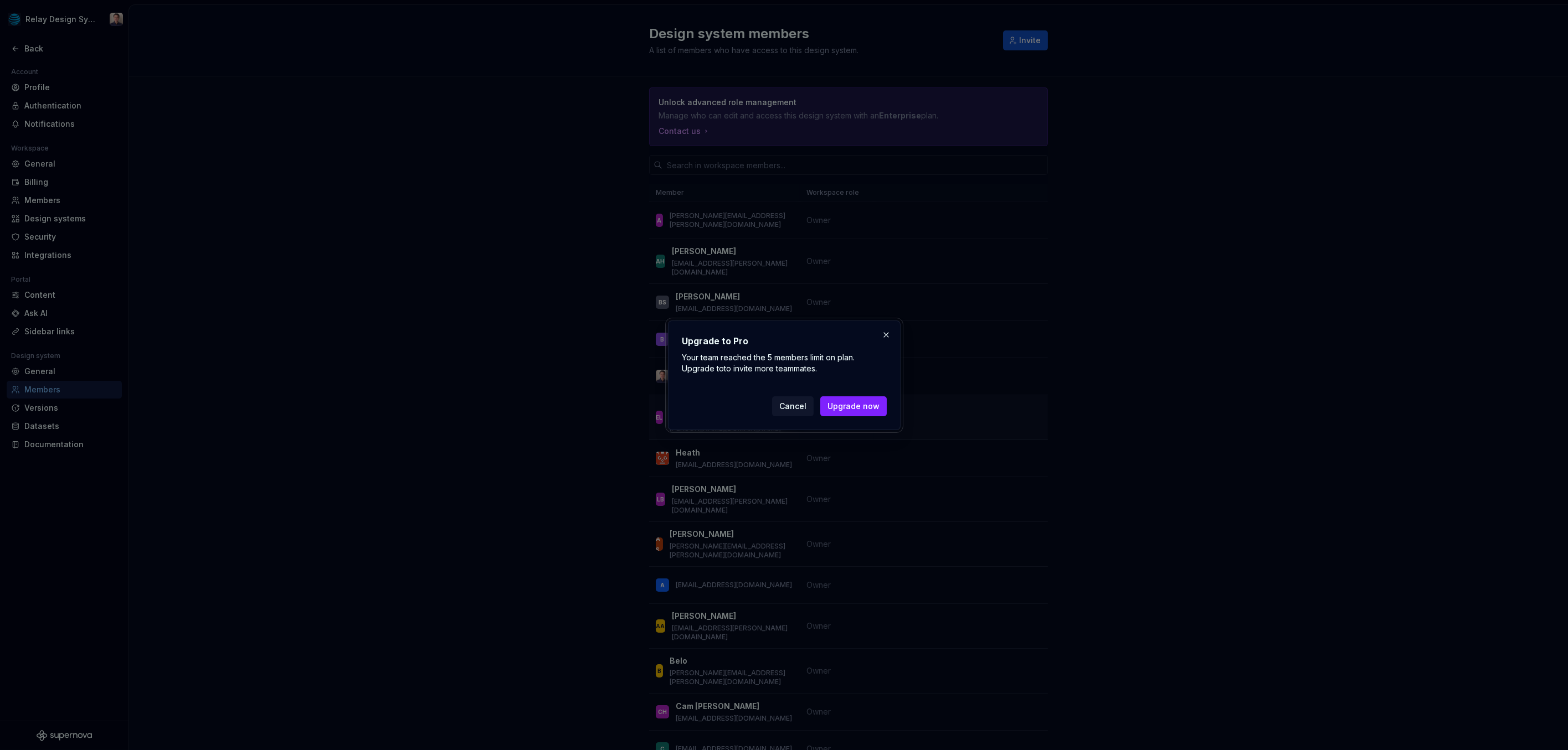
click at [795, 406] on span "Cancel" at bounding box center [793, 406] width 27 height 11
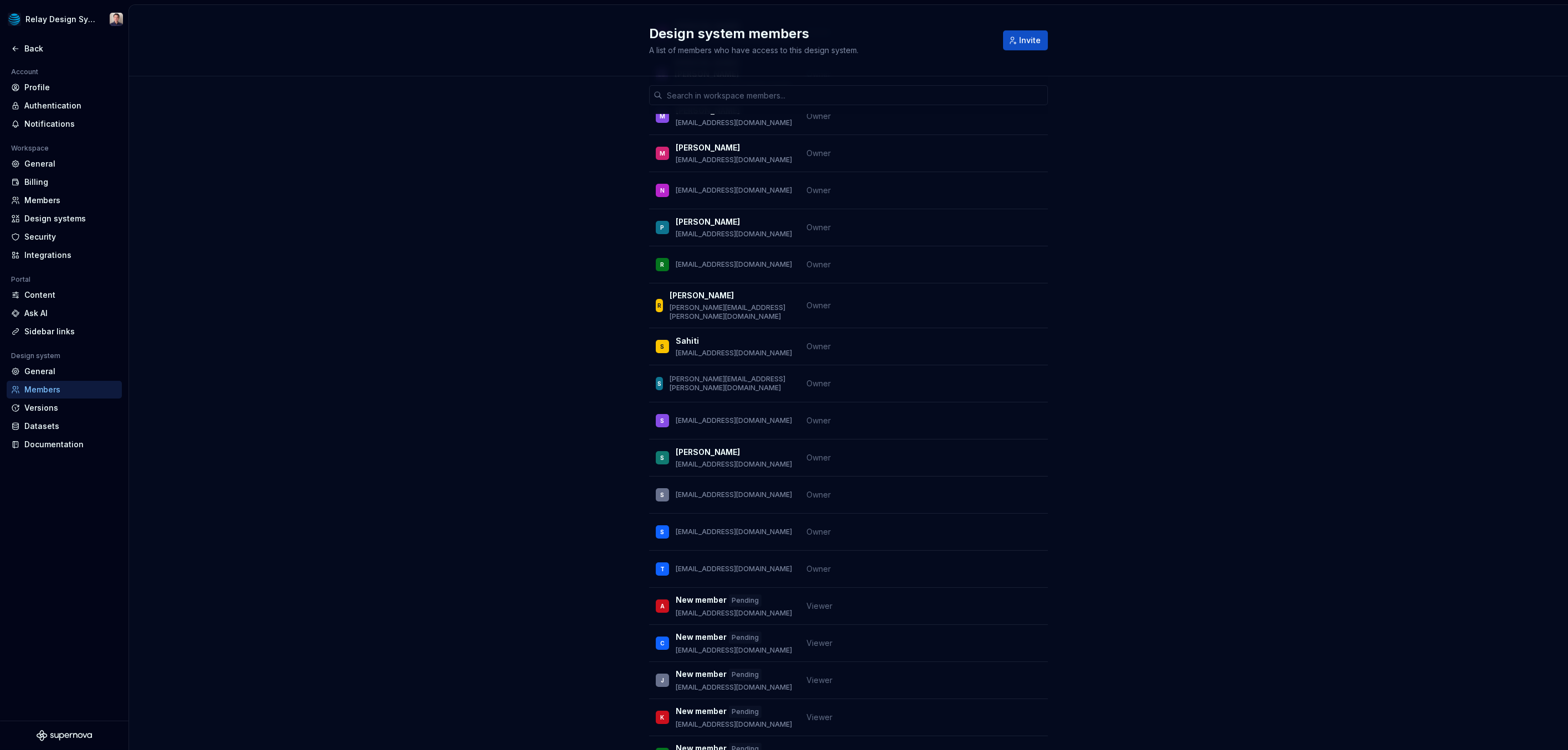
scroll to position [1277, 0]
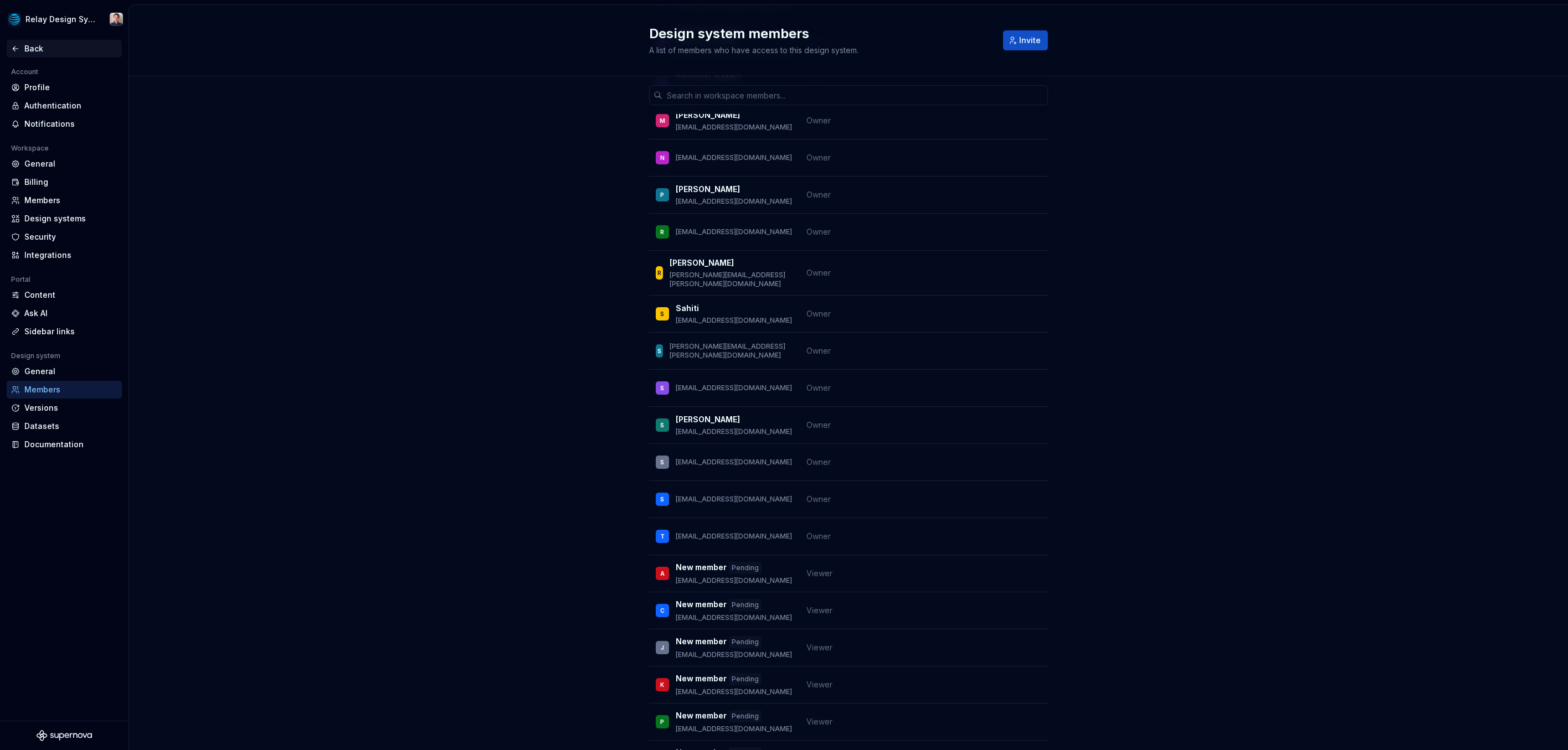
click at [29, 50] on div "Back" at bounding box center [71, 48] width 93 height 11
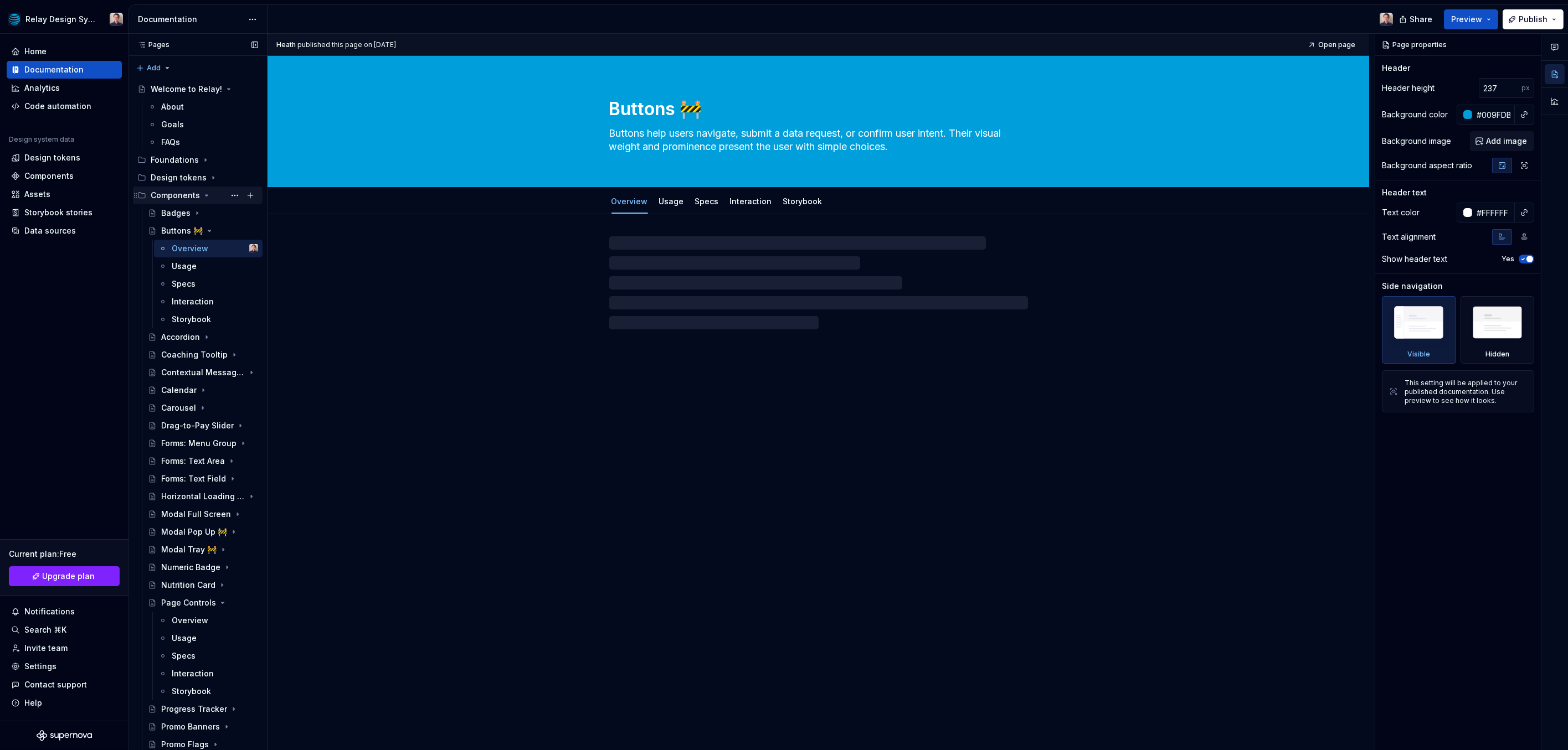
click at [202, 194] on icon "Page tree" at bounding box center [206, 195] width 9 height 9
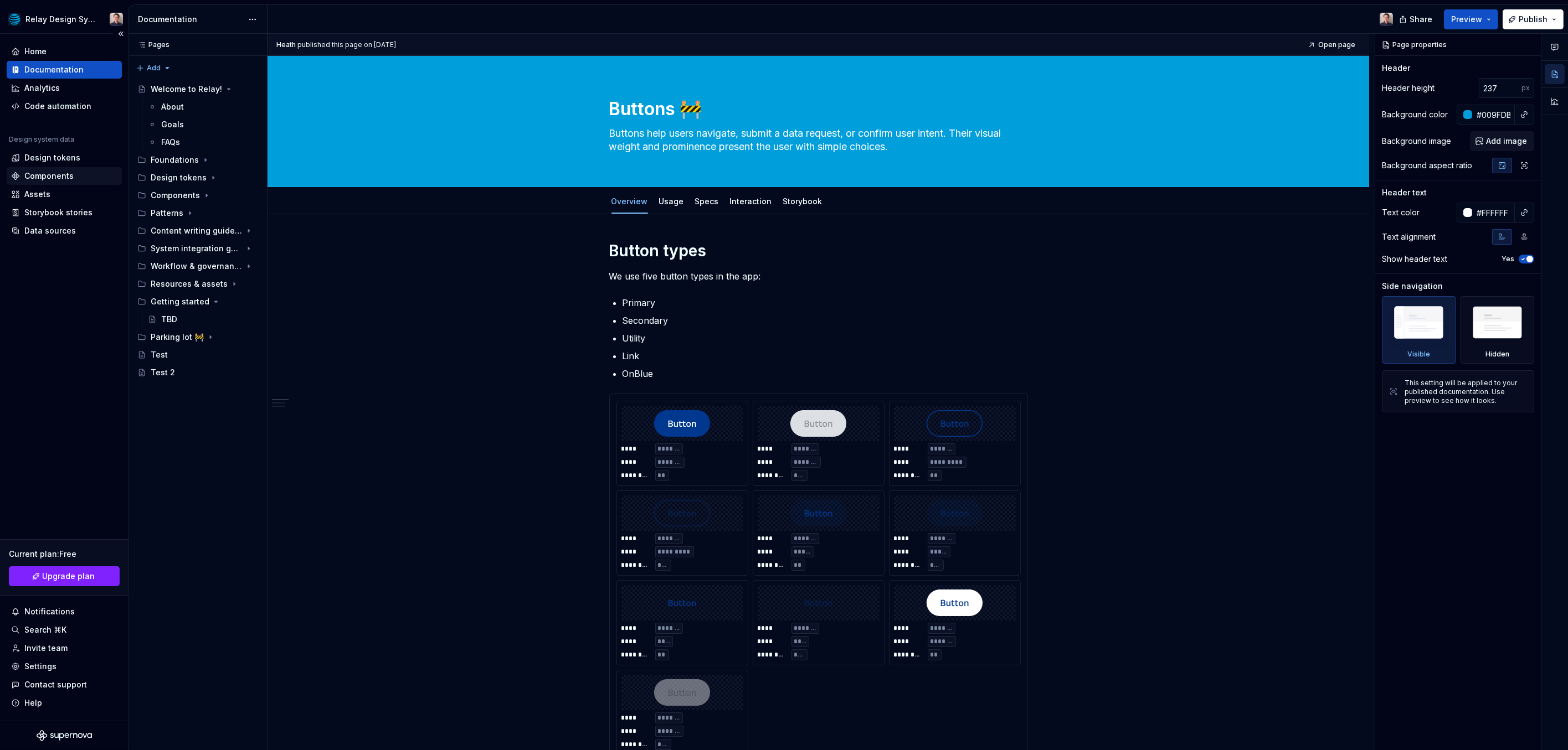
type textarea "*"
click at [48, 175] on div "Components" at bounding box center [49, 176] width 49 height 11
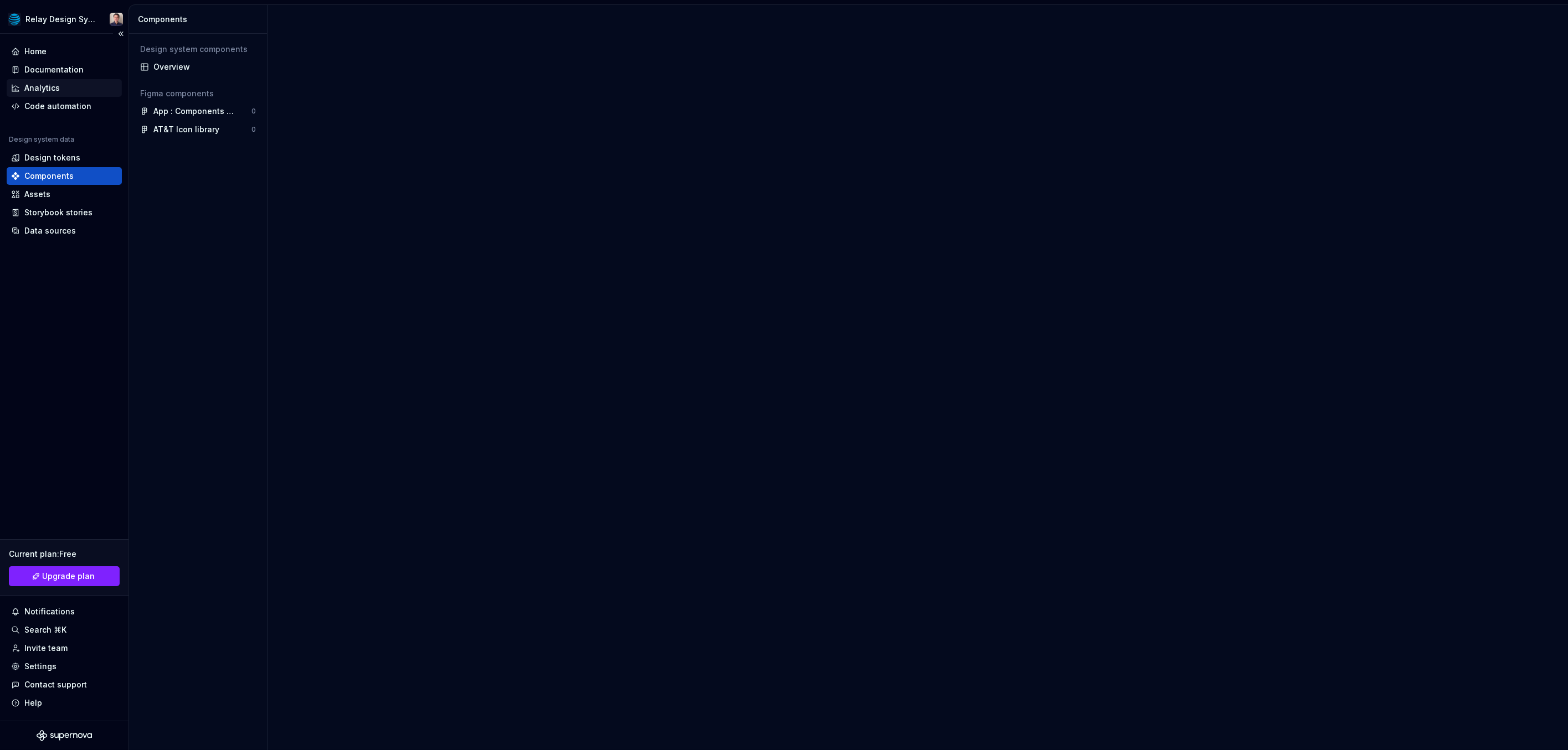
click at [40, 88] on div "Analytics" at bounding box center [42, 88] width 35 height 11
